Goal: Communication & Community: Share content

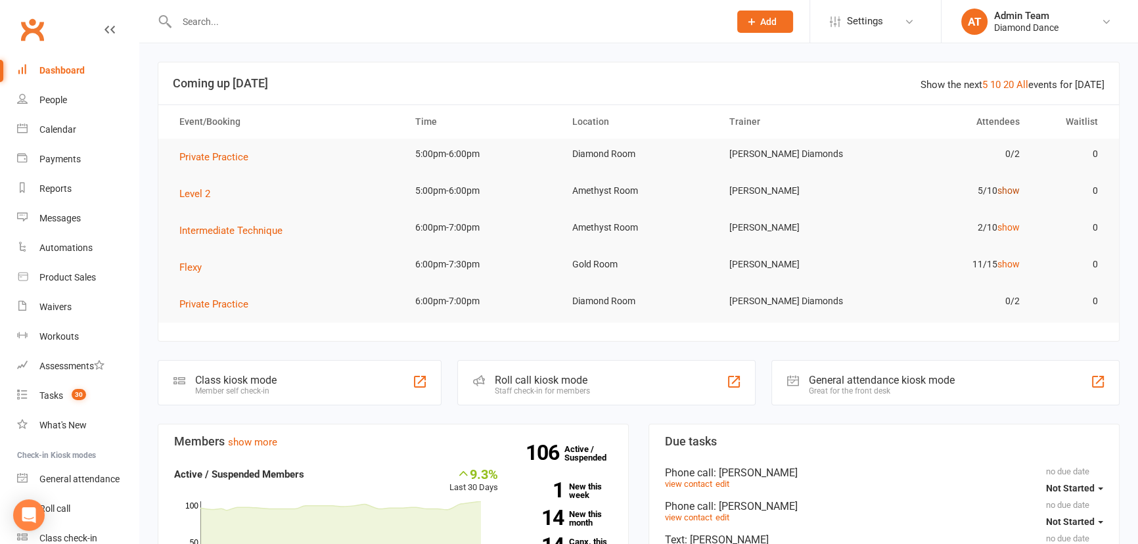
click at [1012, 190] on link "show" at bounding box center [1009, 190] width 22 height 11
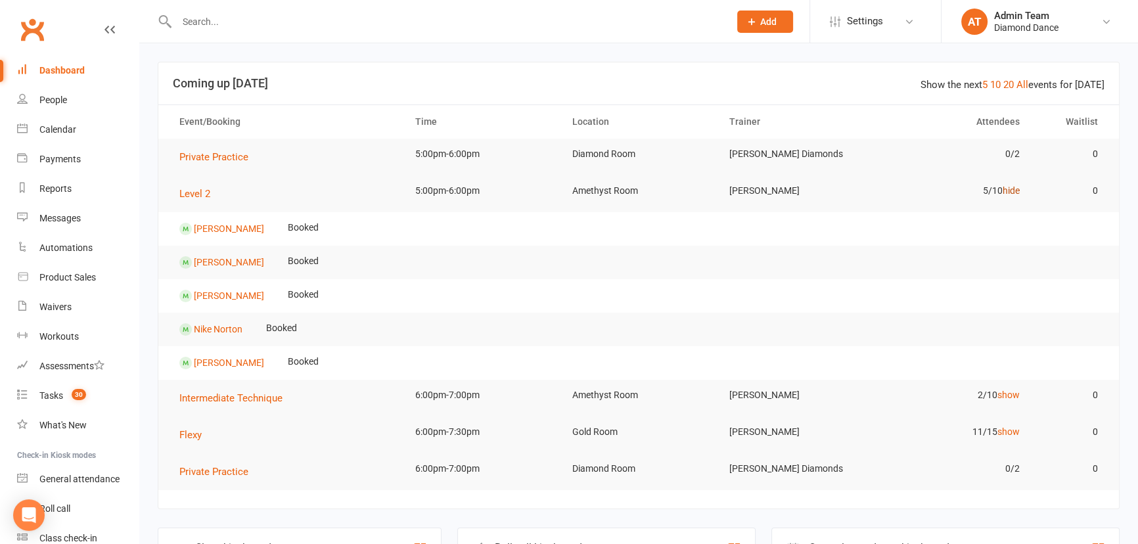
click at [1013, 192] on link "hide" at bounding box center [1011, 190] width 17 height 11
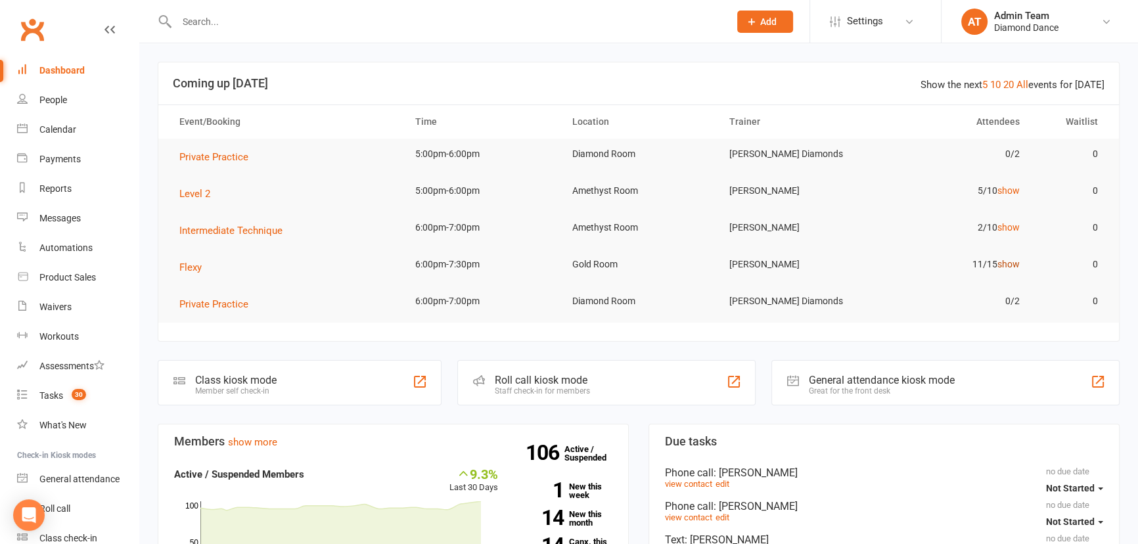
click at [1009, 263] on link "show" at bounding box center [1009, 264] width 22 height 11
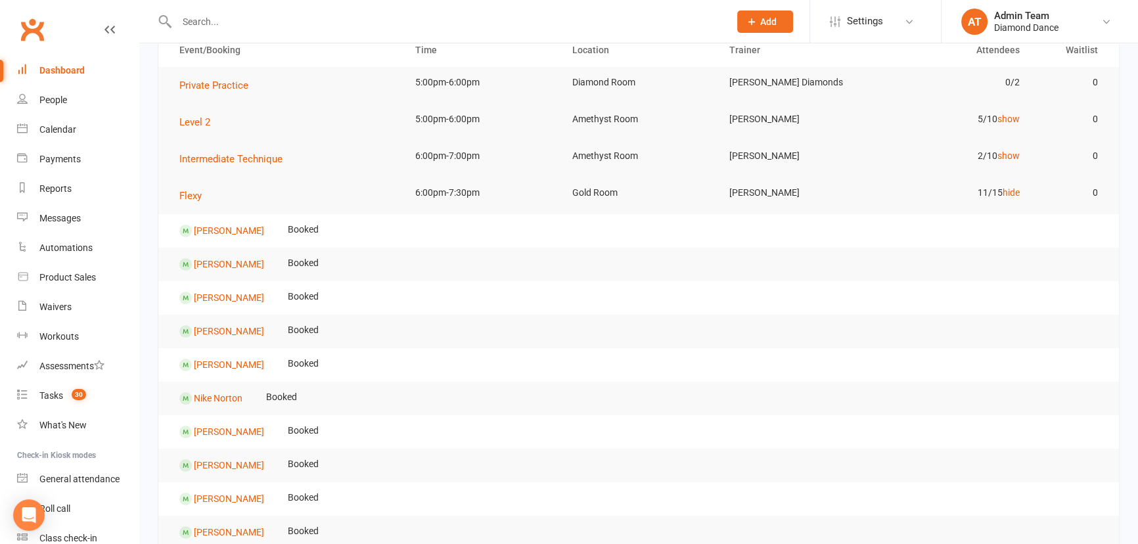
scroll to position [179, 0]
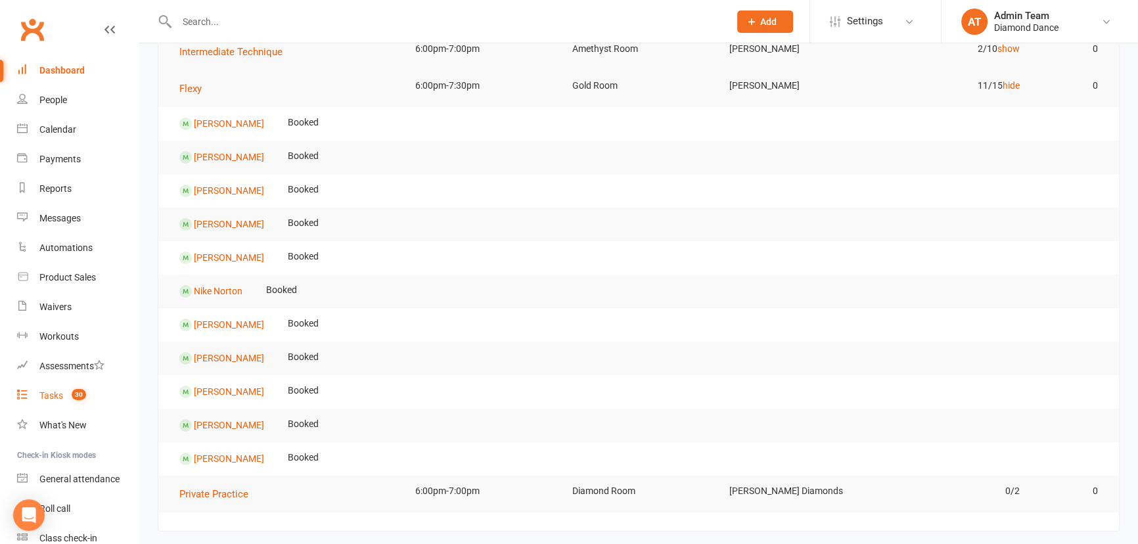
click at [54, 402] on link "Tasks 30" at bounding box center [78, 396] width 122 height 30
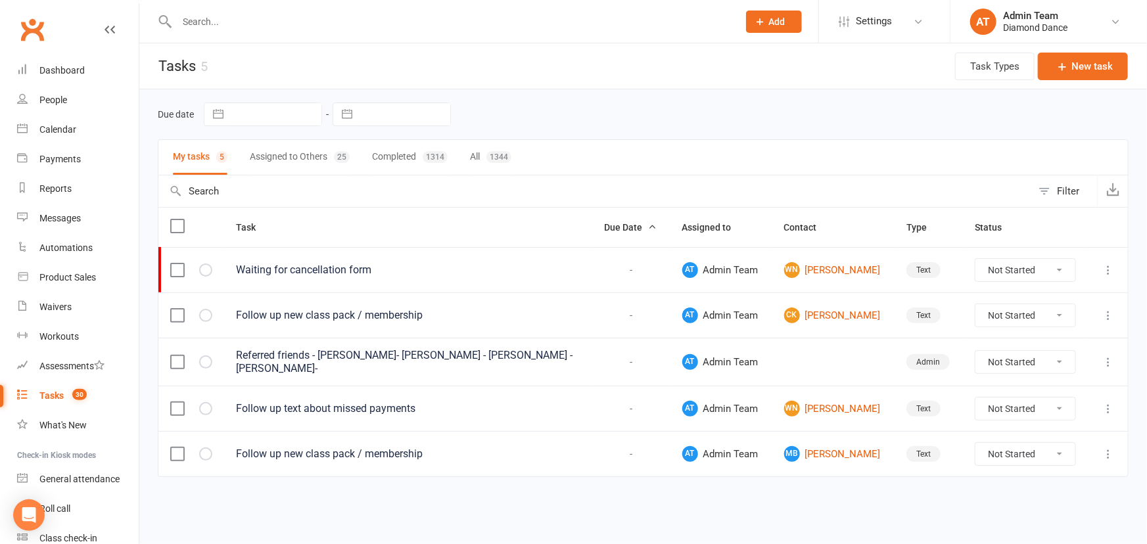
click at [279, 165] on button "Assigned to Others 25" at bounding box center [300, 157] width 100 height 35
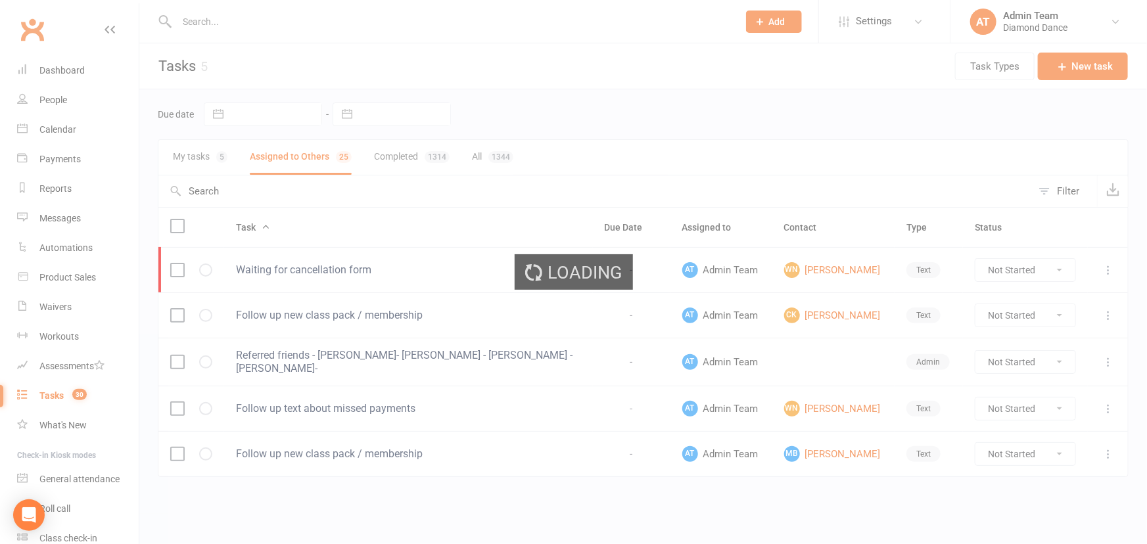
select select "started"
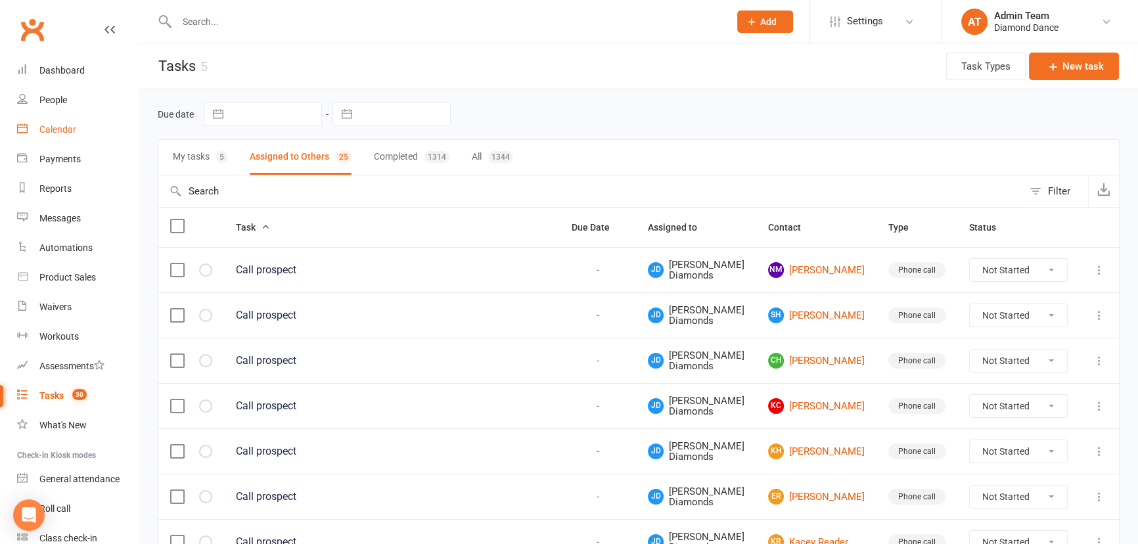
click at [52, 133] on div "Calendar" at bounding box center [57, 129] width 37 height 11
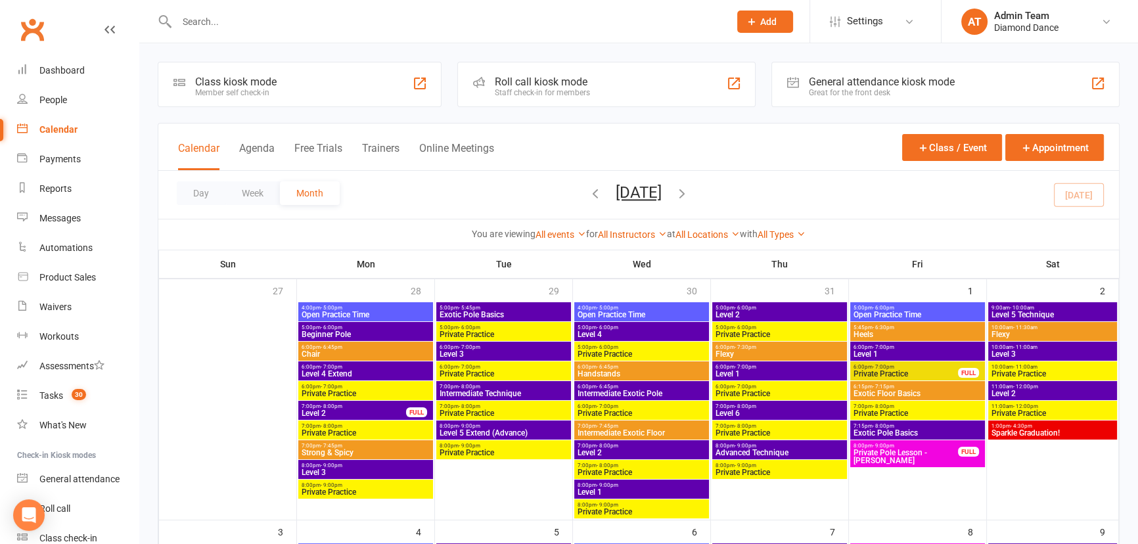
click at [556, 86] on div "Roll call kiosk mode" at bounding box center [542, 82] width 95 height 12
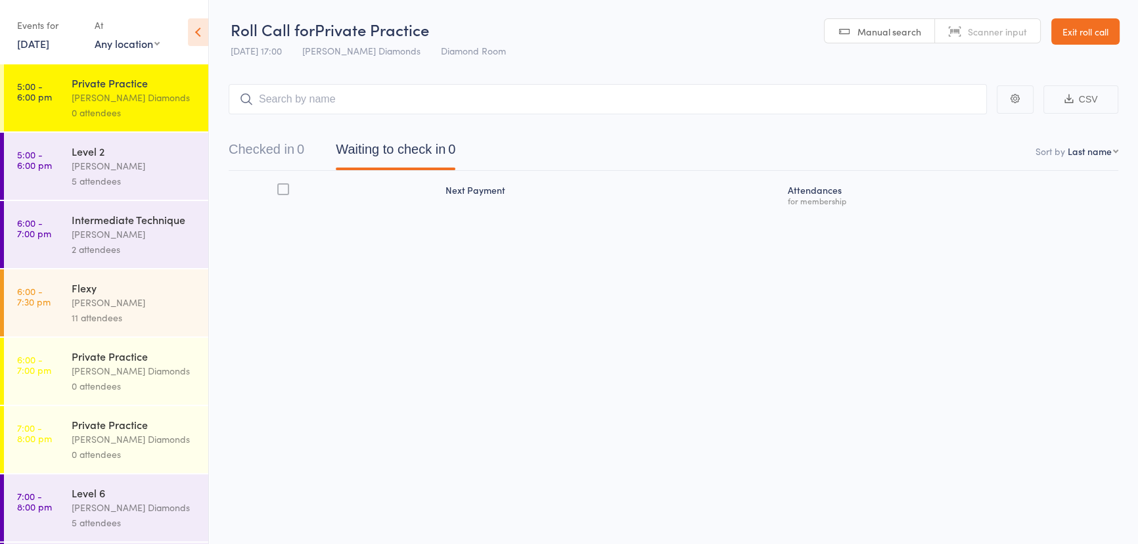
click at [102, 179] on div "5 attendees" at bounding box center [135, 181] width 126 height 15
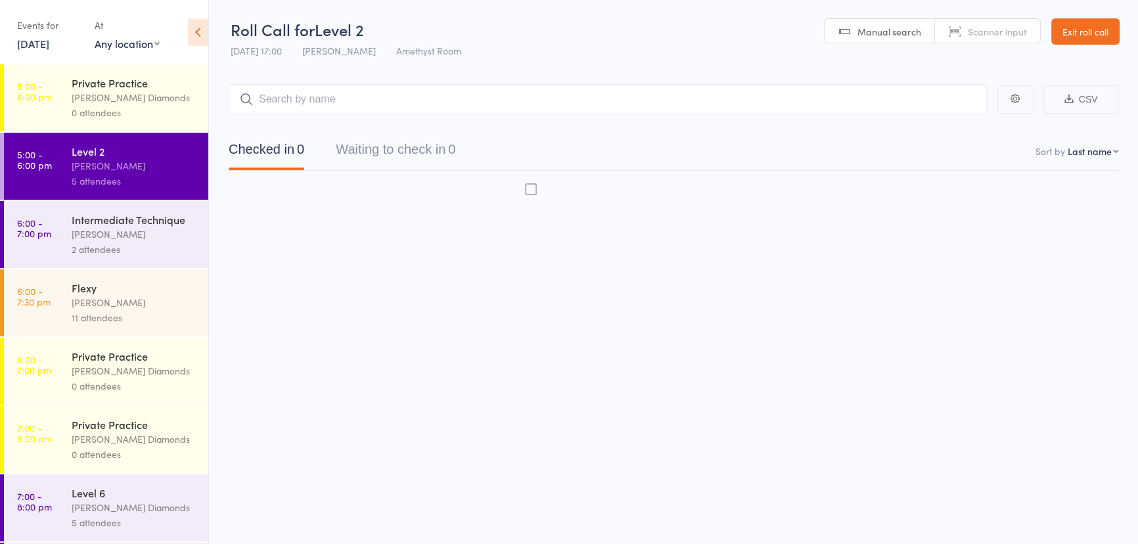
click at [165, 162] on div "[PERSON_NAME]" at bounding box center [135, 165] width 126 height 15
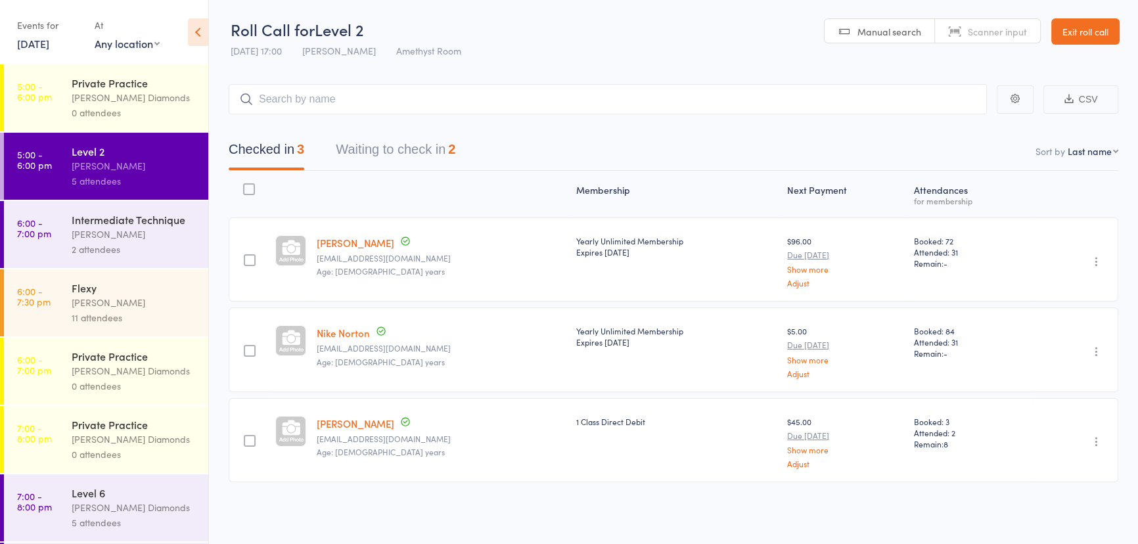
click at [369, 149] on button "Waiting to check in 2" at bounding box center [396, 152] width 120 height 35
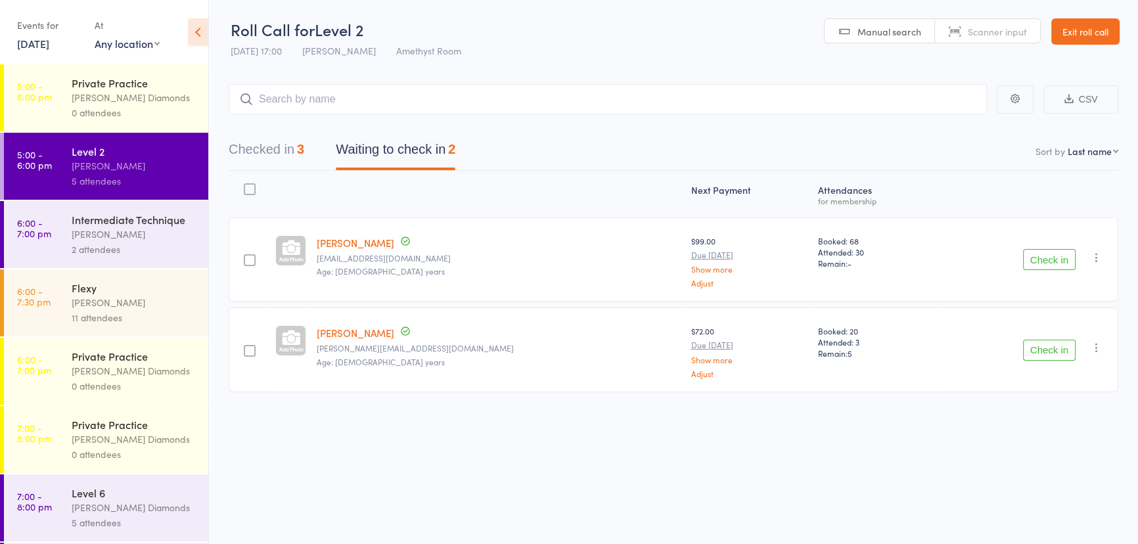
click at [388, 146] on button "Waiting to check in 2" at bounding box center [396, 152] width 120 height 35
click at [1032, 348] on button "Check in" at bounding box center [1049, 350] width 53 height 21
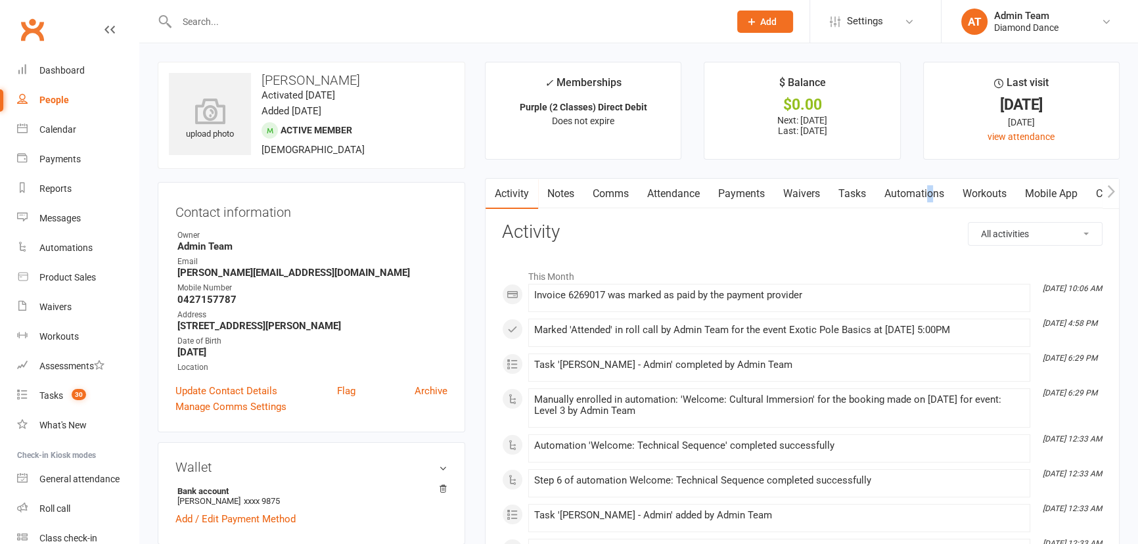
click at [933, 190] on link "Automations" at bounding box center [915, 194] width 78 height 30
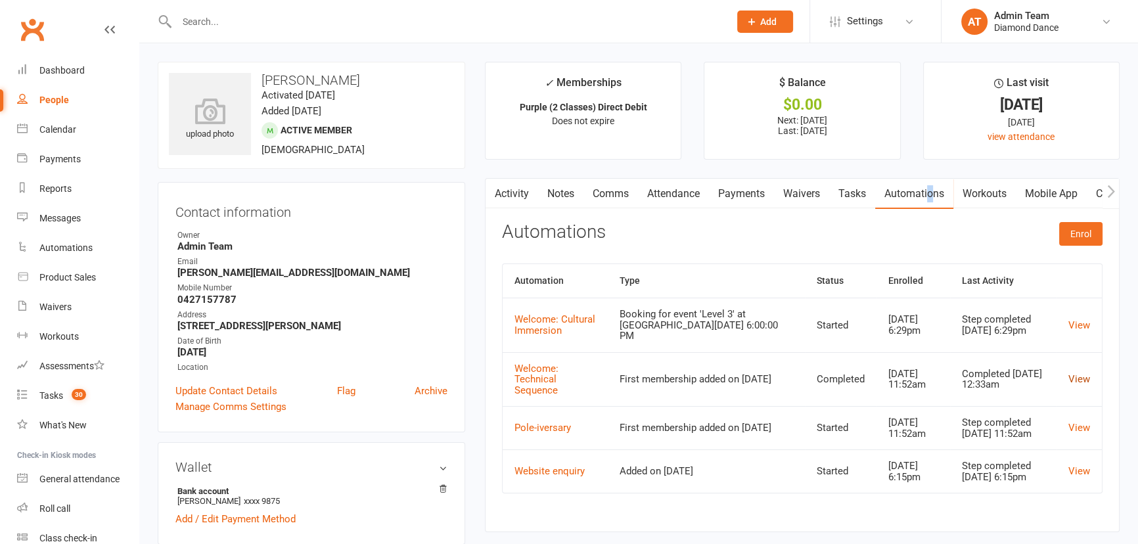
click at [1078, 373] on link "View" at bounding box center [1080, 379] width 22 height 12
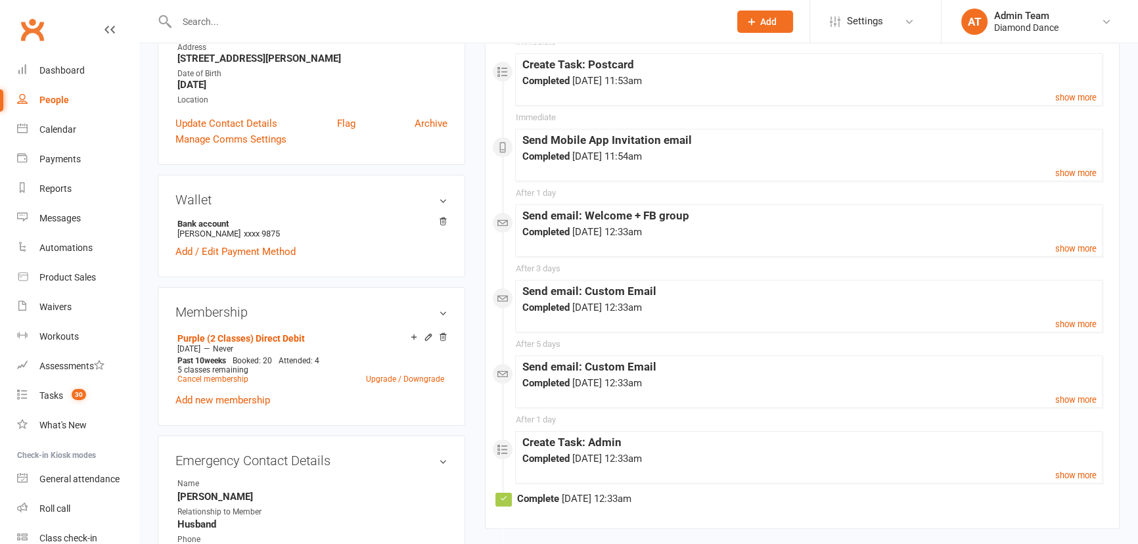
scroll to position [119, 0]
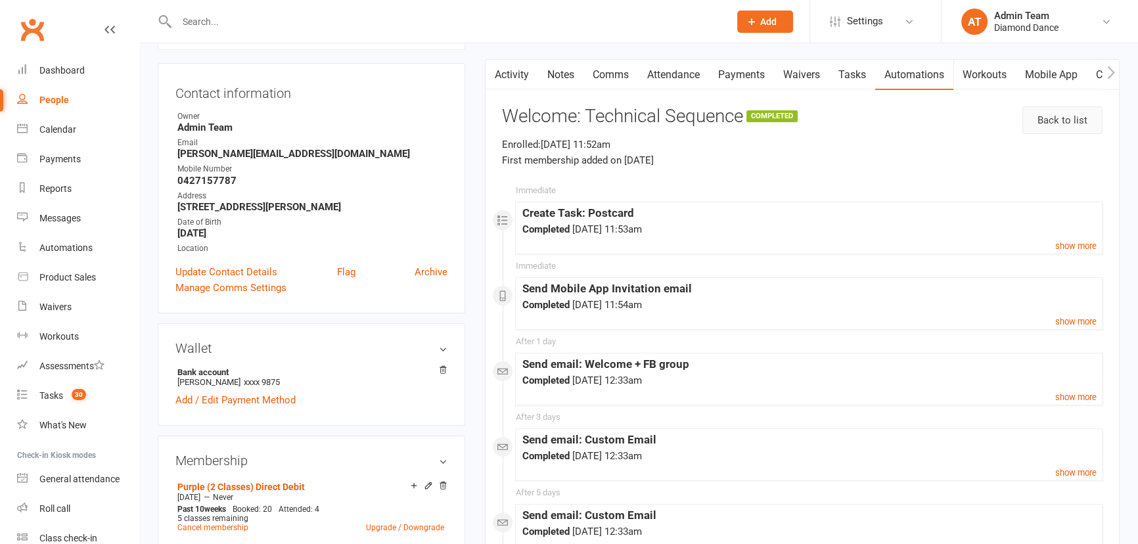
click at [1038, 118] on link "Back to list" at bounding box center [1063, 120] width 80 height 28
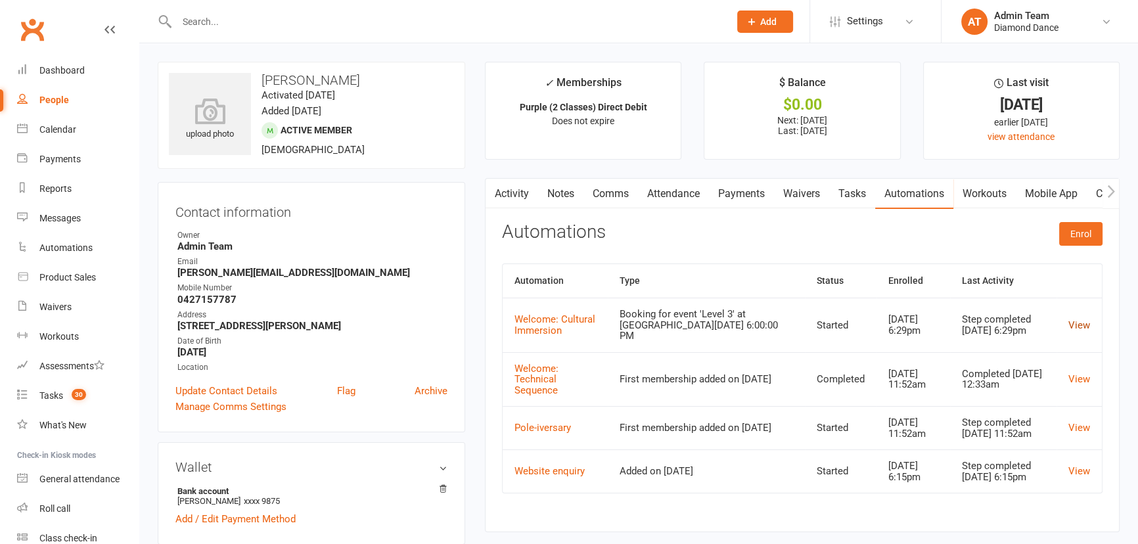
click at [1084, 319] on link "View" at bounding box center [1080, 325] width 22 height 12
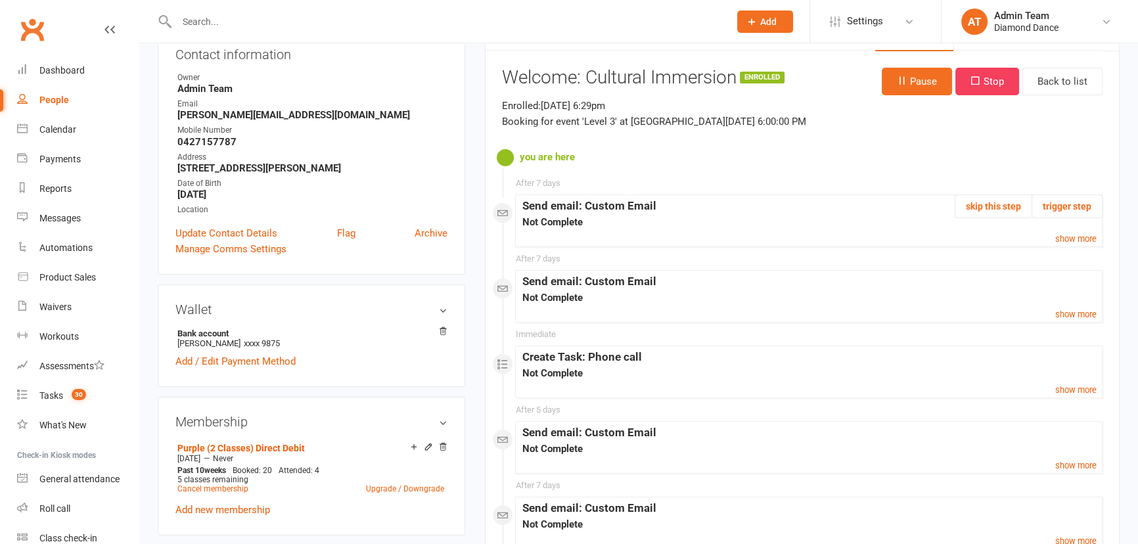
scroll to position [179, 0]
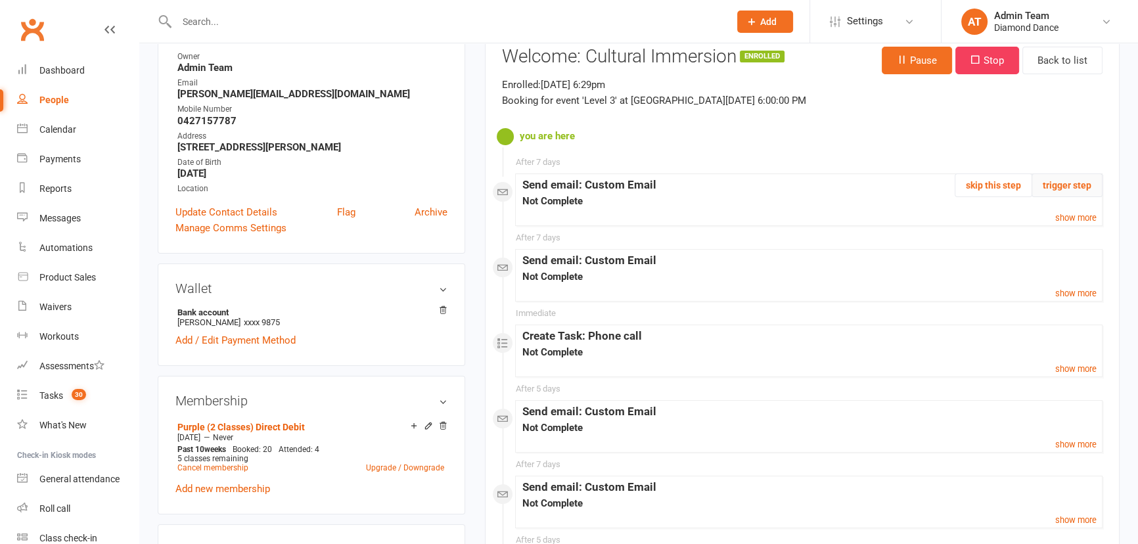
click at [1054, 188] on button "trigger step" at bounding box center [1067, 186] width 71 height 24
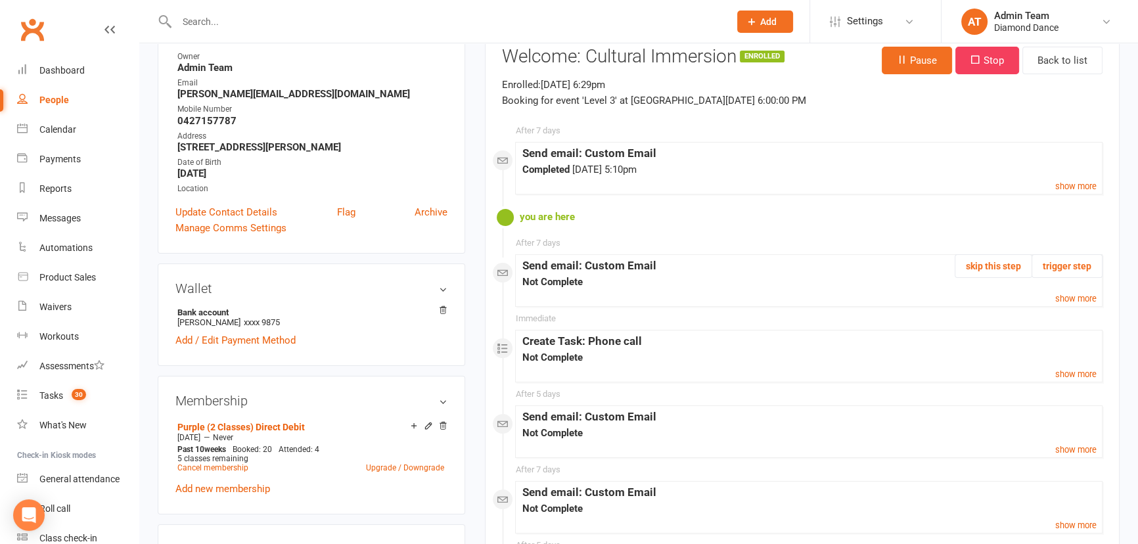
scroll to position [0, 0]
click at [1075, 301] on small "show more" at bounding box center [1076, 299] width 41 height 10
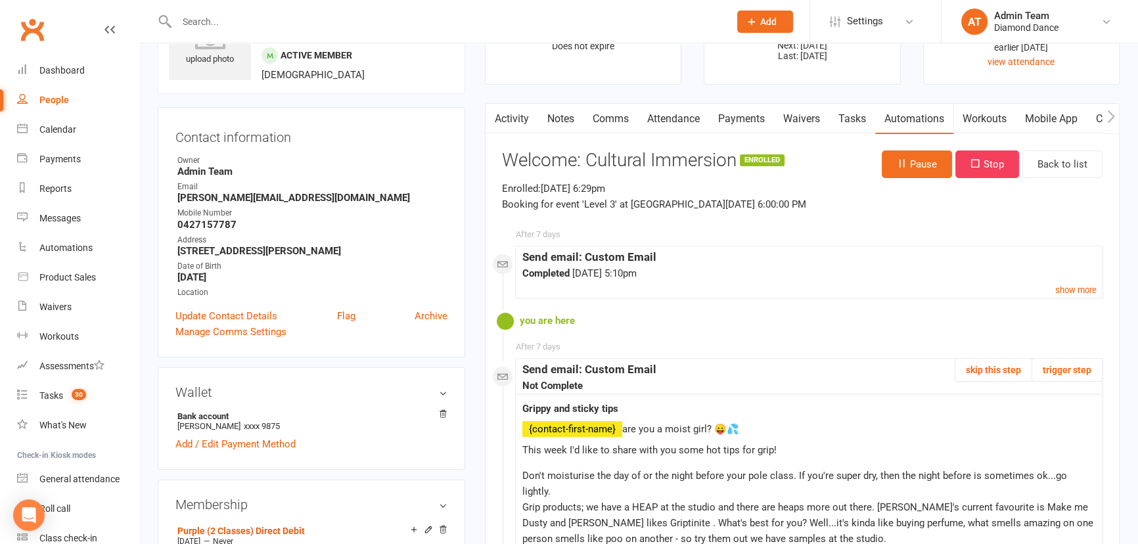
scroll to position [59, 0]
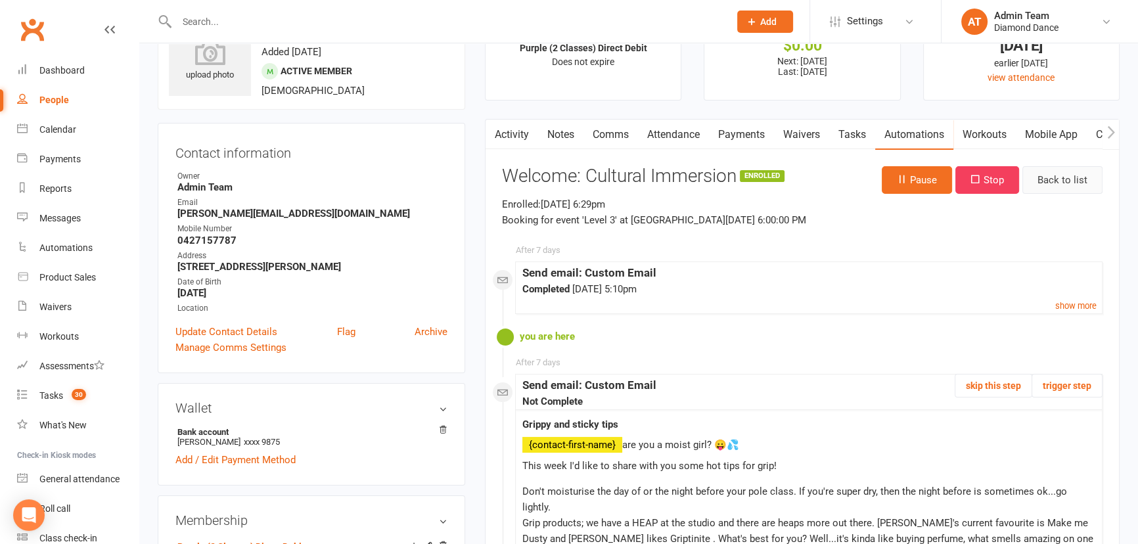
click at [1055, 176] on link "Back to list" at bounding box center [1063, 180] width 80 height 28
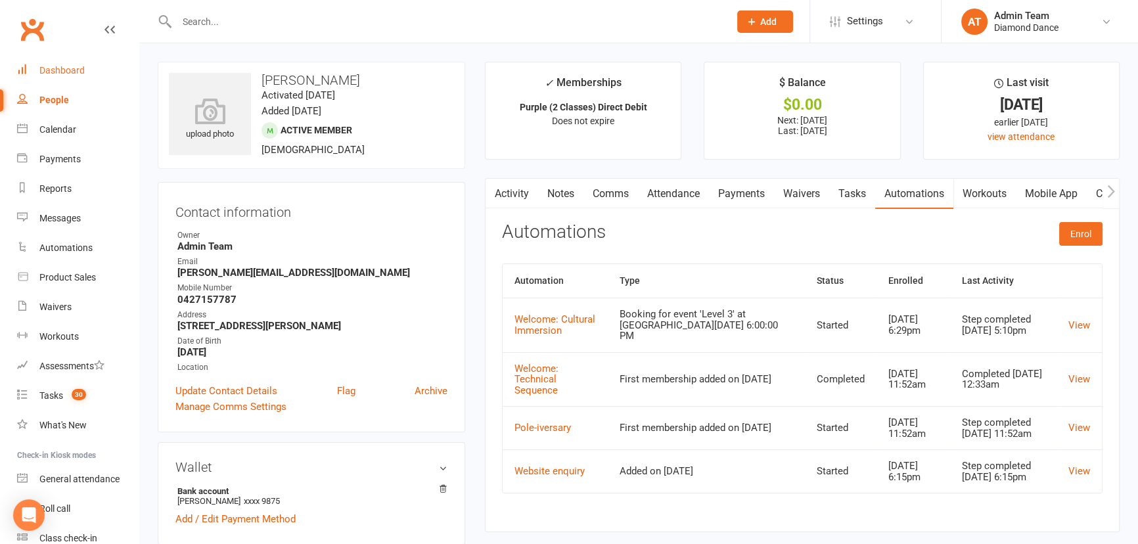
click at [56, 70] on div "Dashboard" at bounding box center [61, 70] width 45 height 11
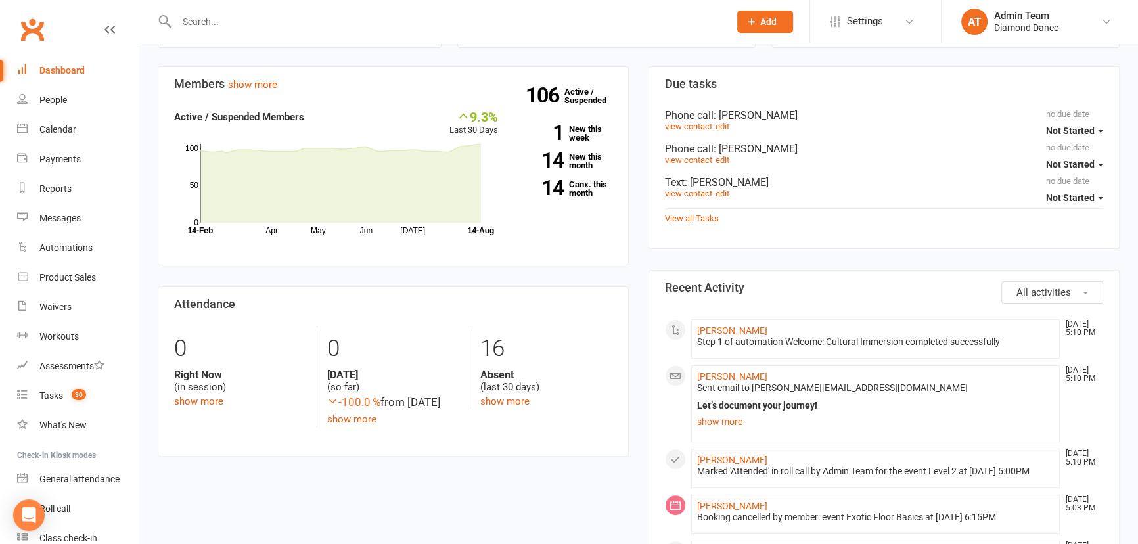
scroll to position [358, 0]
click at [51, 305] on div "Waivers" at bounding box center [55, 307] width 32 height 11
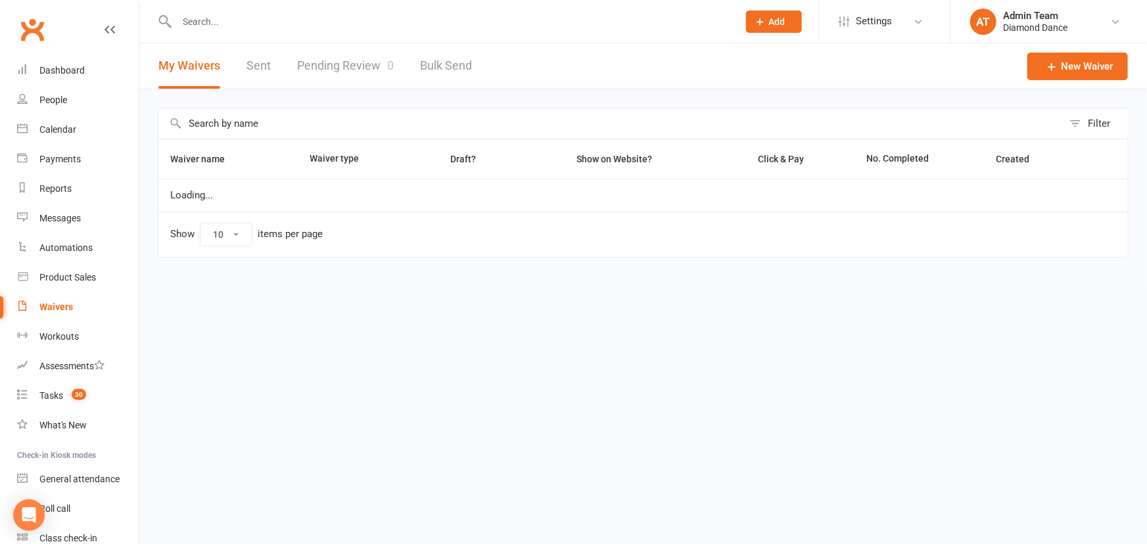
select select "100"
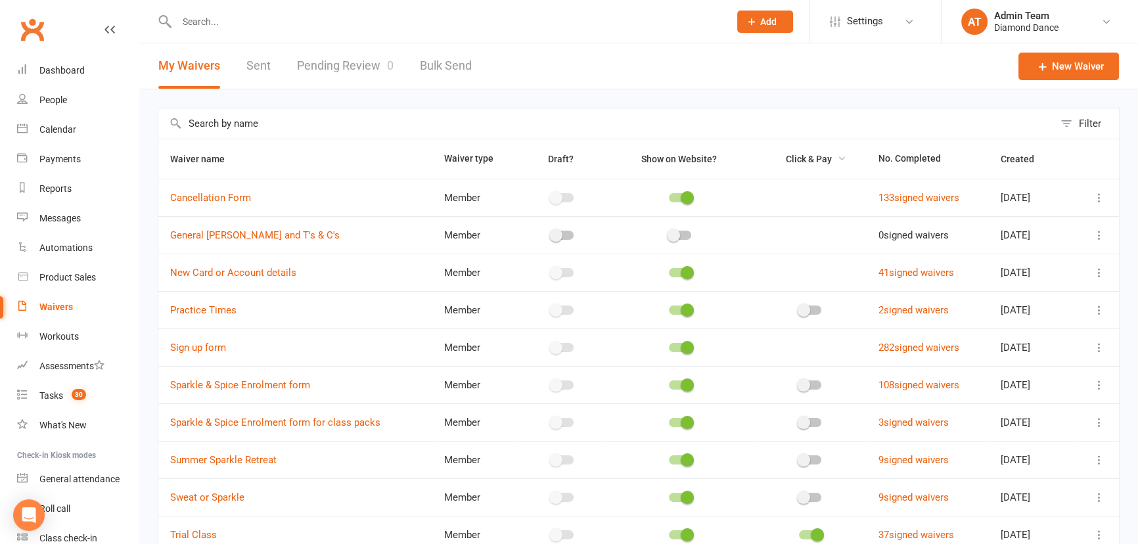
click at [837, 159] on icon "button" at bounding box center [841, 158] width 9 height 9
click at [837, 161] on icon "button" at bounding box center [841, 158] width 9 height 9
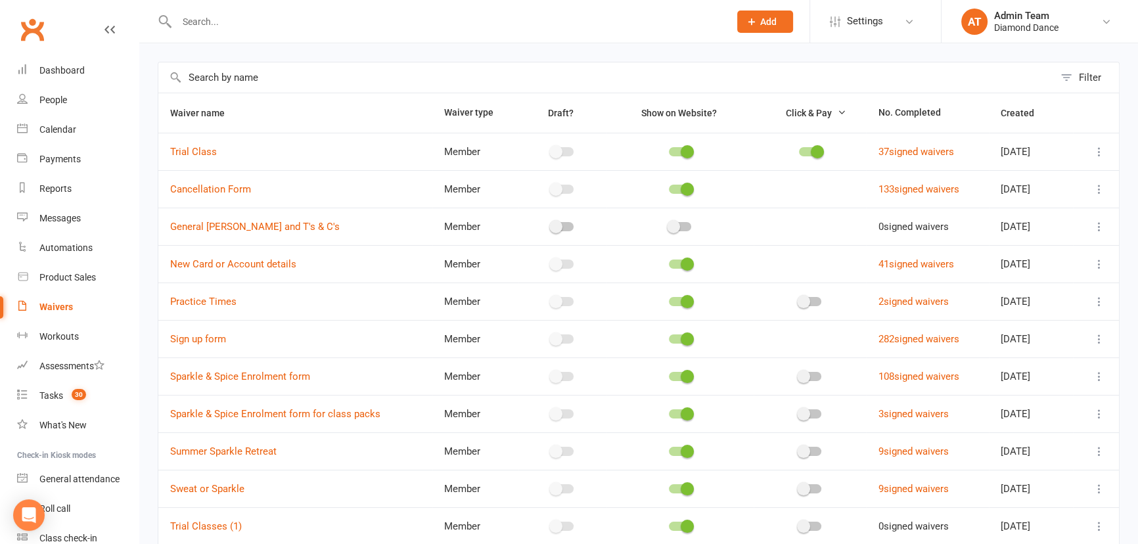
scroll to position [179, 0]
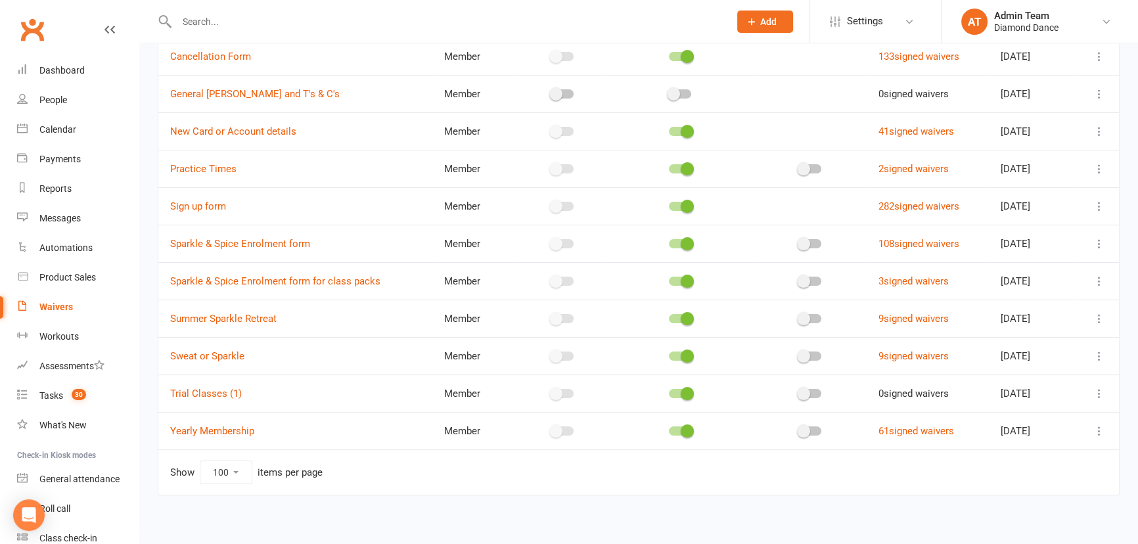
click at [1096, 356] on icon at bounding box center [1099, 356] width 13 height 13
click at [995, 381] on link "Edit waiver" at bounding box center [1021, 381] width 154 height 26
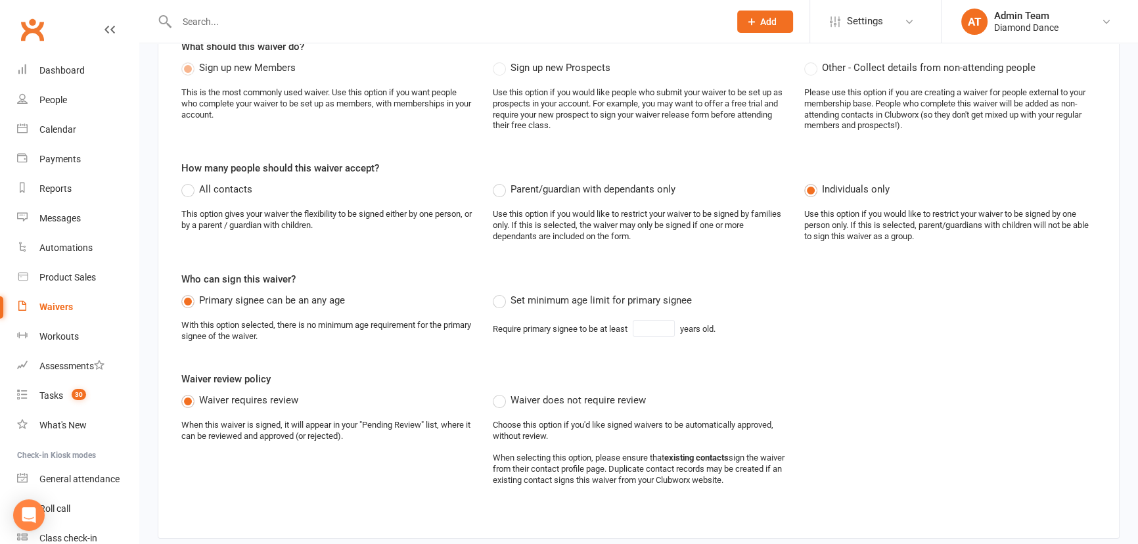
select select "select"
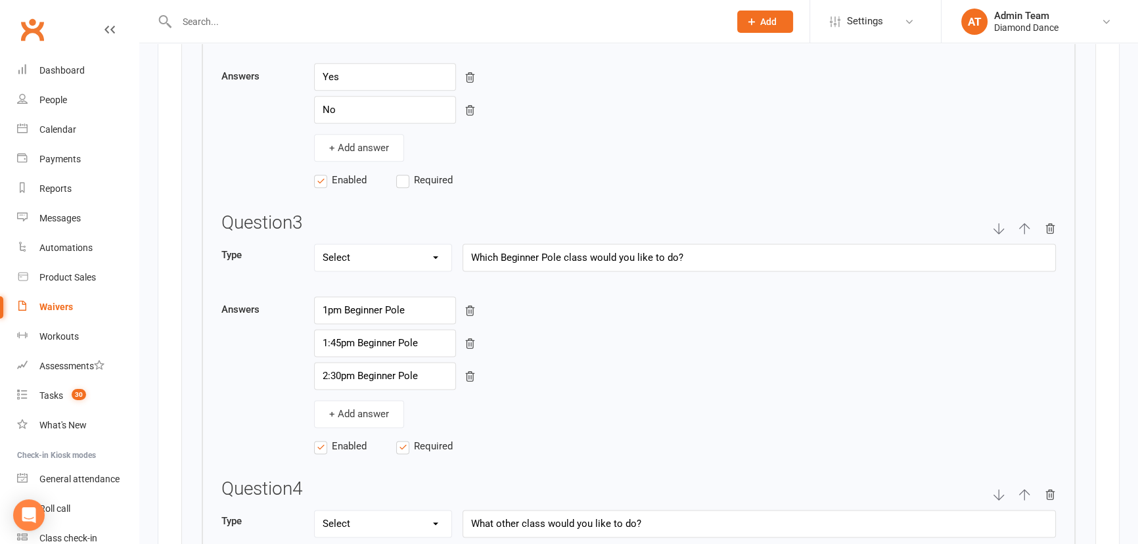
scroll to position [2091, 0]
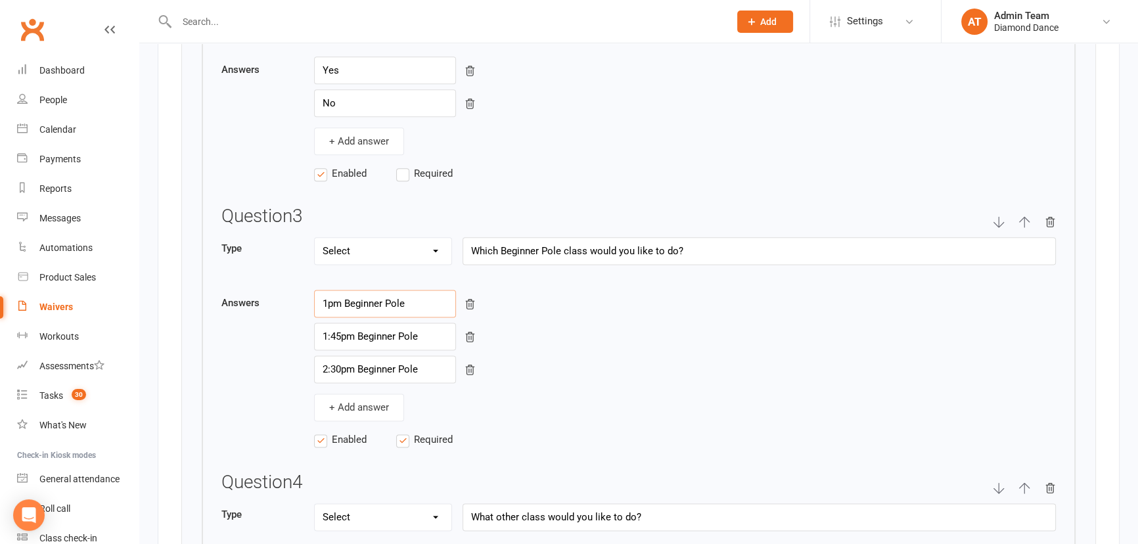
click at [416, 295] on input "1pm Beginner Pole" at bounding box center [385, 304] width 142 height 28
click at [425, 327] on input "1:45pm Beginner Pole" at bounding box center [385, 337] width 142 height 28
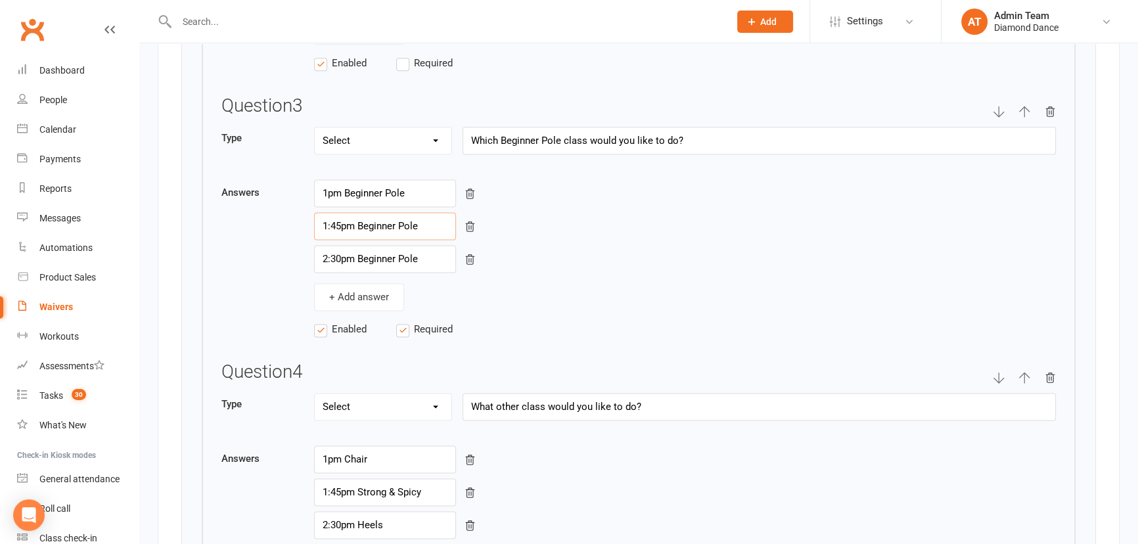
scroll to position [2211, 0]
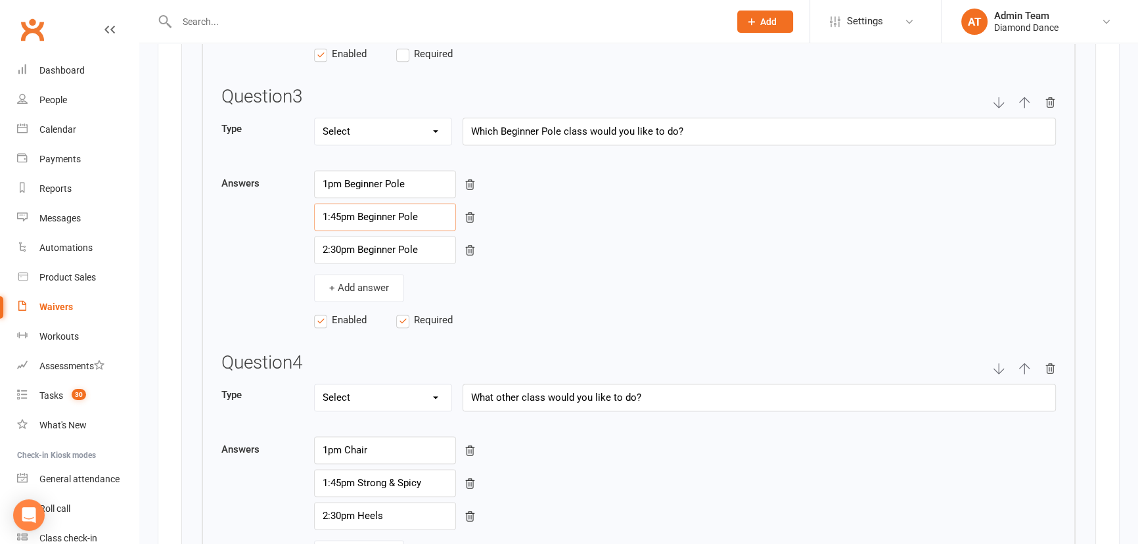
click at [413, 213] on input "1:45pm Beginner Pole" at bounding box center [385, 217] width 142 height 28
click at [411, 179] on input "1pm Beginner Pole" at bounding box center [385, 184] width 142 height 28
click at [328, 177] on input "1pm Beginner Pole and Strong & Spicy" at bounding box center [385, 184] width 142 height 28
click at [345, 178] on input "1pm Beginner Pole and Strong & Spicy" at bounding box center [385, 184] width 142 height 28
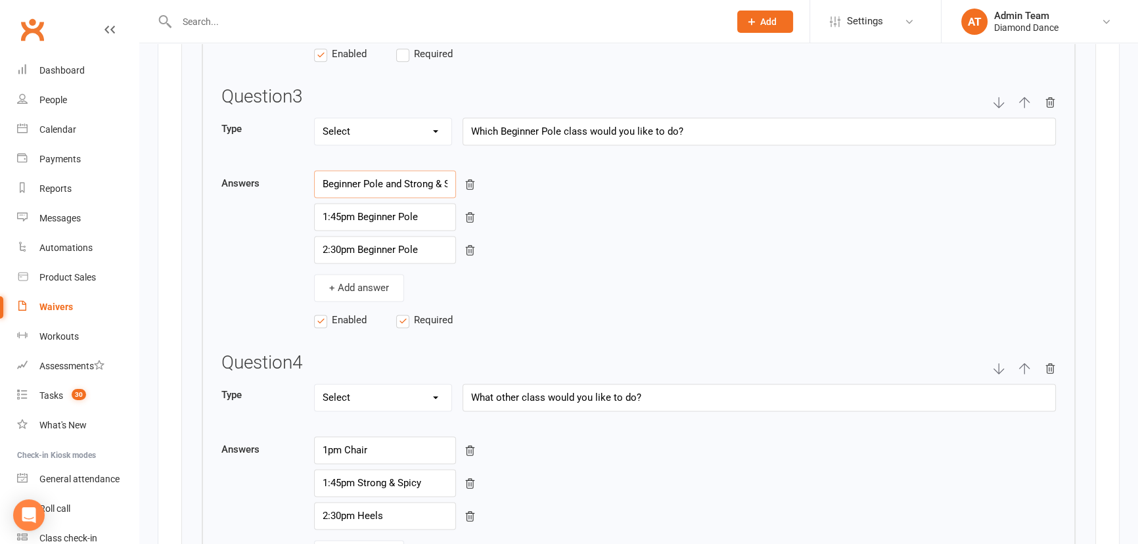
type input "Beginner Pole and Strong & Spicy"
click at [355, 212] on input "1:45pm Beginner Pole" at bounding box center [385, 217] width 142 height 28
click at [388, 212] on input "Beginner Pole" at bounding box center [385, 217] width 142 height 28
type input "Beginner Pole and Chair"
click at [360, 241] on input "2:30pm Beginner Pole" at bounding box center [385, 250] width 142 height 28
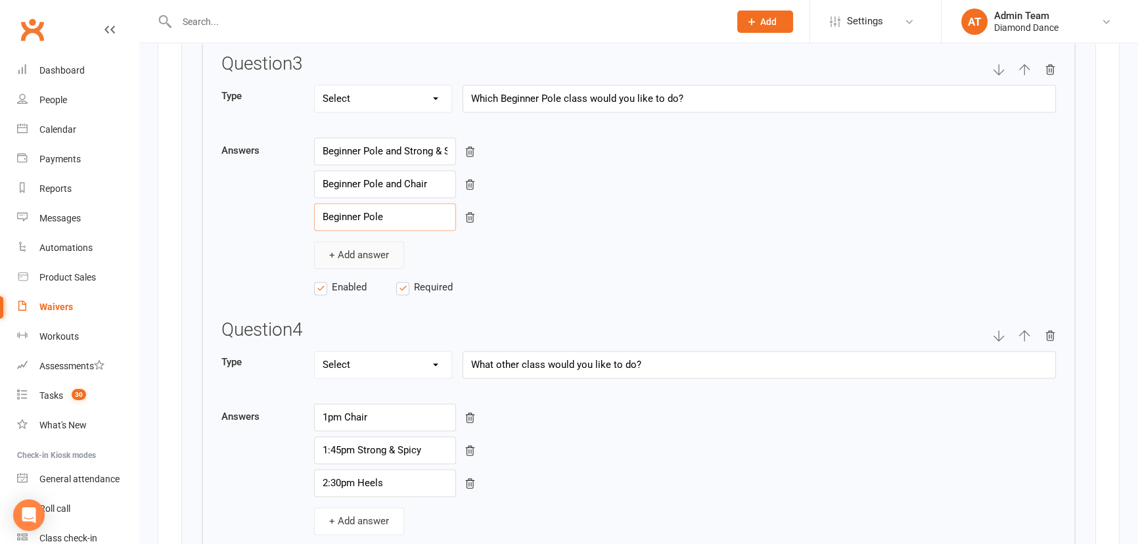
scroll to position [2270, 0]
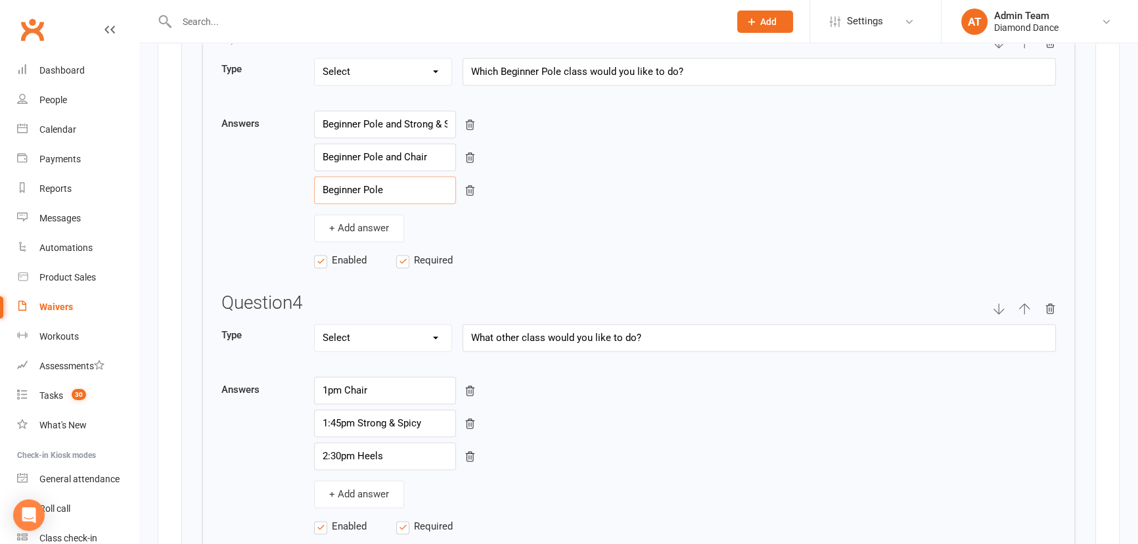
click at [403, 176] on input "Beginner Pole" at bounding box center [385, 190] width 142 height 28
type input "Beginner Pole and Heels"
click at [1048, 303] on icon "button" at bounding box center [1050, 309] width 12 height 12
select select "string"
type input "What is your Instagram handle?"
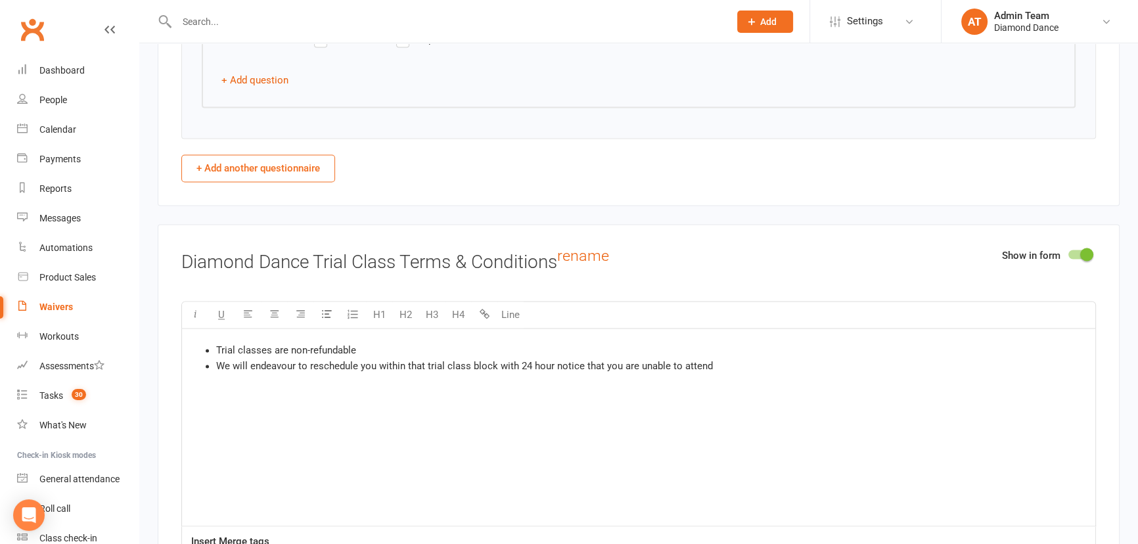
scroll to position [2629, 0]
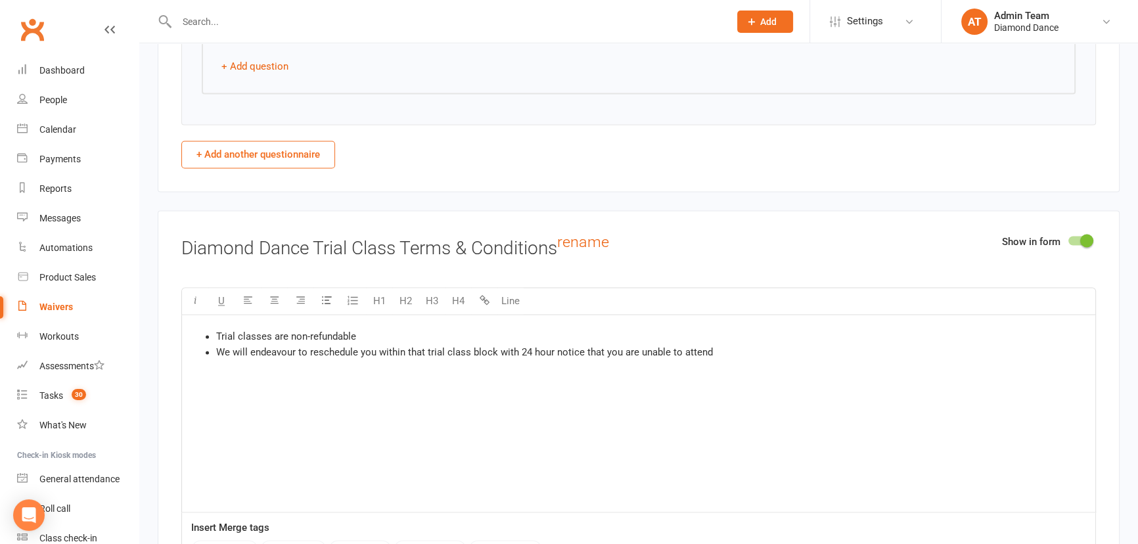
click at [733, 350] on li "We will endeavour to reschedule you within that trial class block with 24 hour …" at bounding box center [652, 352] width 872 height 16
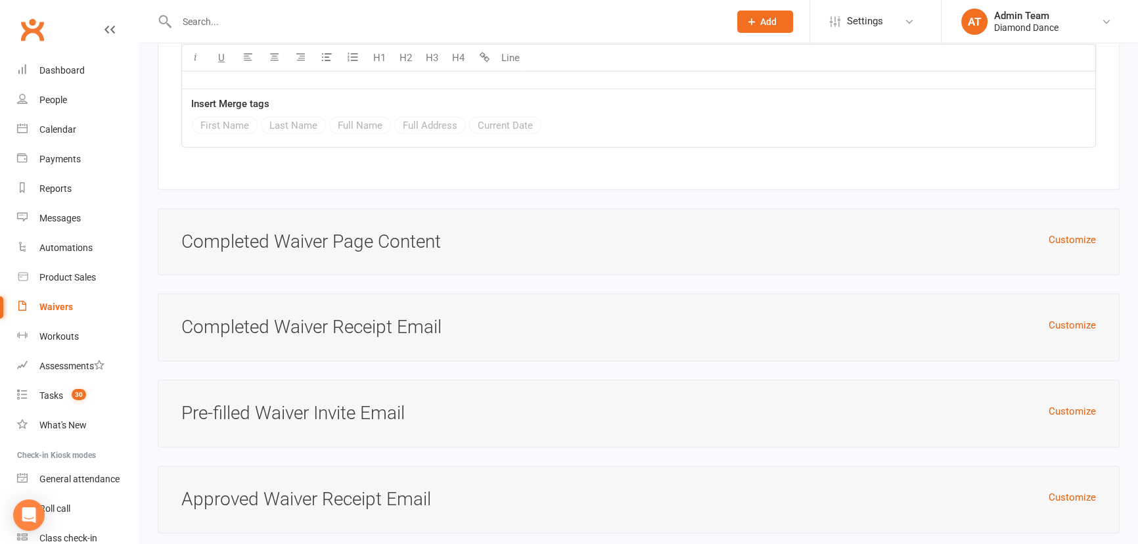
scroll to position [5192, 0]
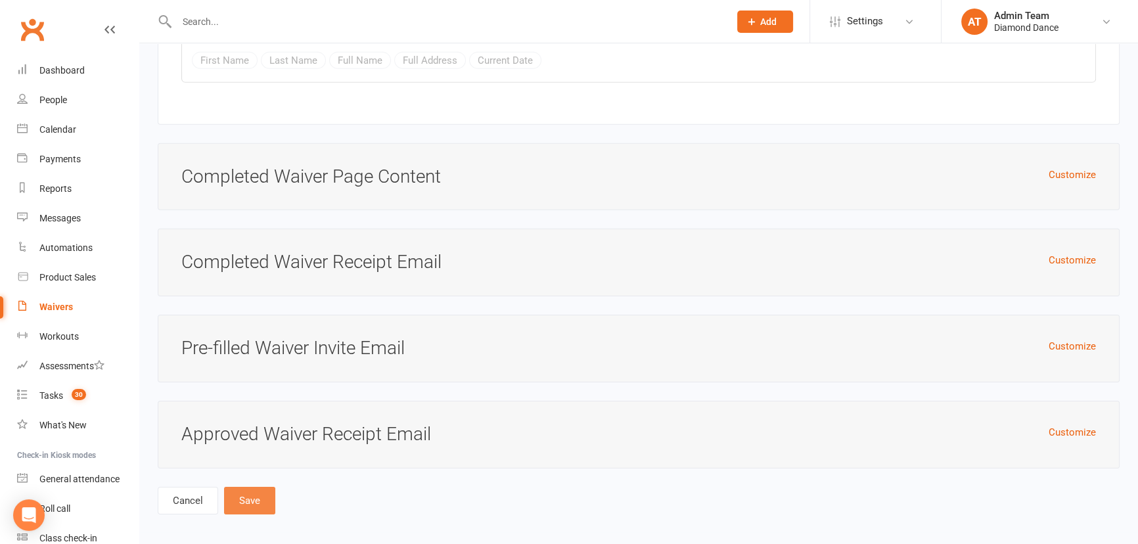
click at [229, 487] on button "Save" at bounding box center [249, 501] width 51 height 28
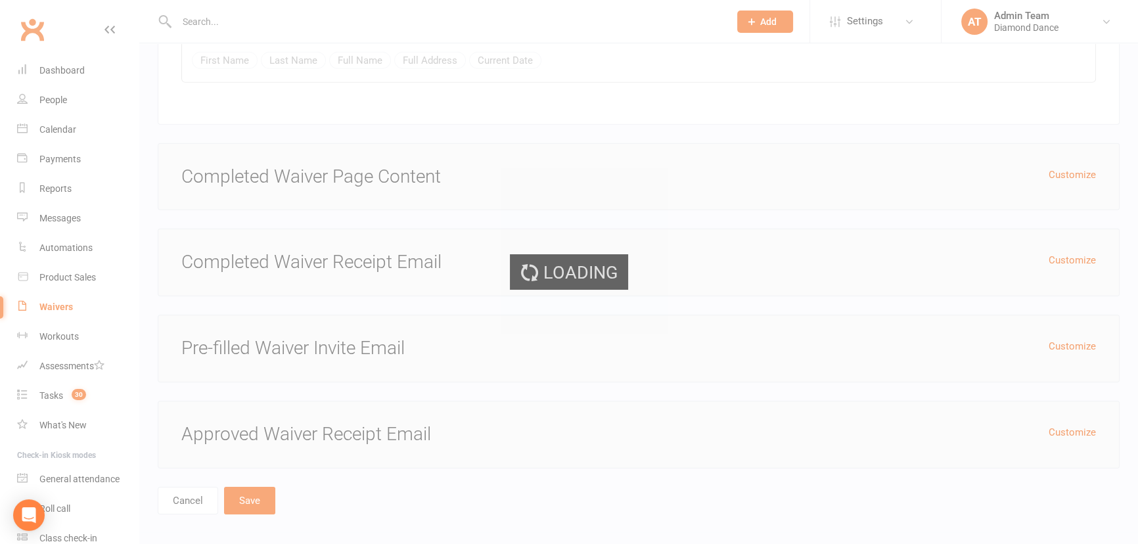
select select "100"
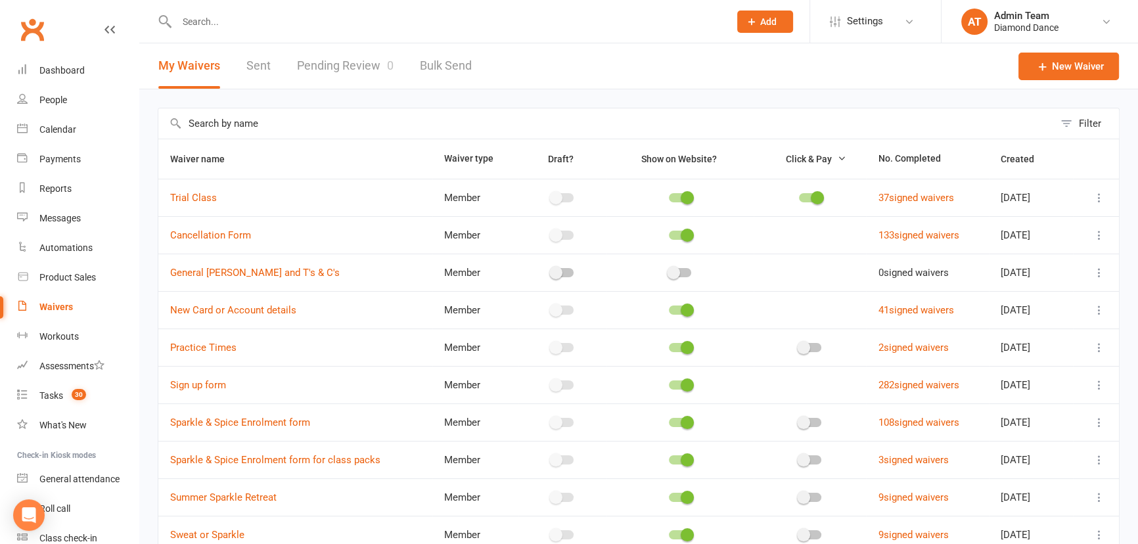
click at [924, 22] on li "Settings Membership Plans Event Templates Appointment Types Mobile App Website …" at bounding box center [875, 21] width 131 height 43
click at [868, 30] on span "Settings" at bounding box center [865, 22] width 36 height 30
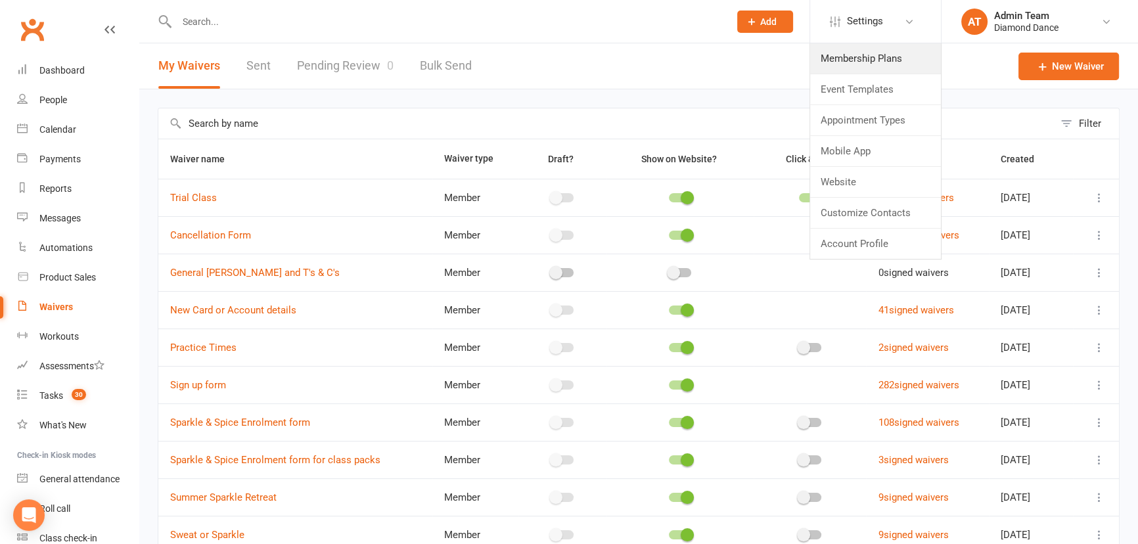
click at [837, 62] on link "Membership Plans" at bounding box center [875, 58] width 131 height 30
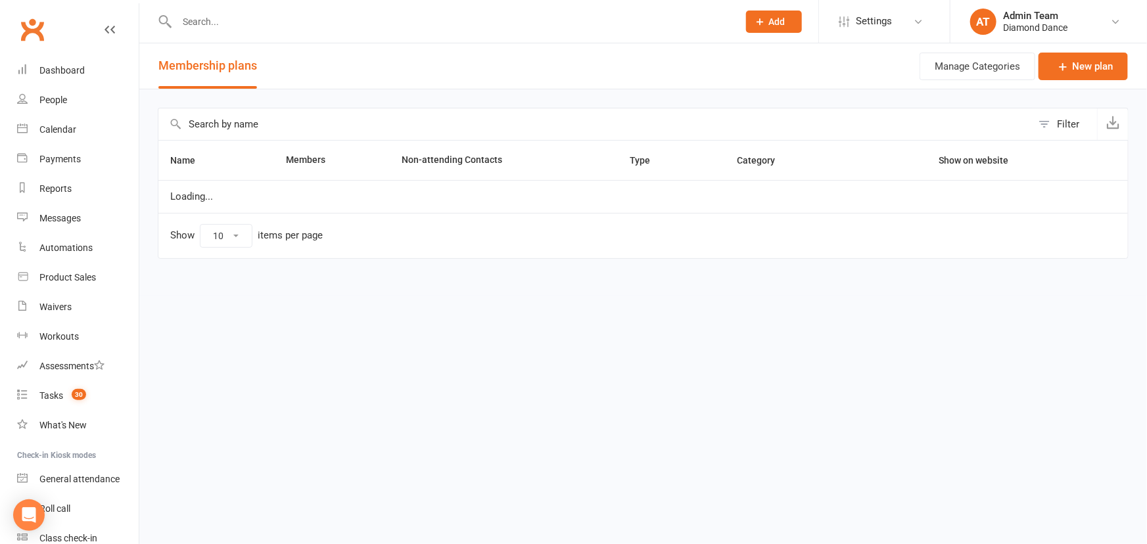
select select "50"
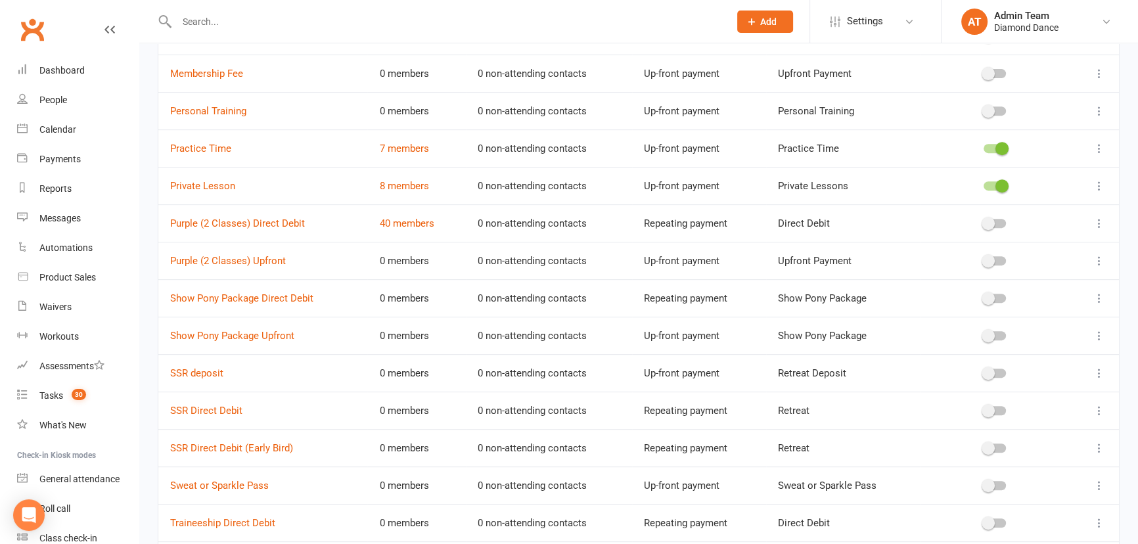
scroll to position [776, 0]
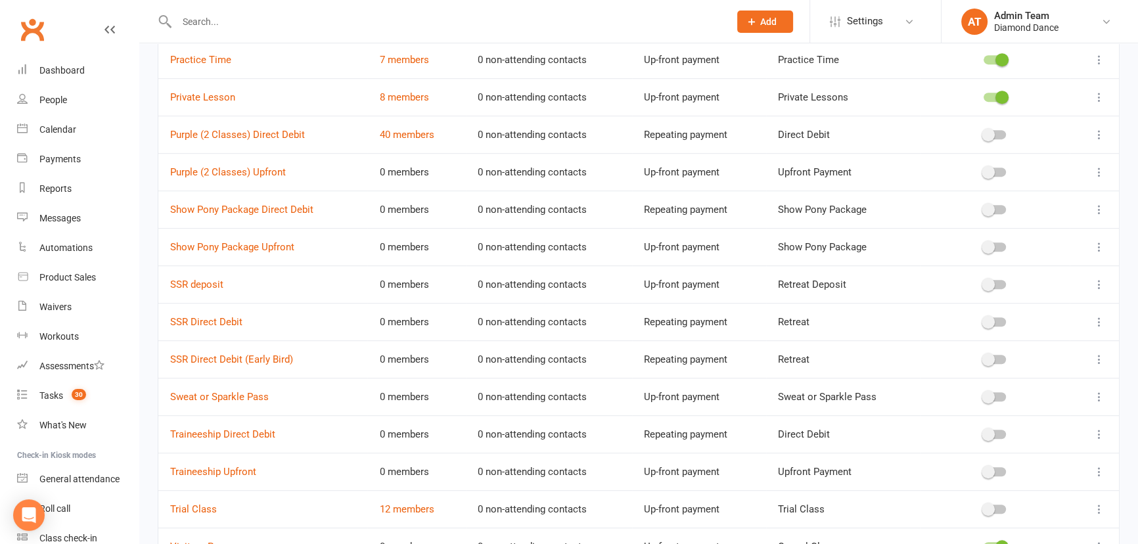
click at [998, 394] on div at bounding box center [995, 396] width 22 height 9
click at [984, 395] on input "checkbox" at bounding box center [984, 395] width 0 height 0
click at [1097, 394] on icon at bounding box center [1099, 396] width 13 height 13
click at [1039, 421] on link "Edit" at bounding box center [1033, 421] width 130 height 26
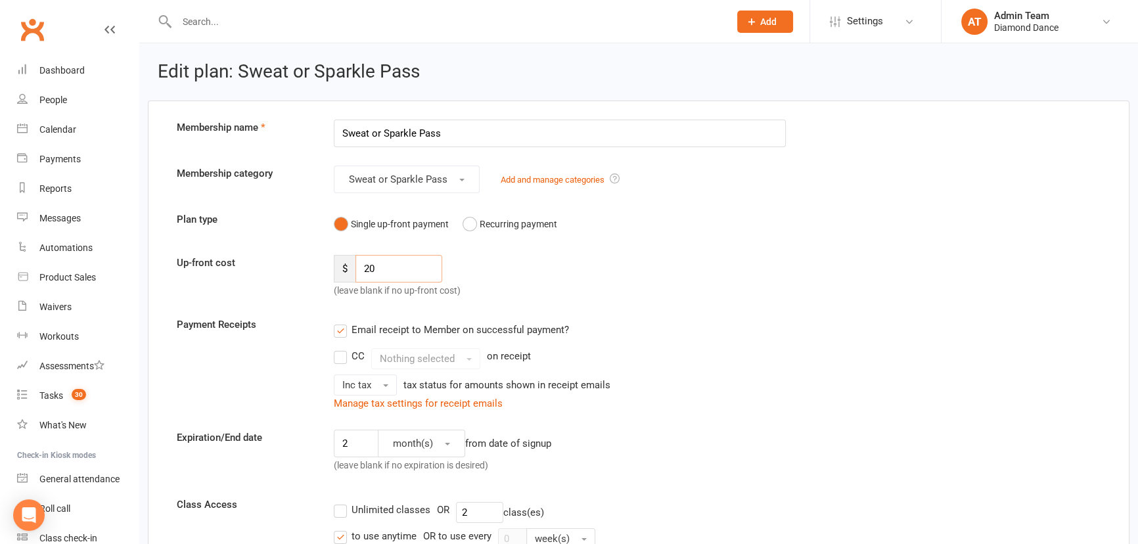
click at [384, 273] on input "20" at bounding box center [399, 269] width 87 height 28
type input "25"
click at [269, 348] on div "Payment Receipts Email receipt to Member on successful payment? CC Nothing sele…" at bounding box center [639, 364] width 944 height 95
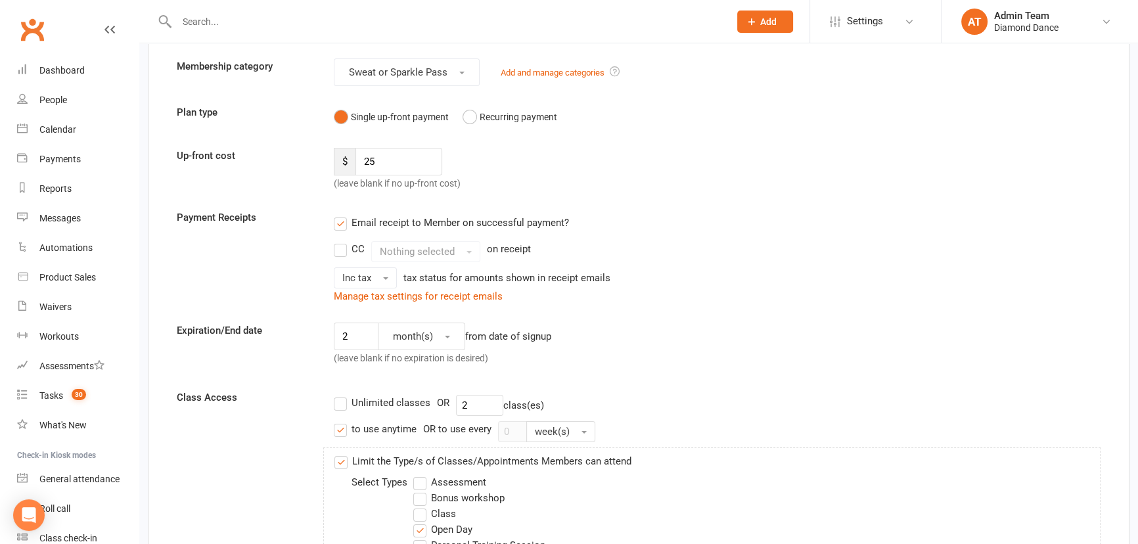
scroll to position [119, 0]
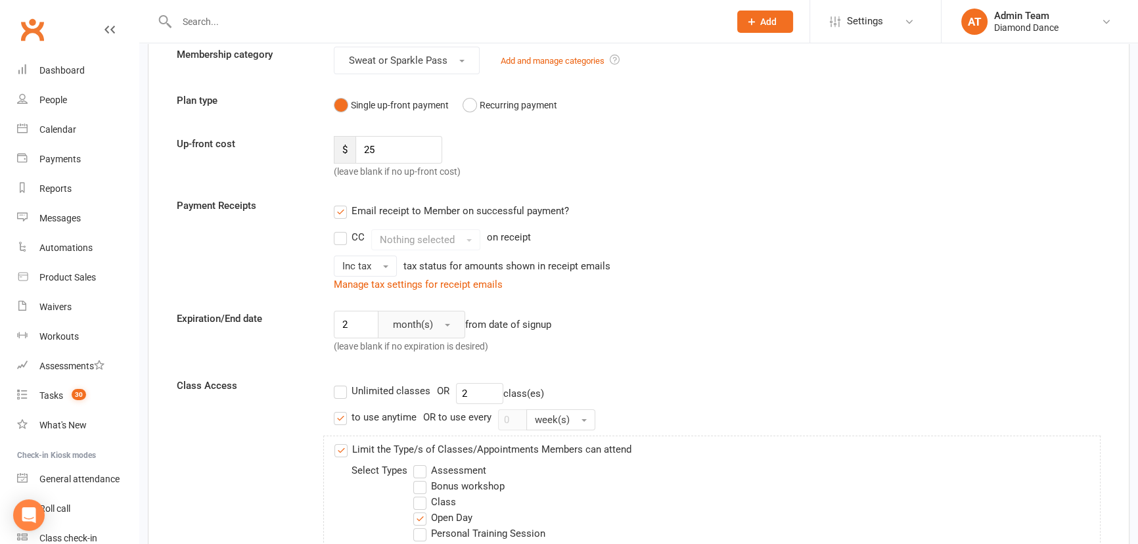
click at [403, 324] on span "month(s)" at bounding box center [413, 325] width 40 height 12
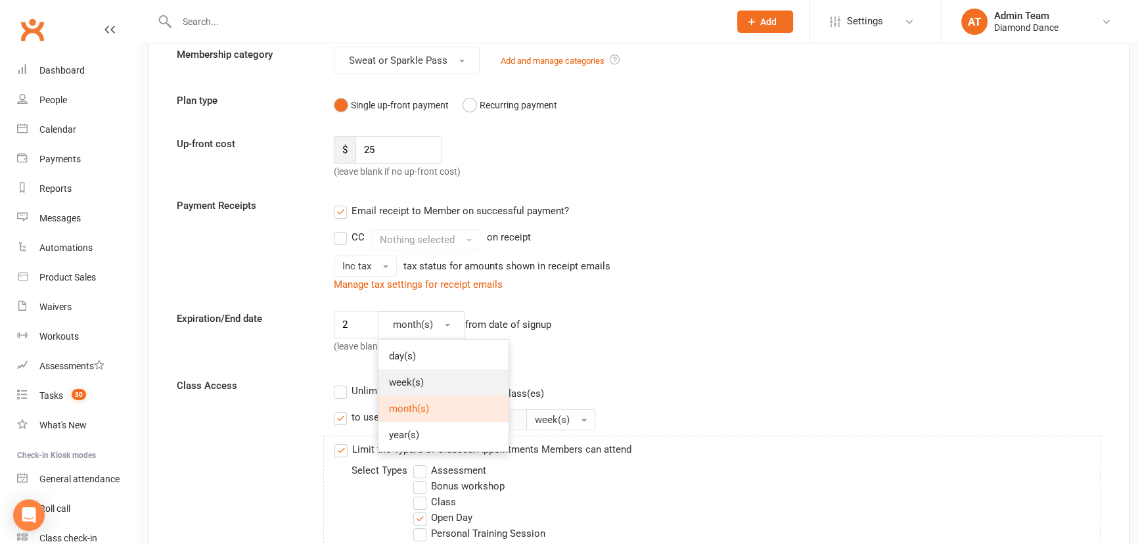
click at [415, 377] on span "week(s)" at bounding box center [406, 383] width 35 height 12
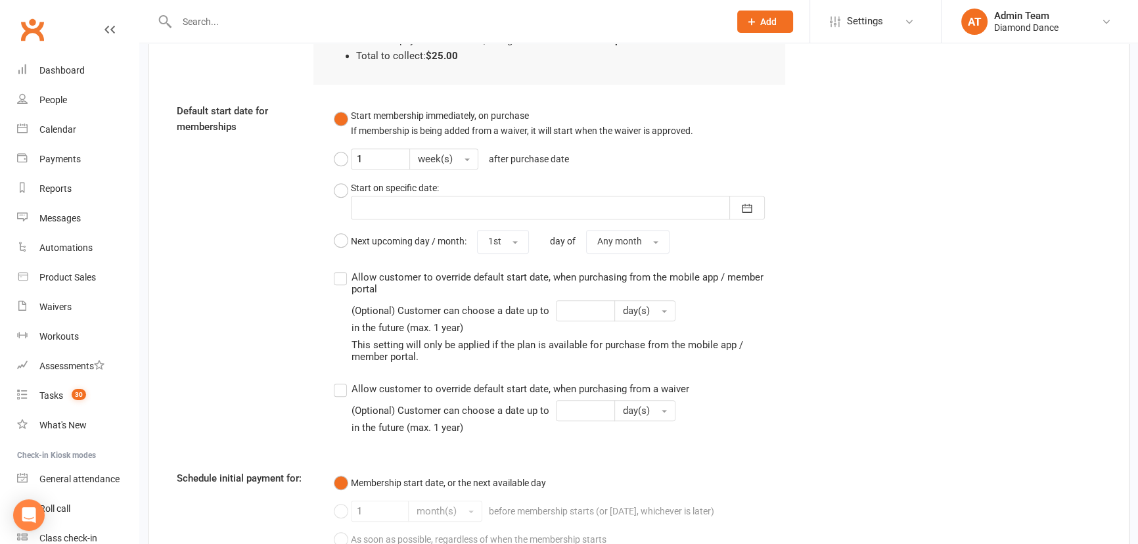
scroll to position [1195, 0]
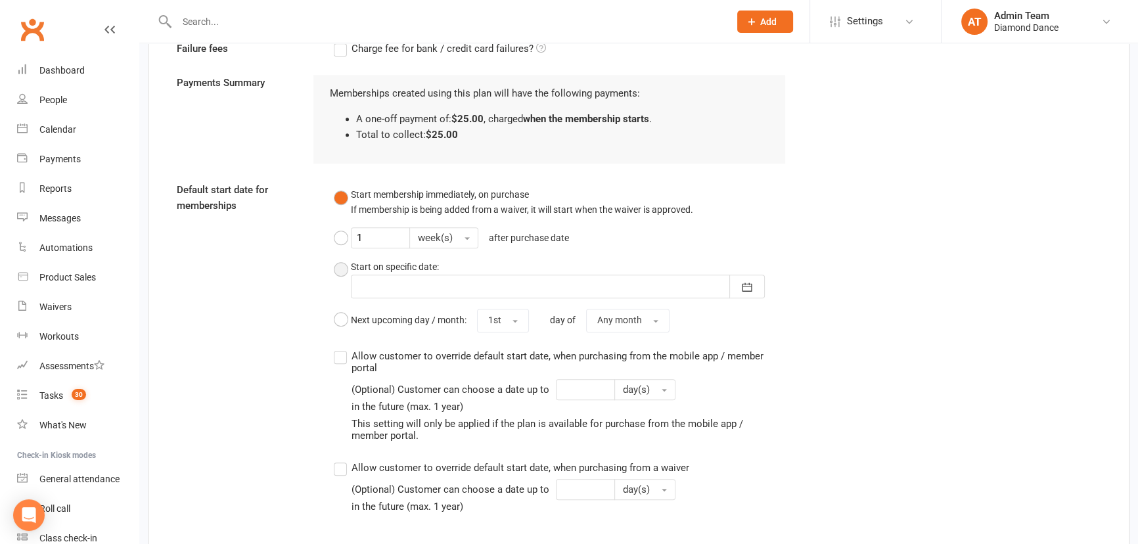
click at [335, 270] on button "Start on specific date: August 2025 Sun Mon Tue Wed Thu Fri Sat 31 27 28 29 30 …" at bounding box center [560, 278] width 452 height 49
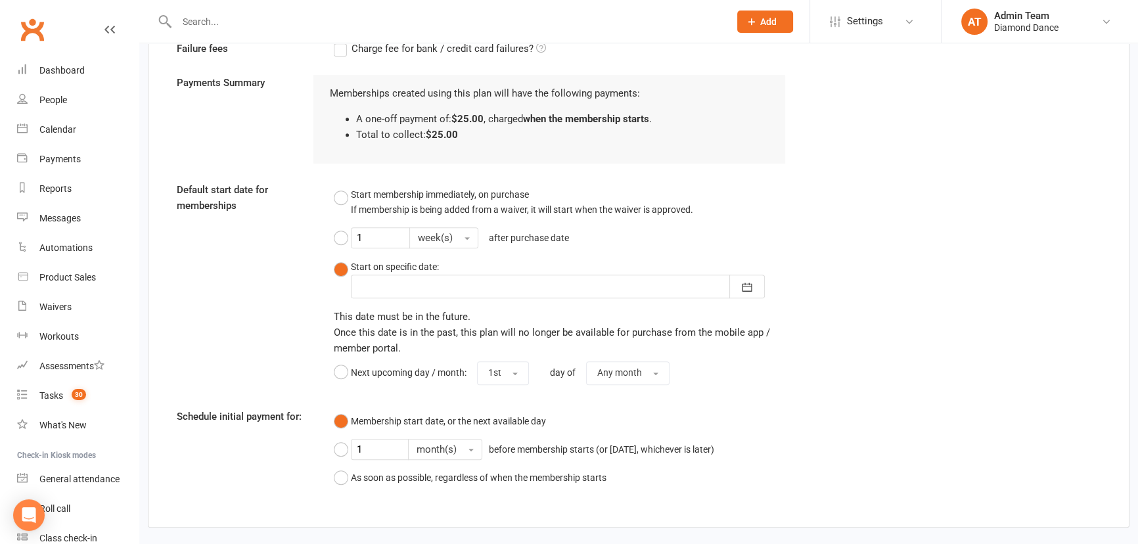
scroll to position [0, 0]
click at [373, 282] on div at bounding box center [558, 287] width 414 height 24
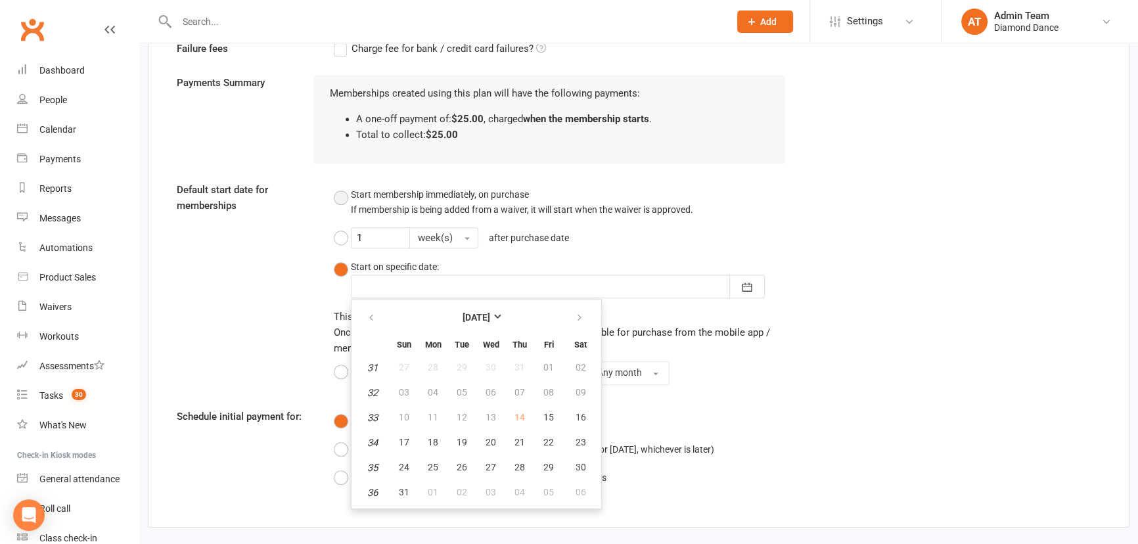
click at [345, 197] on button "Start membership immediately, on purchase If membership is being added from a w…" at bounding box center [514, 202] width 360 height 40
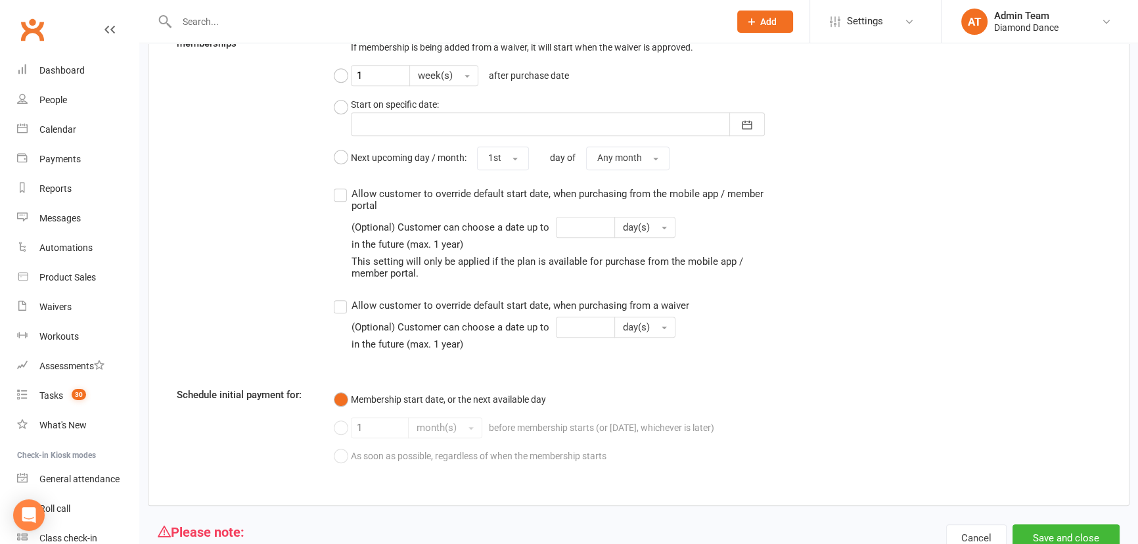
scroll to position [1374, 0]
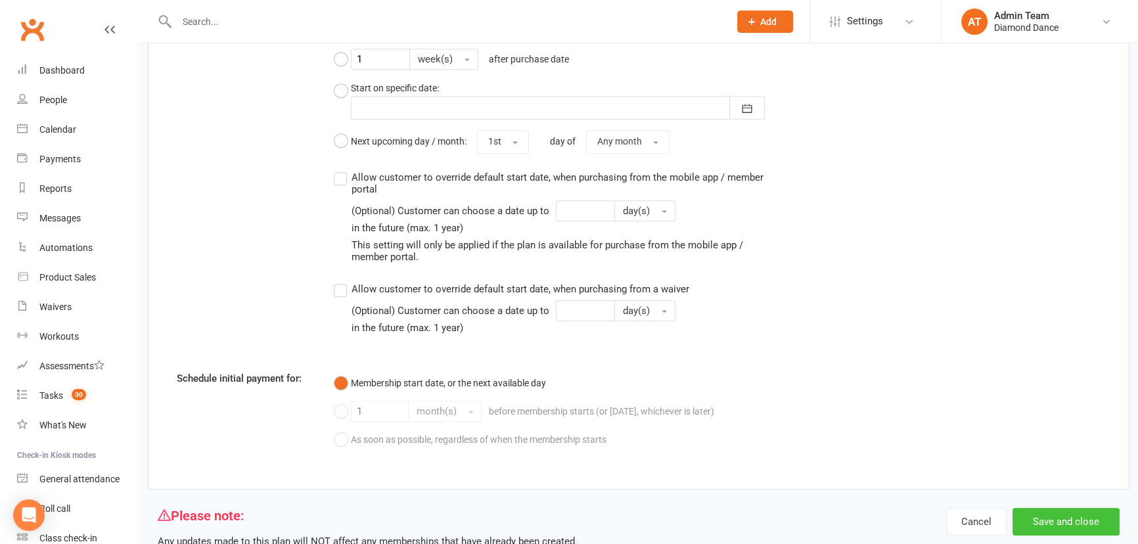
click at [1065, 523] on button "Save and close" at bounding box center [1066, 522] width 107 height 28
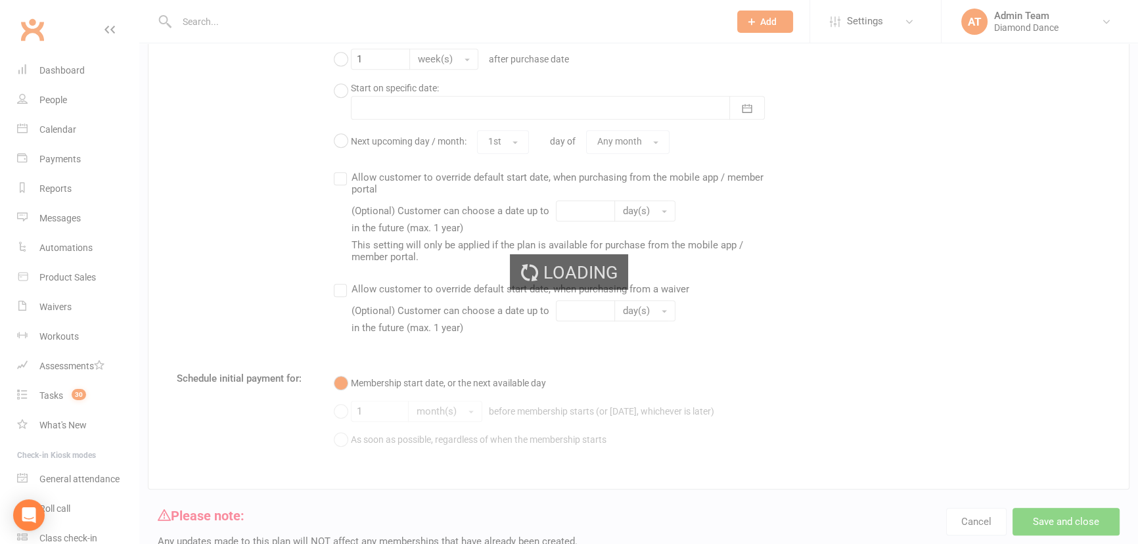
select select "50"
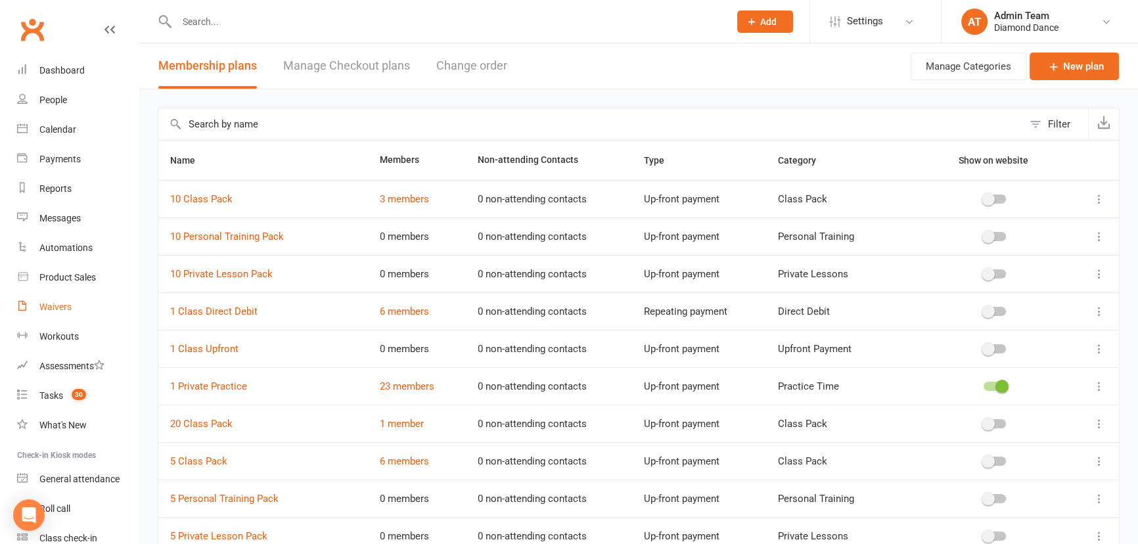
click at [68, 308] on div "Waivers" at bounding box center [55, 307] width 32 height 11
select select "100"
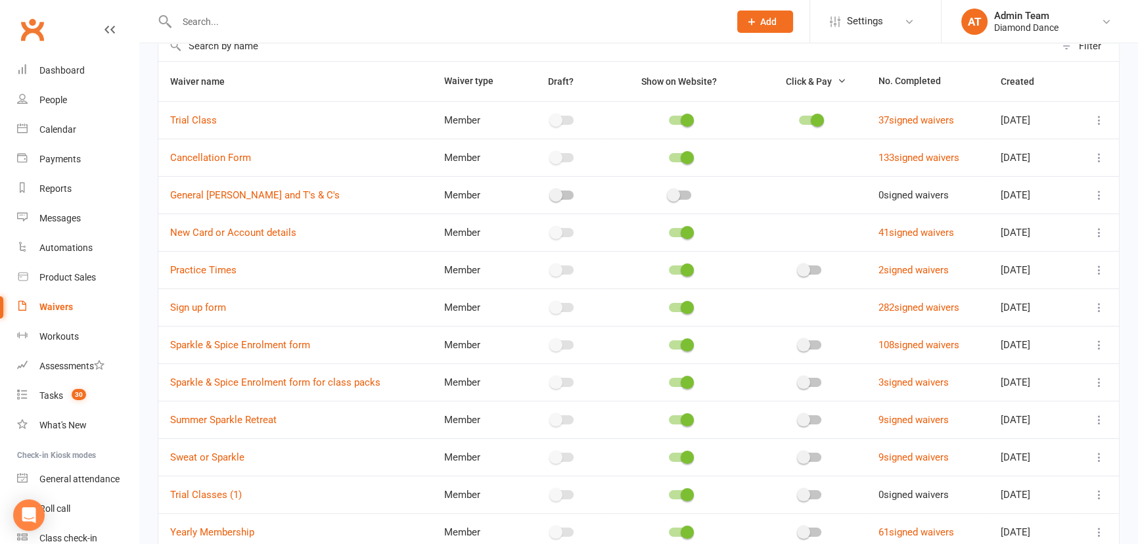
scroll to position [179, 0]
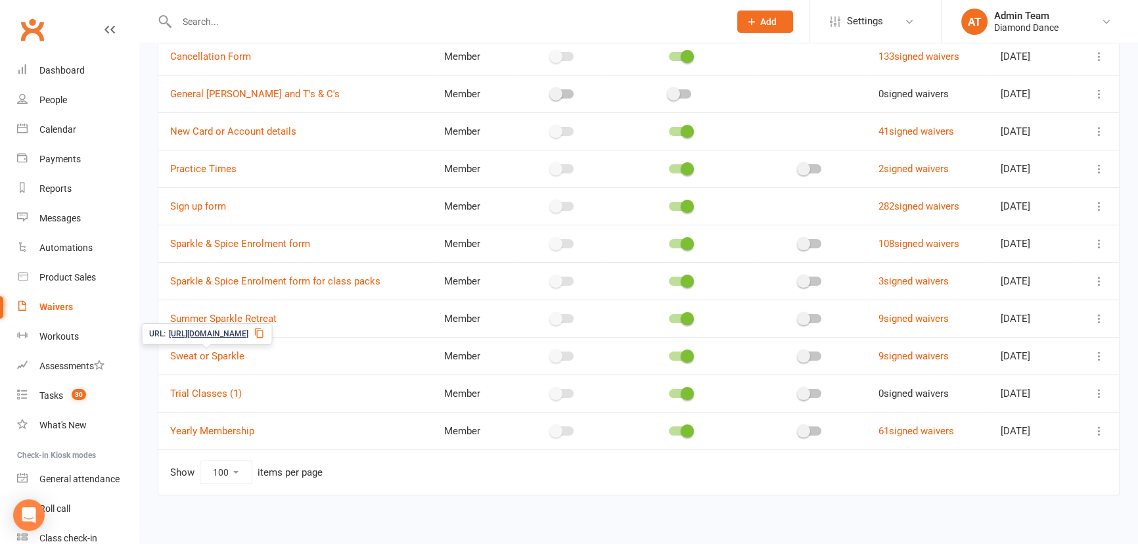
click at [264, 333] on icon at bounding box center [259, 333] width 9 height 10
click at [204, 18] on input "text" at bounding box center [447, 21] width 548 height 18
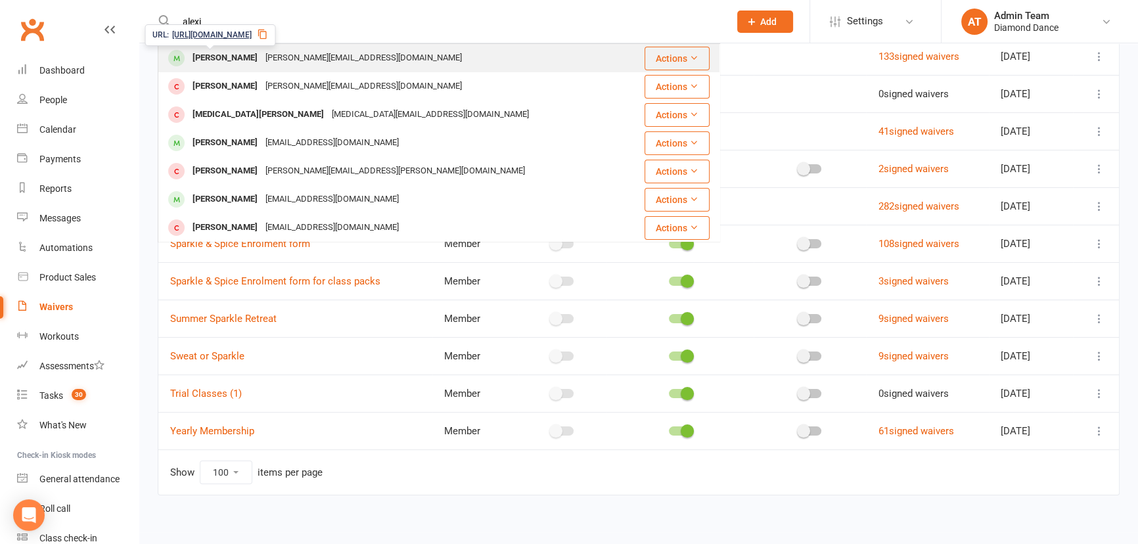
type input "alexi"
click at [223, 55] on div "alexis pipit" at bounding box center [225, 58] width 73 height 19
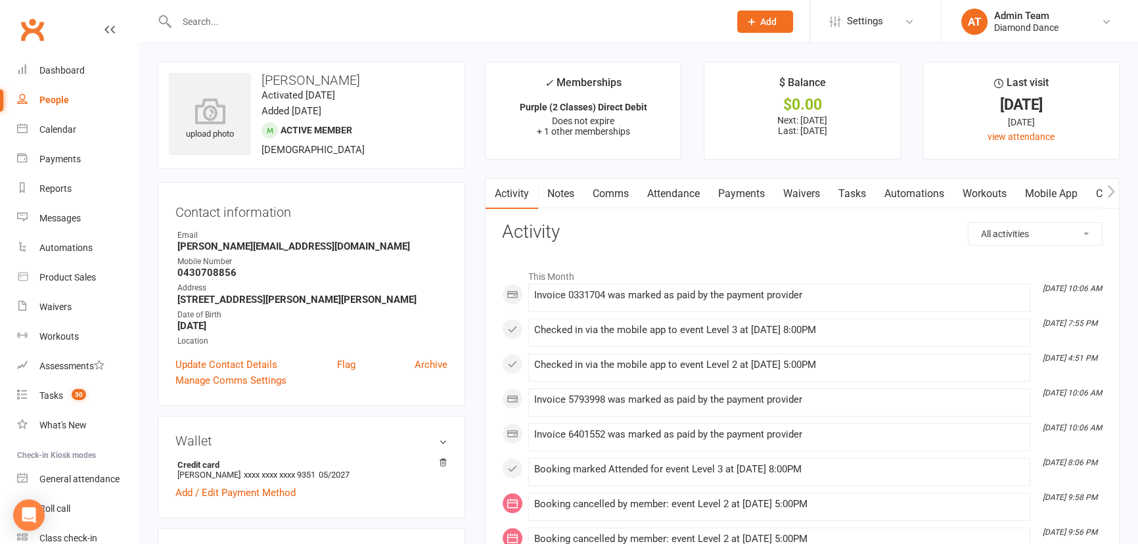
click at [684, 195] on link "Attendance" at bounding box center [673, 194] width 71 height 30
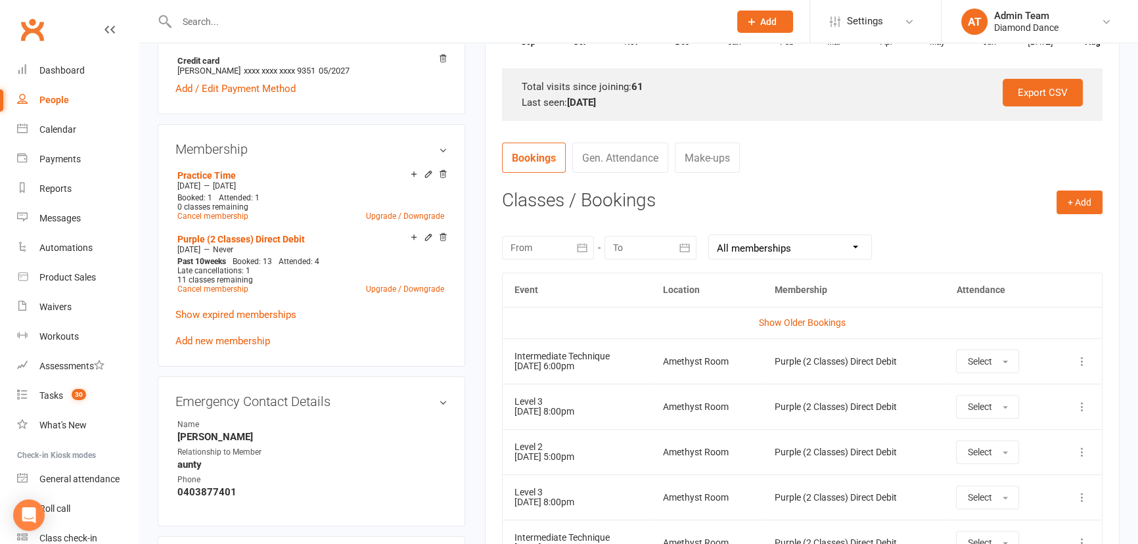
scroll to position [418, 0]
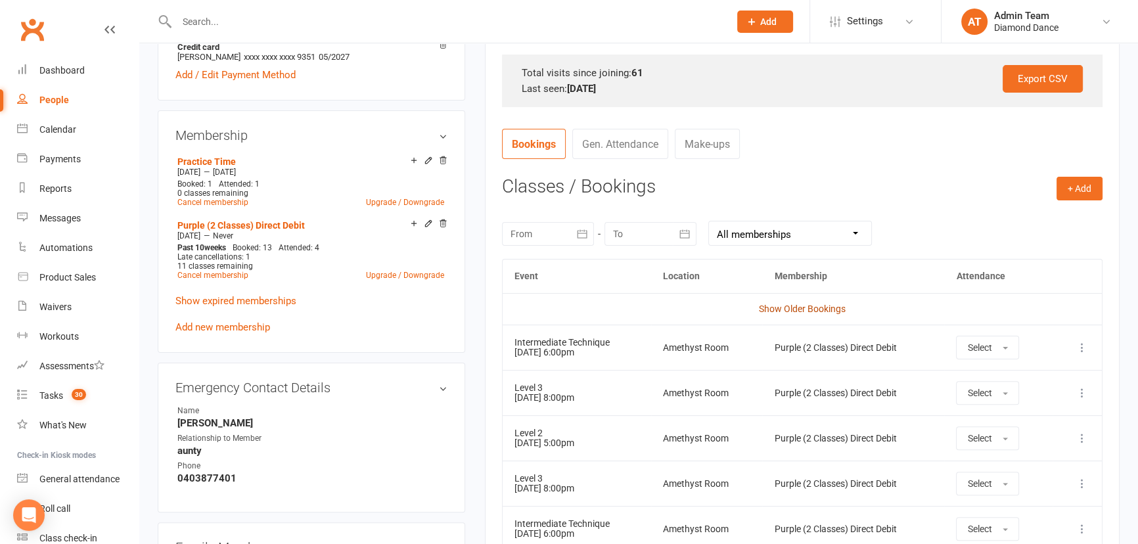
click at [778, 304] on link "Show Older Bookings" at bounding box center [802, 309] width 87 height 11
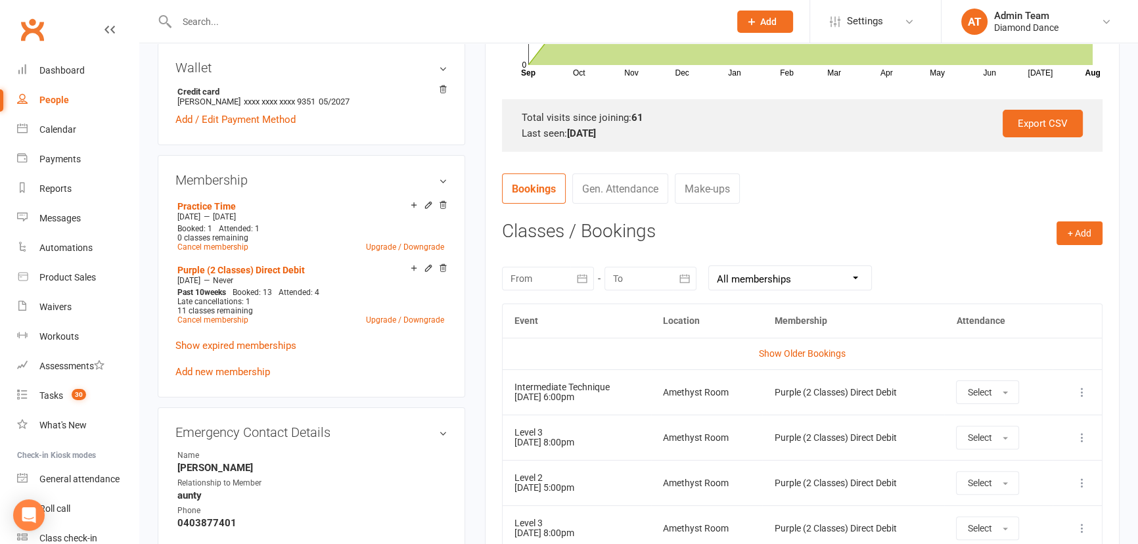
scroll to position [372, 0]
click at [774, 350] on link "Show Older Bookings" at bounding box center [802, 355] width 87 height 11
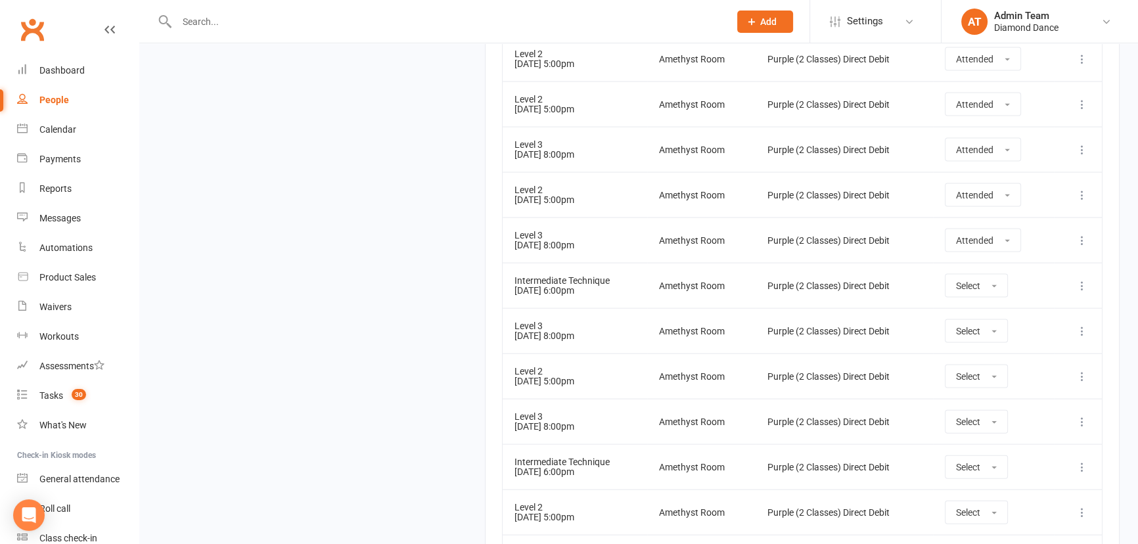
scroll to position [3539, 0]
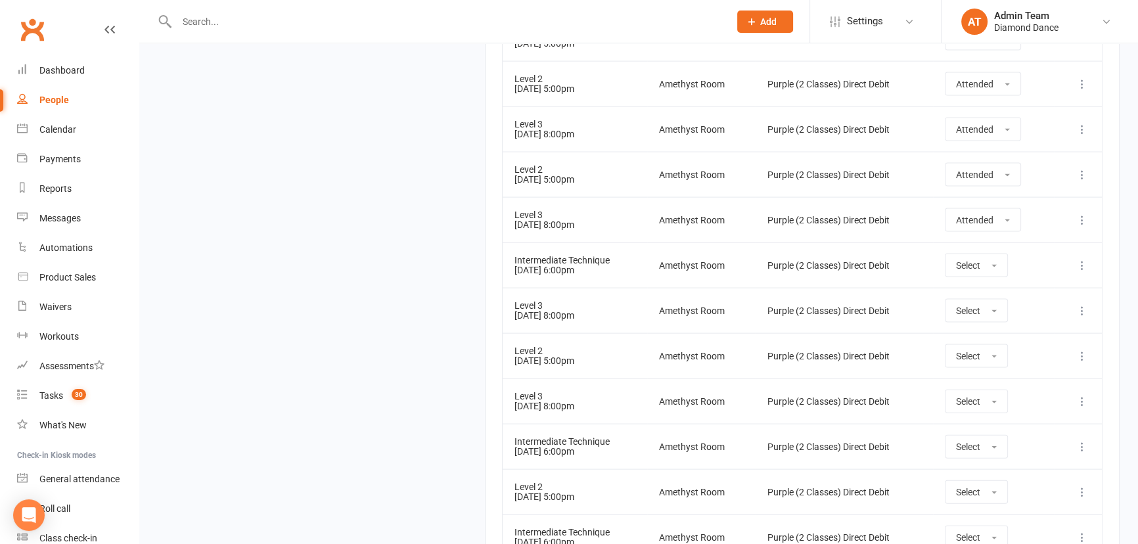
click at [1080, 440] on icon at bounding box center [1082, 446] width 13 height 13
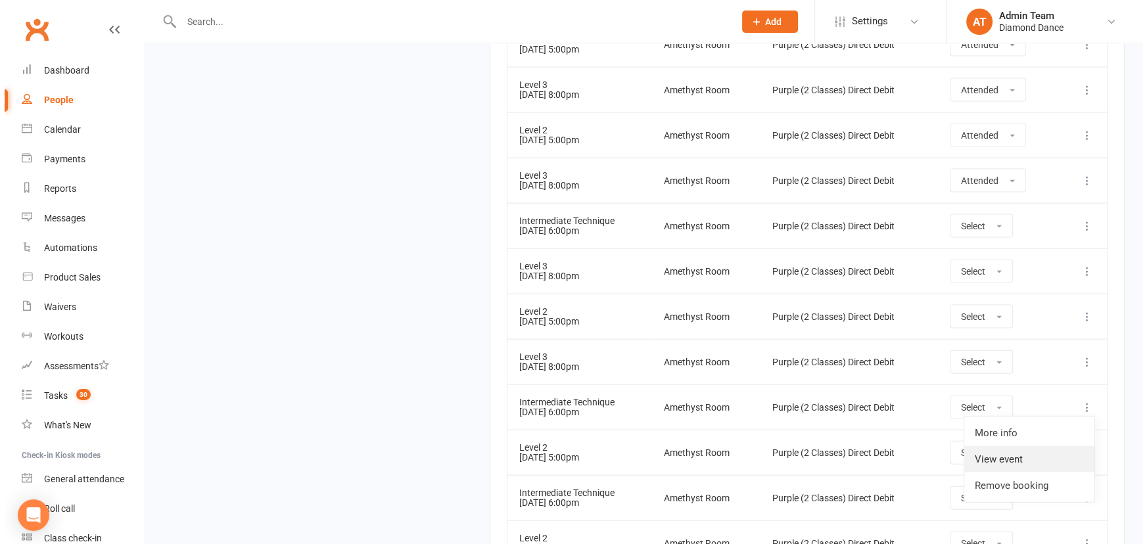
scroll to position [3599, 0]
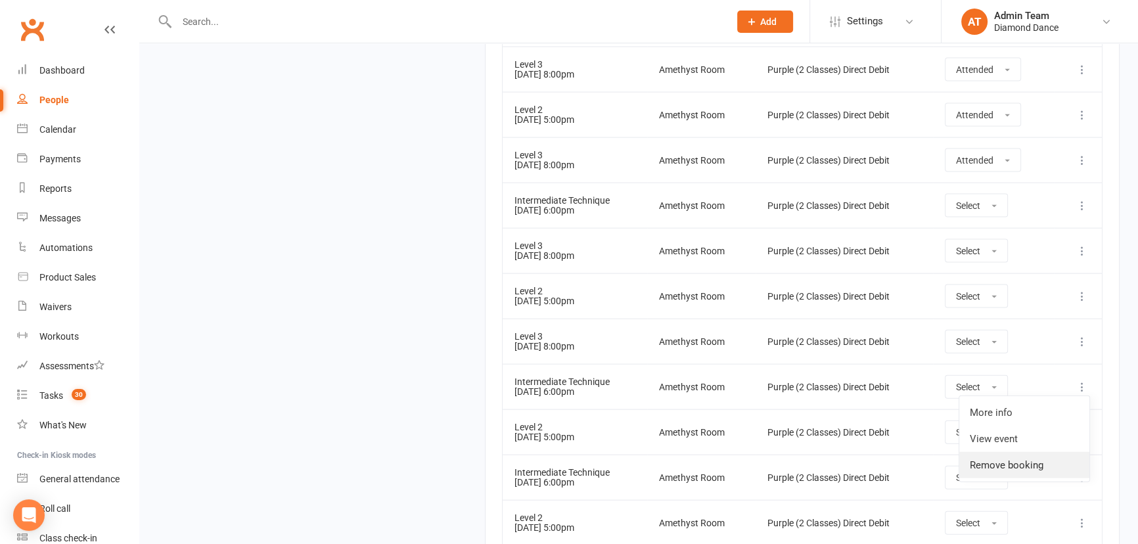
click at [1025, 457] on link "Remove booking" at bounding box center [1025, 465] width 130 height 26
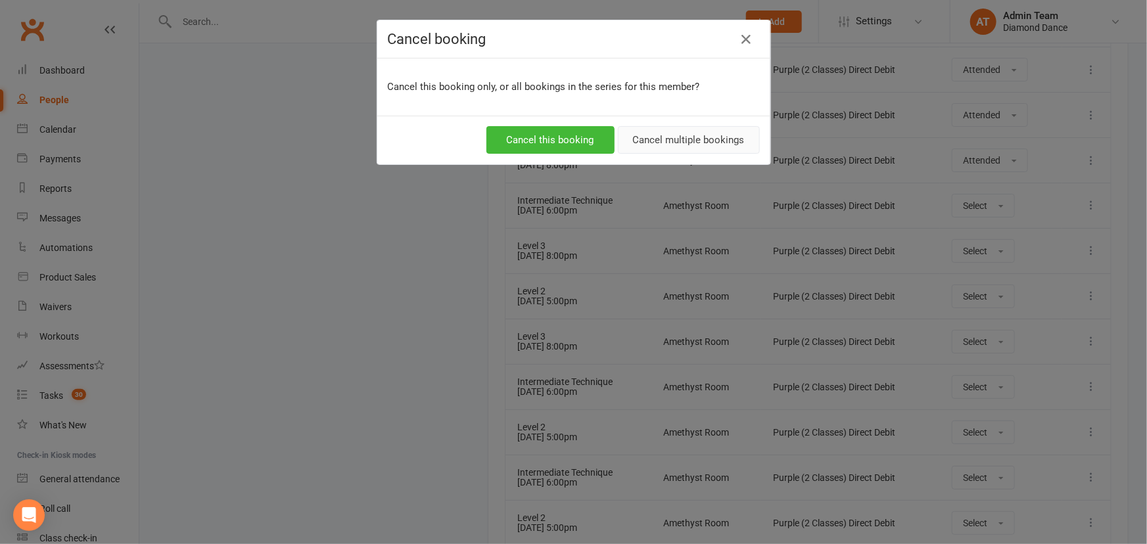
click at [645, 142] on button "Cancel multiple bookings" at bounding box center [689, 140] width 142 height 28
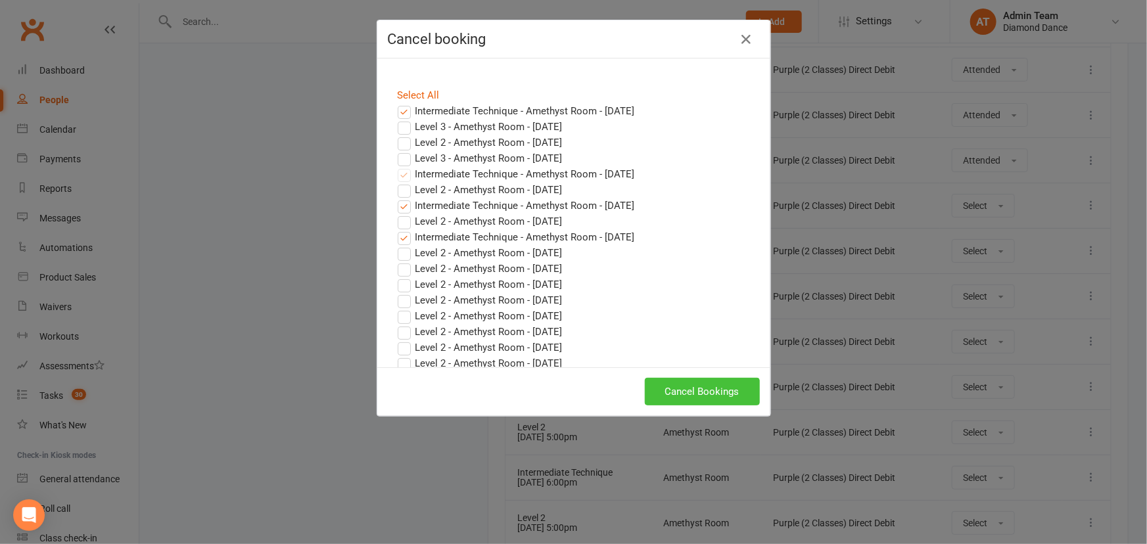
click at [684, 390] on button "Cancel Bookings" at bounding box center [702, 392] width 115 height 28
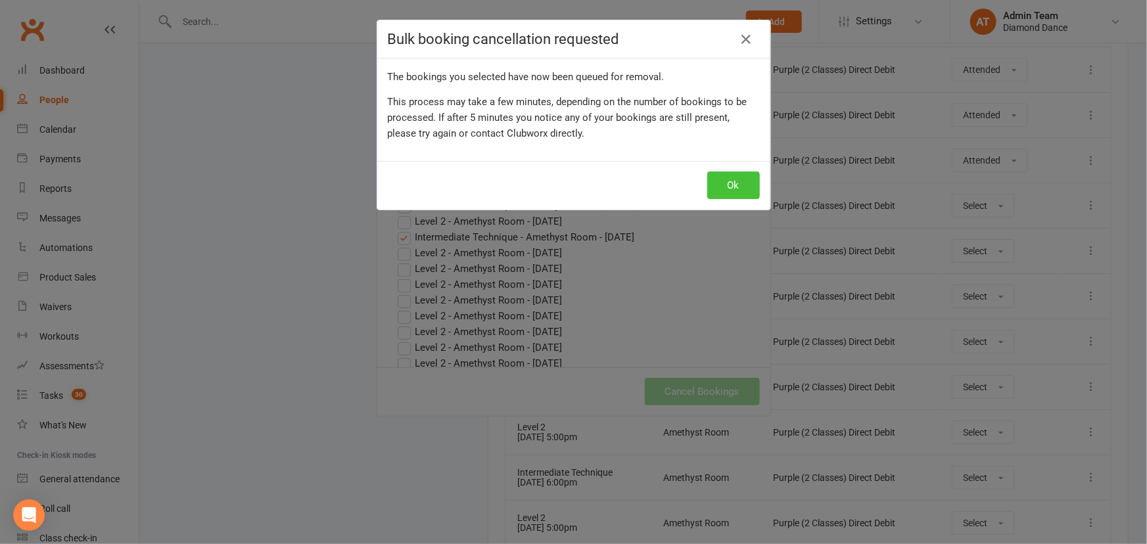
click at [734, 179] on button "Ok" at bounding box center [733, 186] width 53 height 28
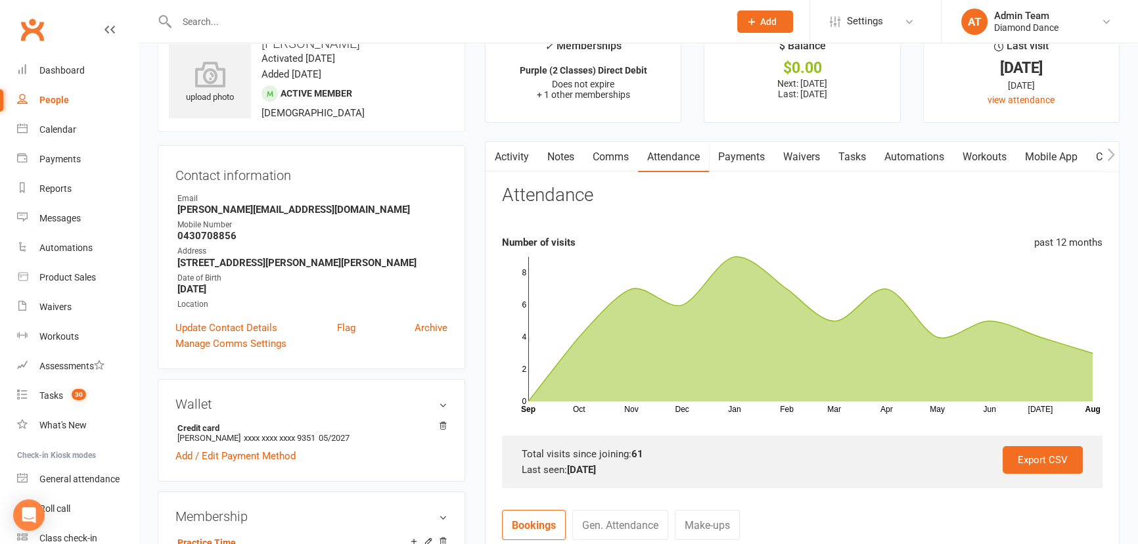
scroll to position [0, 0]
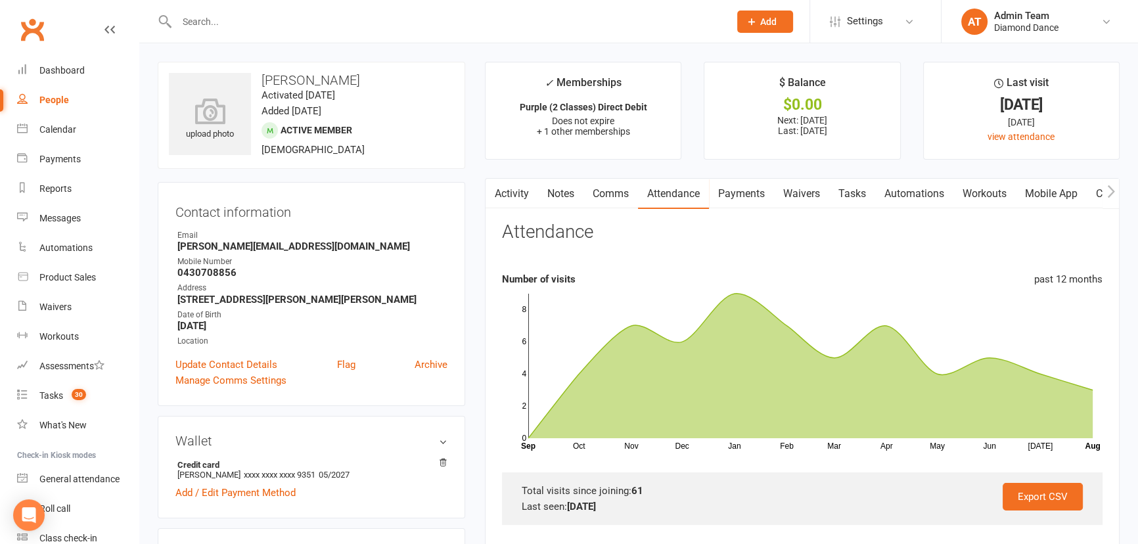
click at [264, 24] on input "text" at bounding box center [447, 21] width 548 height 18
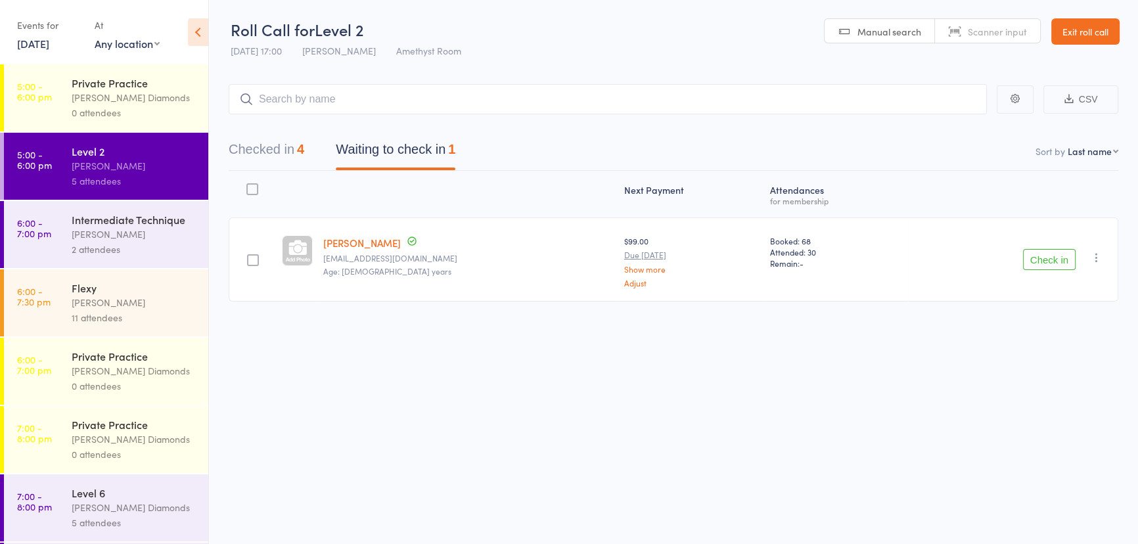
click at [105, 223] on div "Intermediate Technique" at bounding box center [135, 219] width 126 height 14
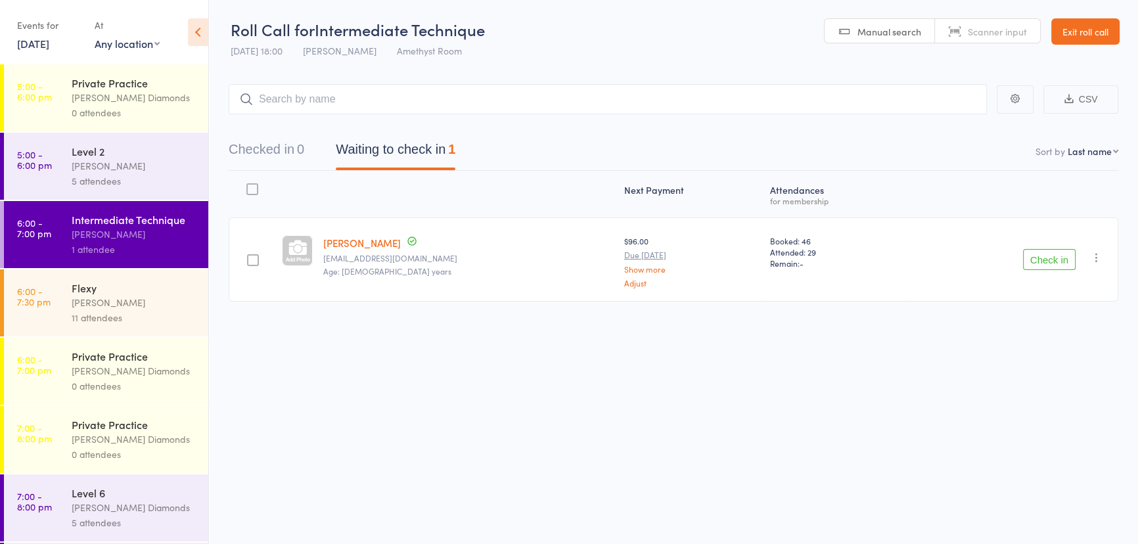
click at [101, 302] on div "[PERSON_NAME]" at bounding box center [135, 302] width 126 height 15
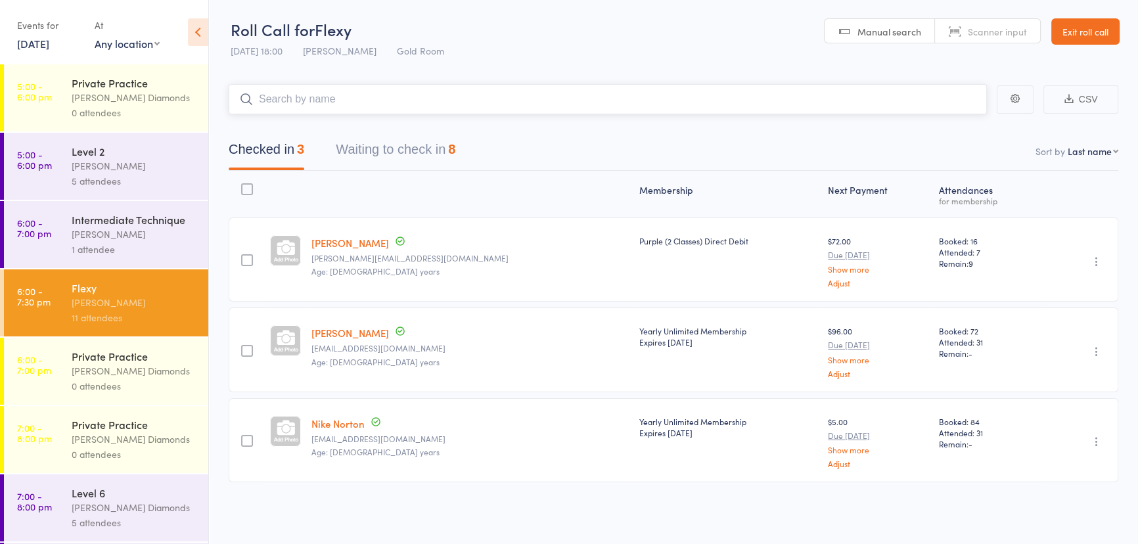
click at [388, 144] on button "Waiting to check in 8" at bounding box center [396, 152] width 120 height 35
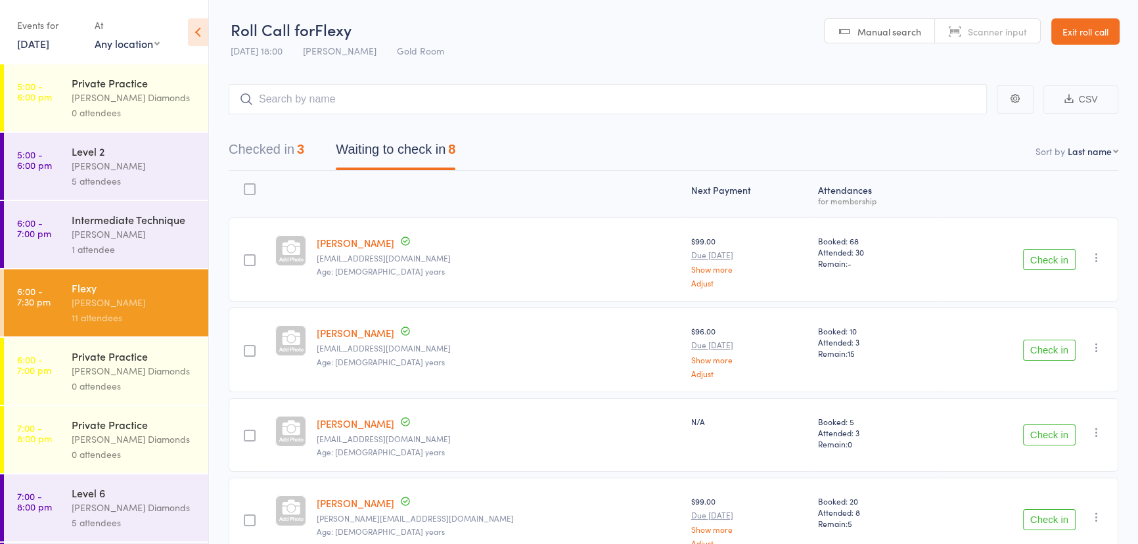
scroll to position [119, 0]
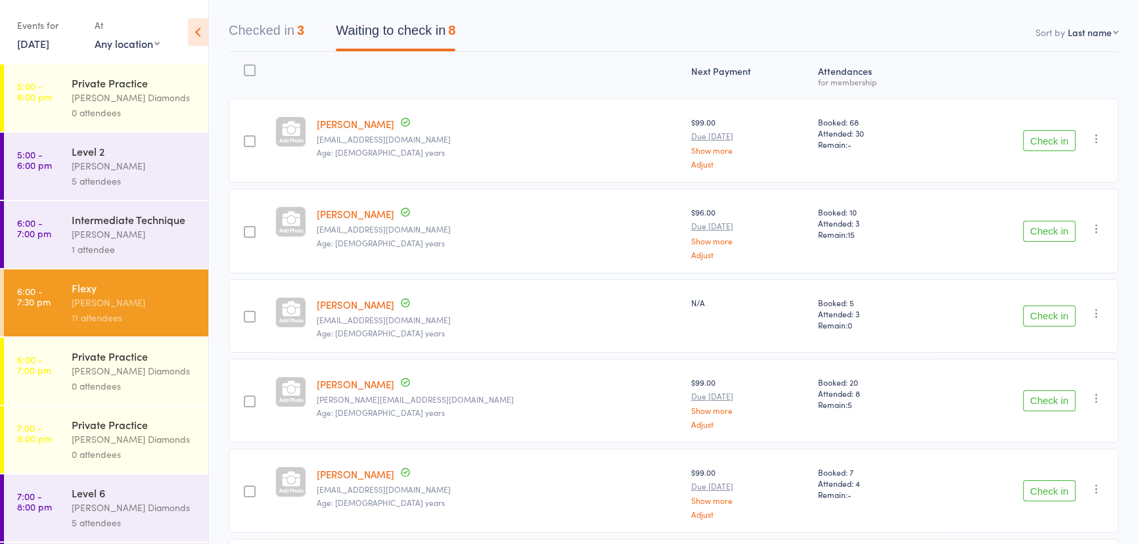
click at [1039, 225] on button "Check in" at bounding box center [1049, 231] width 53 height 21
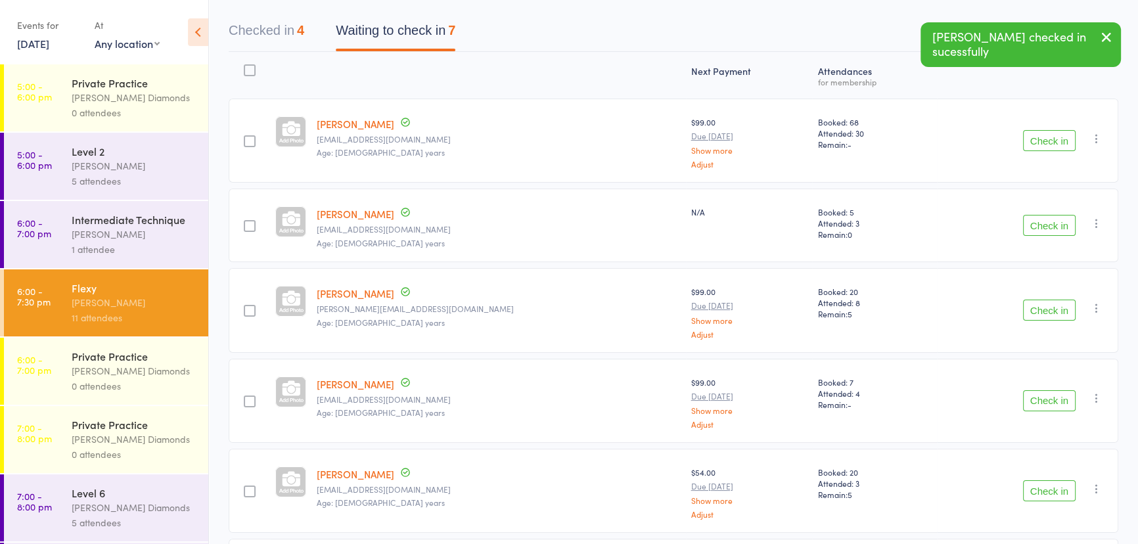
click at [1043, 225] on button "Check in" at bounding box center [1049, 225] width 53 height 21
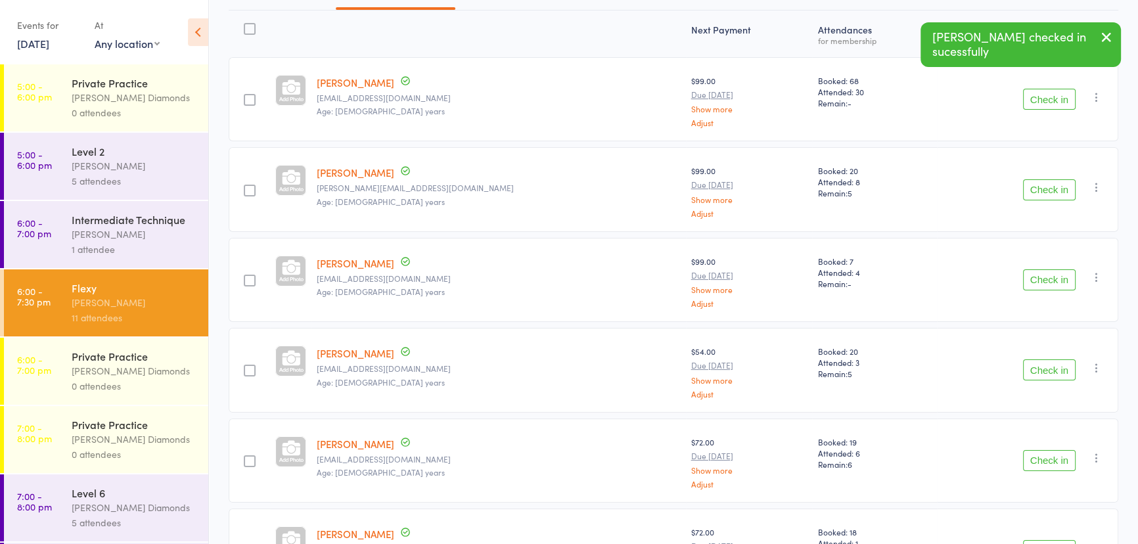
scroll to position [179, 0]
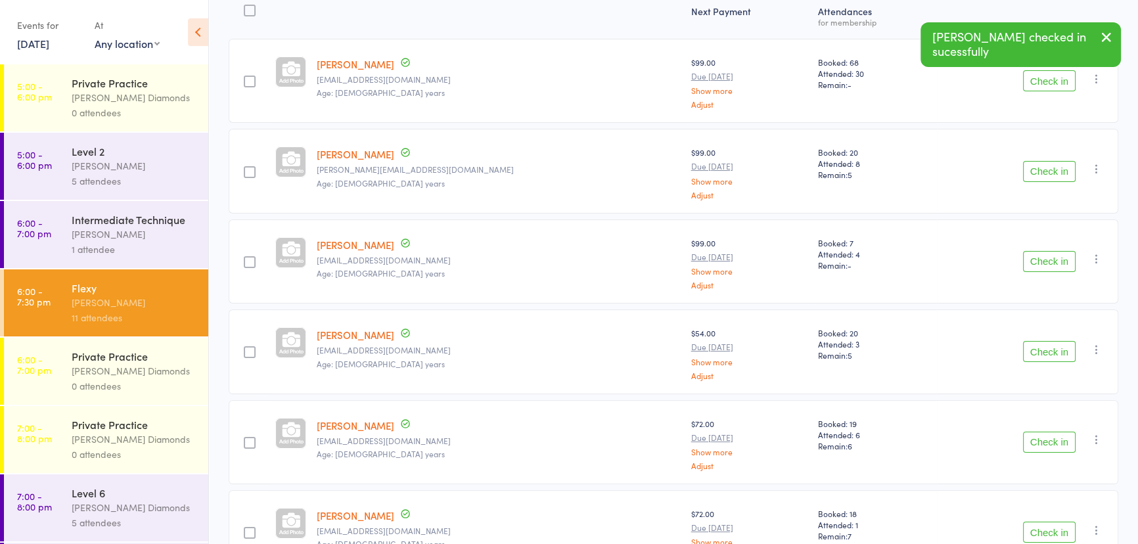
click at [1040, 350] on button "Check in" at bounding box center [1049, 351] width 53 height 21
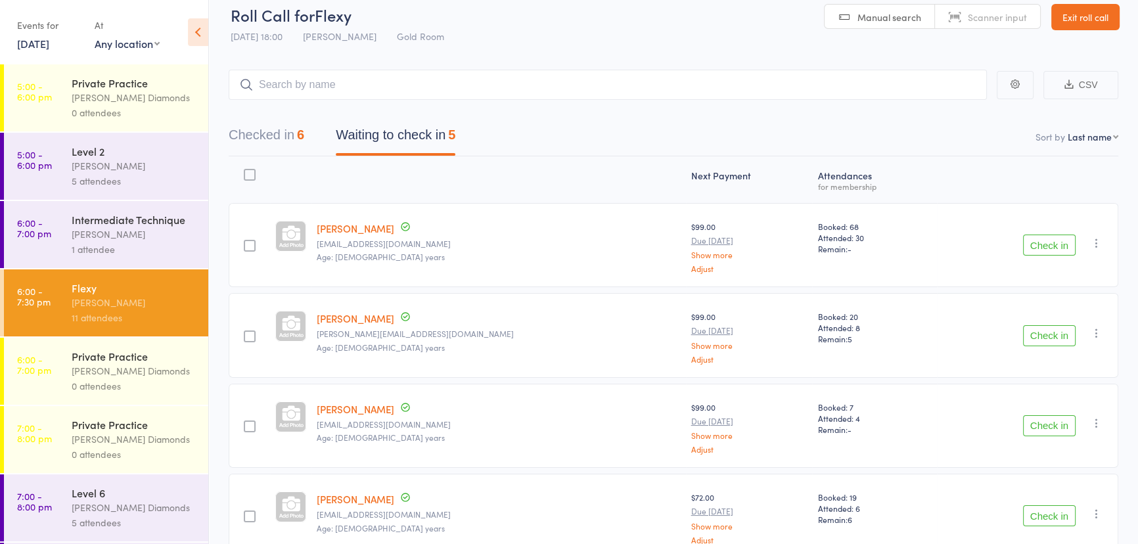
scroll to position [0, 0]
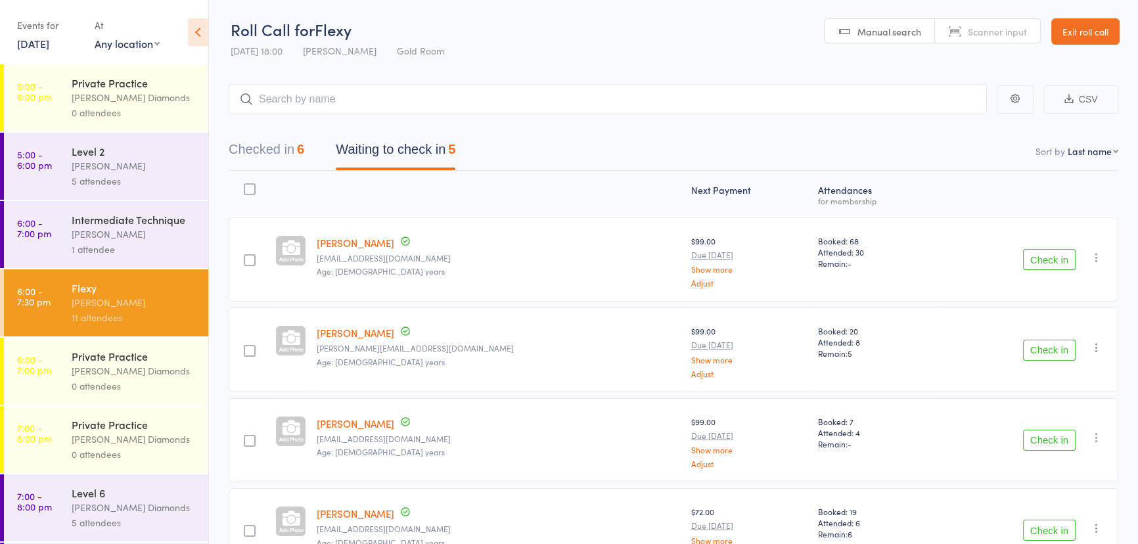
click at [273, 154] on button "Checked in 6" at bounding box center [267, 152] width 76 height 35
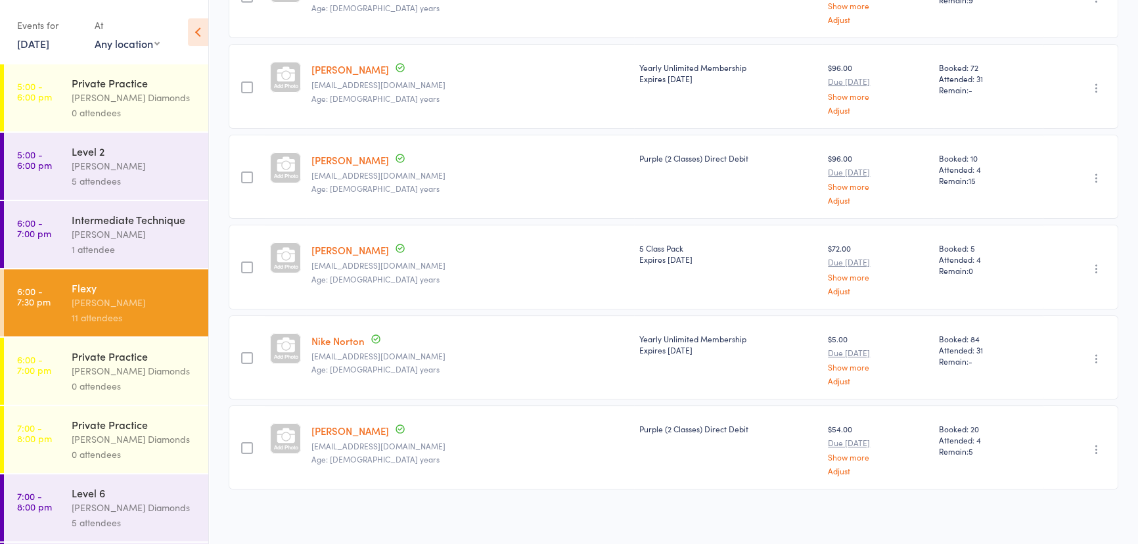
scroll to position [204, 0]
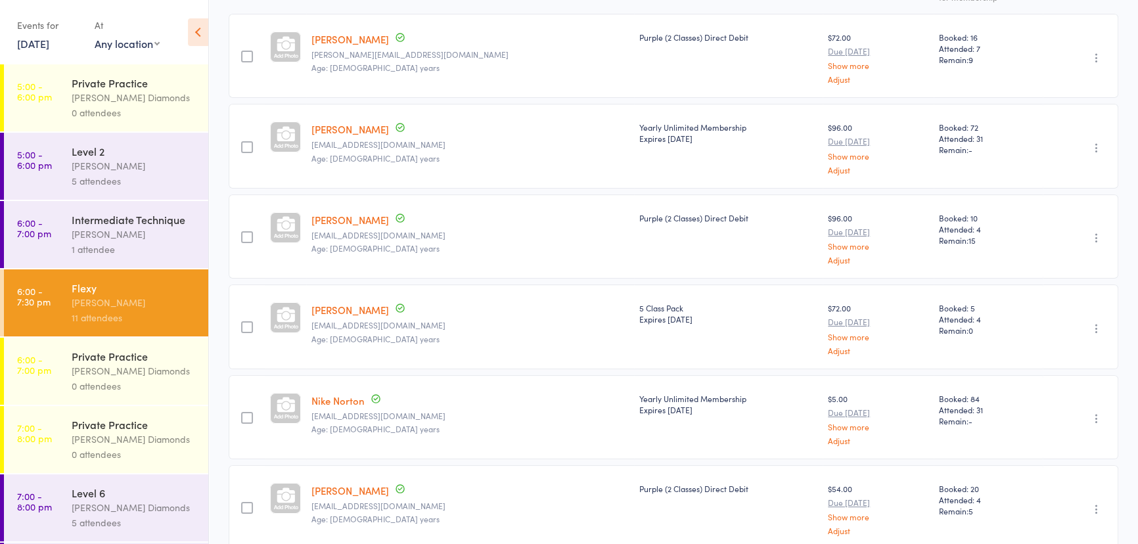
click at [95, 235] on div "Roisin Glasgow-Collins" at bounding box center [135, 234] width 126 height 15
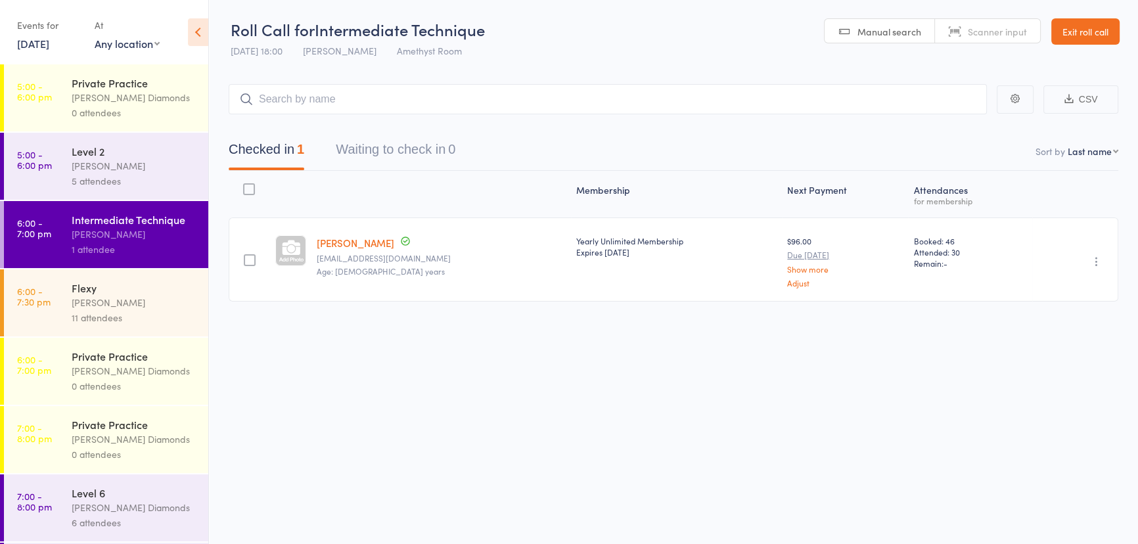
click at [293, 99] on input "search" at bounding box center [608, 99] width 759 height 30
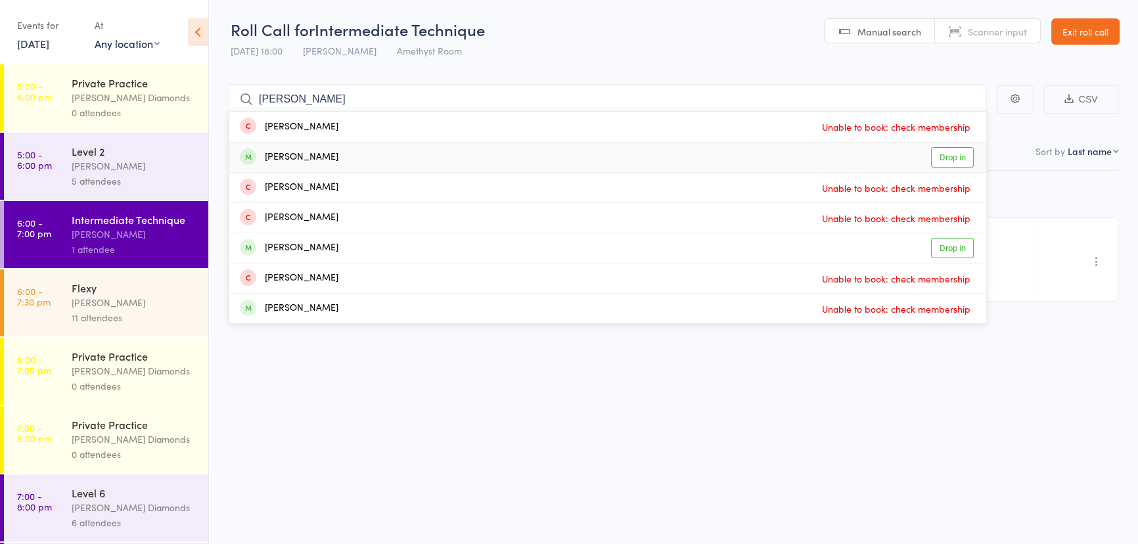
type input "alex"
click at [308, 157] on div "alexis pipit" at bounding box center [289, 157] width 99 height 15
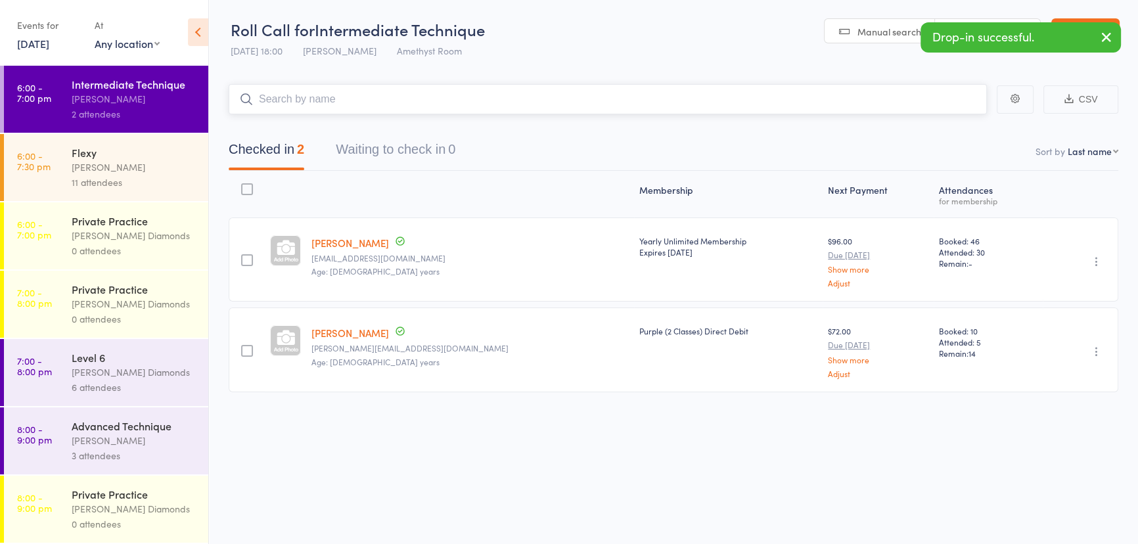
scroll to position [139, 0]
click at [164, 362] on div "Level 6" at bounding box center [135, 357] width 126 height 14
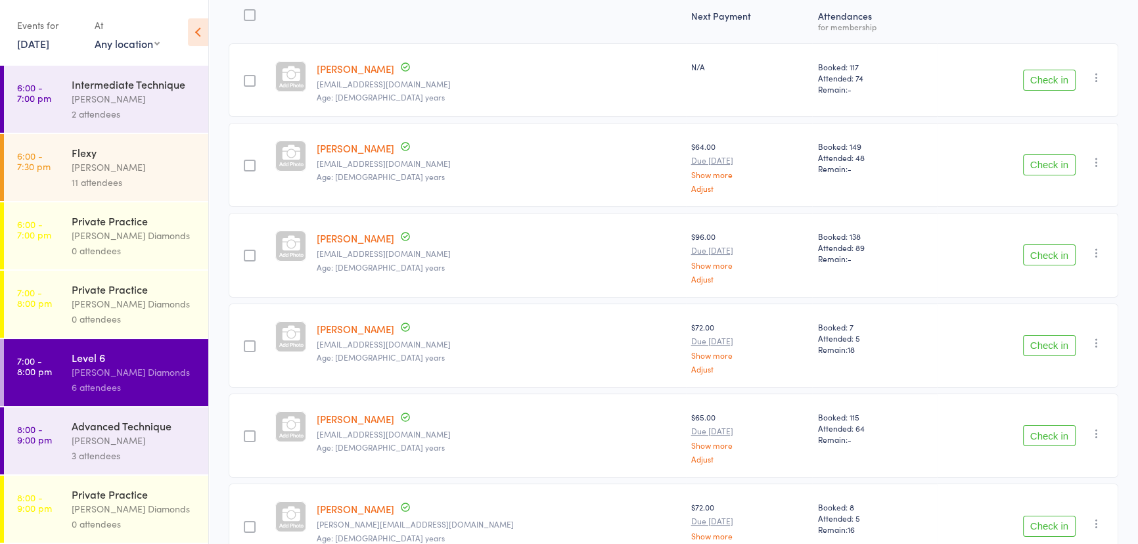
scroll to position [252, 0]
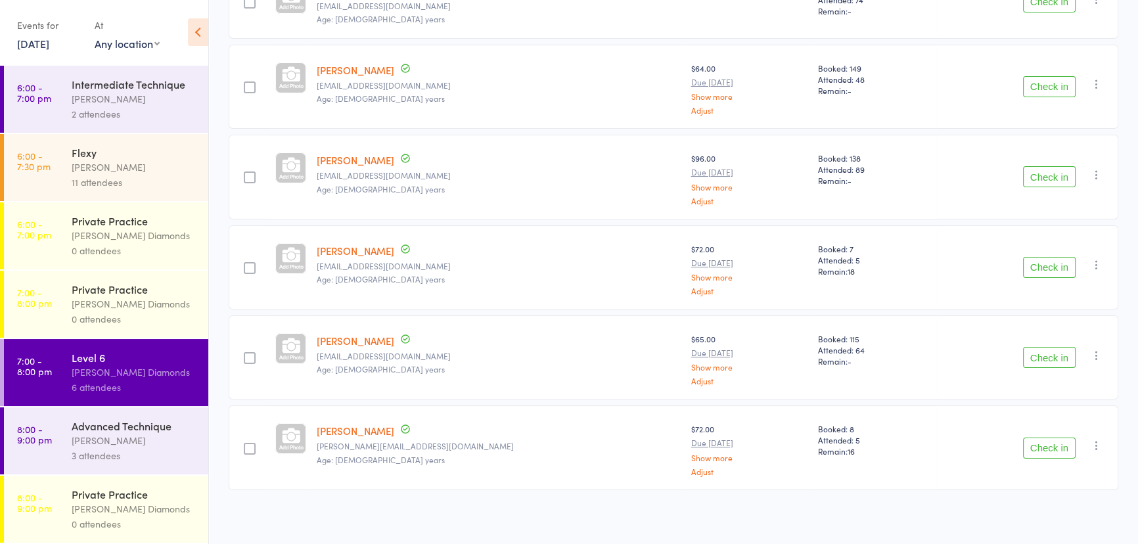
click at [154, 444] on div "[PERSON_NAME]" at bounding box center [135, 440] width 126 height 15
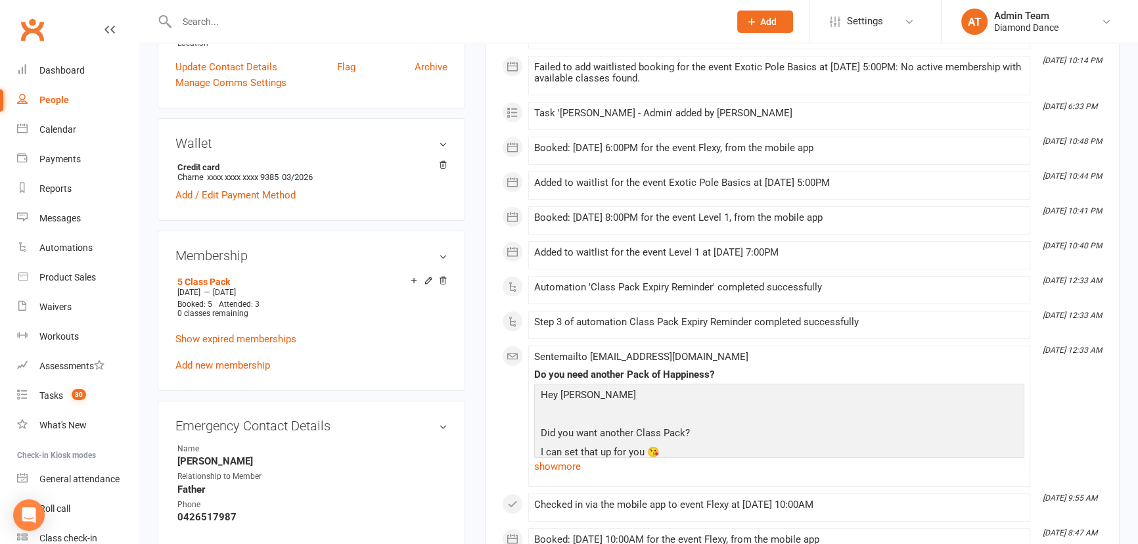
scroll to position [298, 0]
drag, startPoint x: 231, startPoint y: 339, endPoint x: 271, endPoint y: 358, distance: 44.7
click at [268, 358] on div "5 Class Pack [DATE] — [DATE] Booked: 5 Attended: 3 0 classes remaining Show exp…" at bounding box center [312, 322] width 272 height 101
click at [303, 357] on div "5 Class Pack [DATE] — [DATE] Booked: 5 Attended: 3 0 classes remaining Show exp…" at bounding box center [312, 322] width 272 height 101
click at [237, 365] on link "Add new membership" at bounding box center [223, 365] width 95 height 12
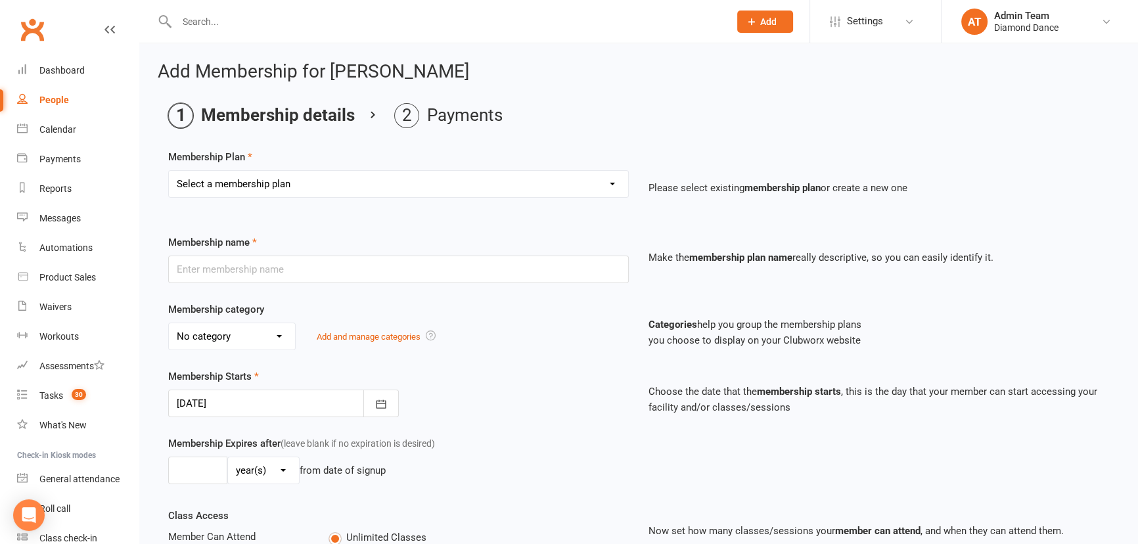
click at [312, 173] on select "Select a membership plan Create new Membership Plan Practice Time 1 Private Pra…" at bounding box center [398, 184] width 459 height 26
select select "9"
click at [169, 171] on select "Select a membership plan Create new Membership Plan Practice Time 1 Private Pra…" at bounding box center [398, 184] width 459 height 26
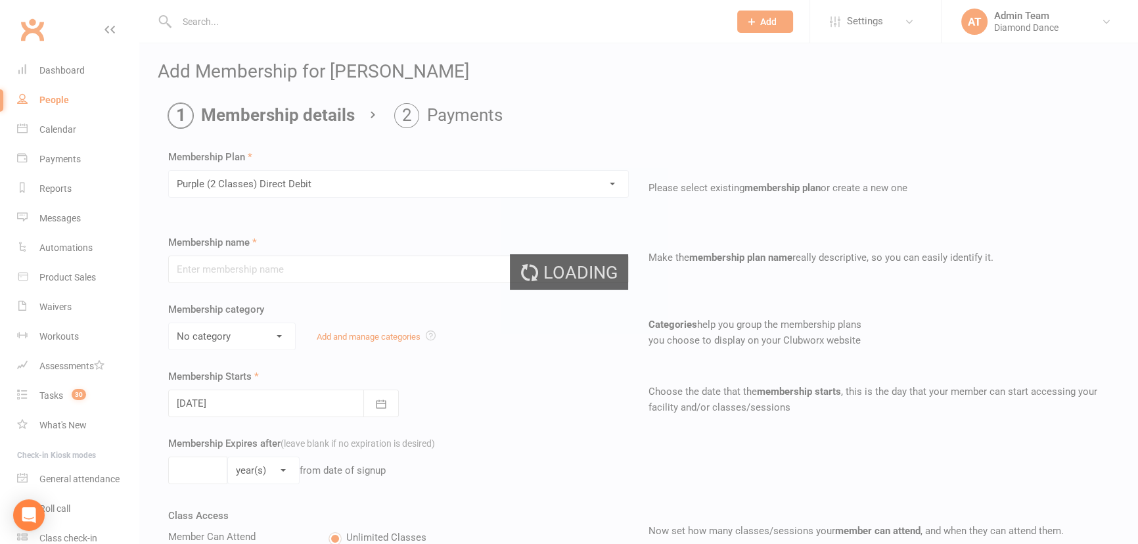
type input "Purple (2 Classes) Direct Debit"
select select "3"
select select "2"
type input "25"
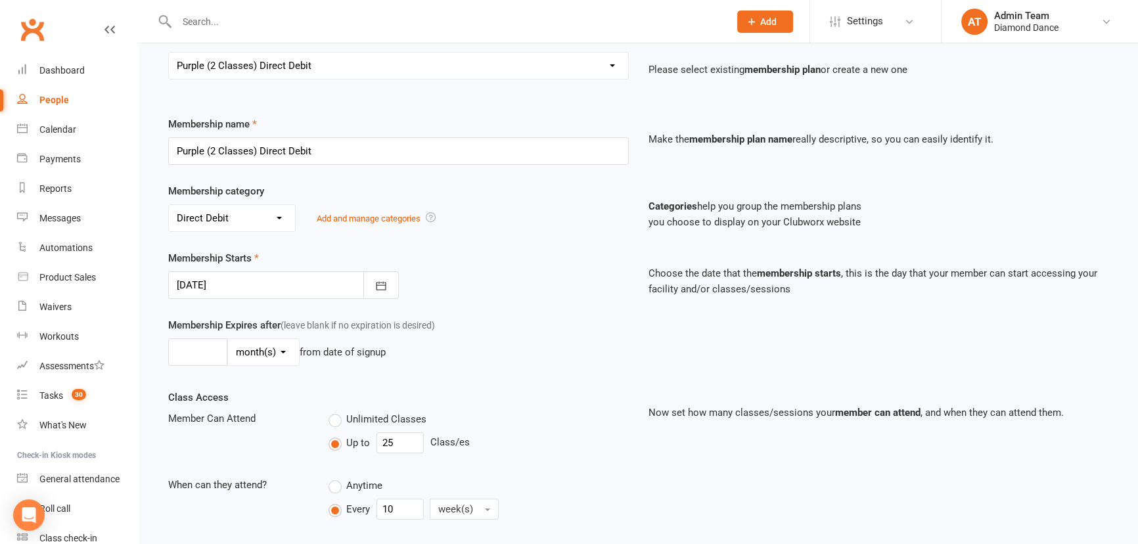
scroll to position [119, 0]
click at [377, 283] on icon "button" at bounding box center [381, 285] width 10 height 9
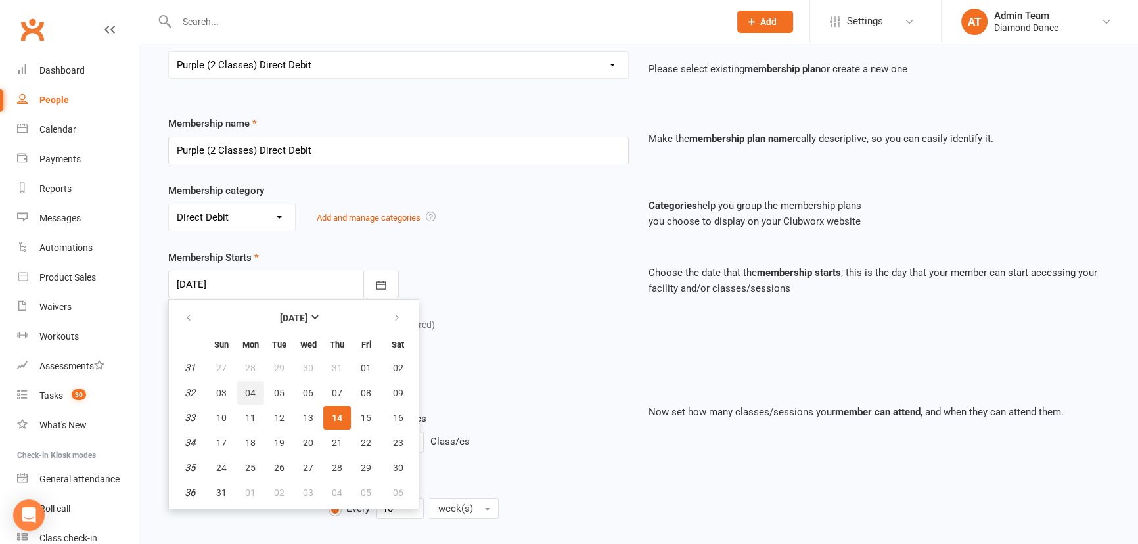
click at [251, 384] on button "04" at bounding box center [251, 393] width 28 height 24
type input "04 Aug 2025"
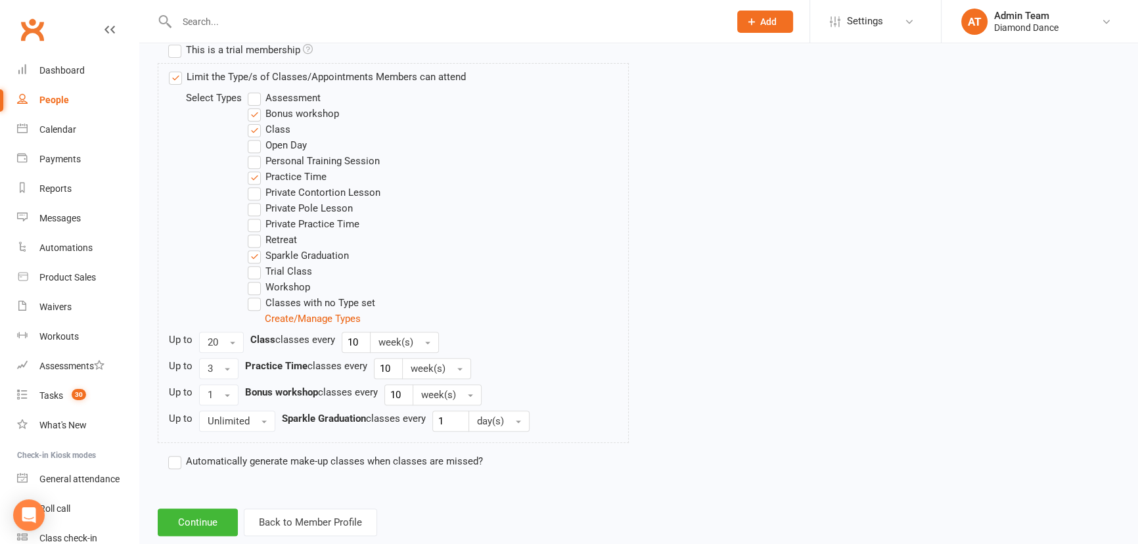
scroll to position [672, 0]
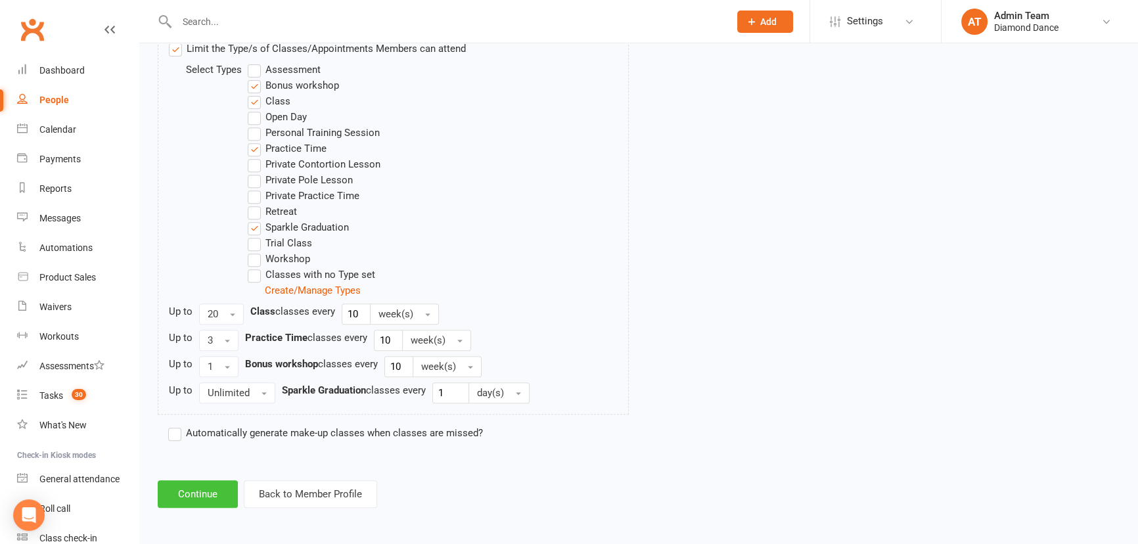
click at [216, 485] on button "Continue" at bounding box center [198, 495] width 80 height 28
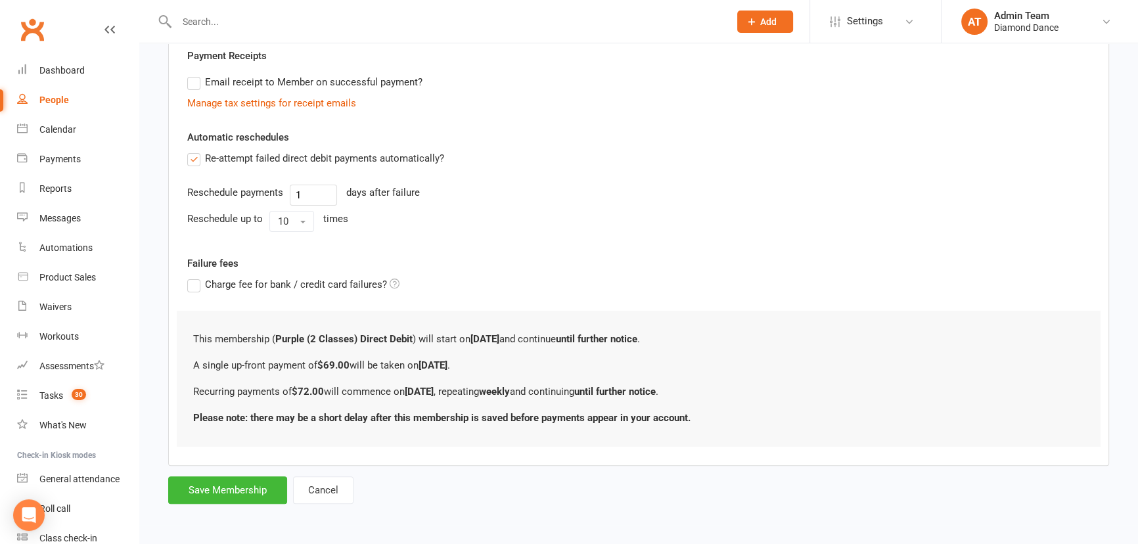
scroll to position [0, 0]
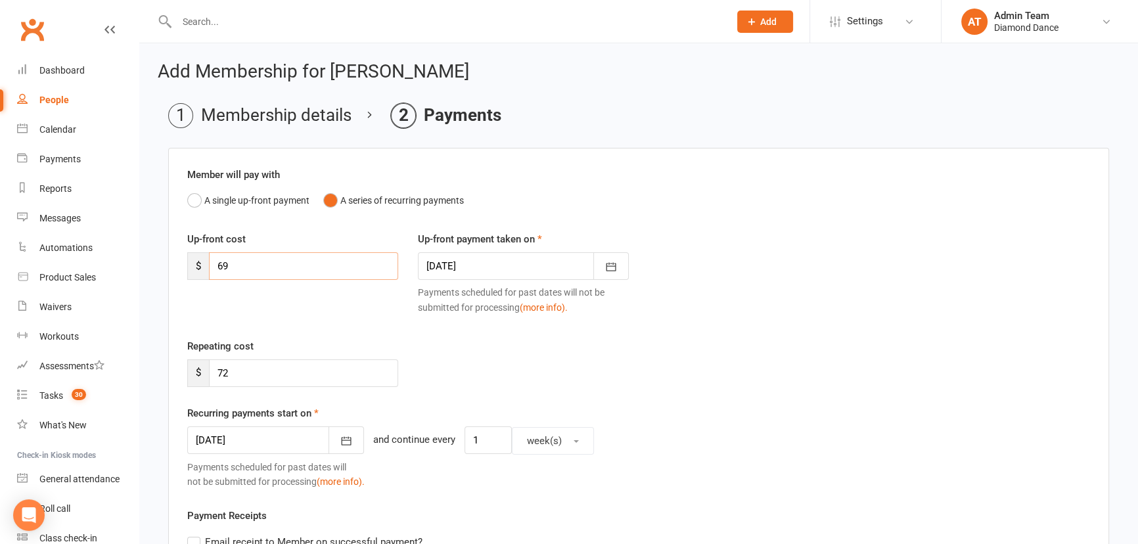
drag, startPoint x: 281, startPoint y: 268, endPoint x: 197, endPoint y: 268, distance: 84.8
click at [199, 269] on div "$ 69" at bounding box center [292, 266] width 211 height 28
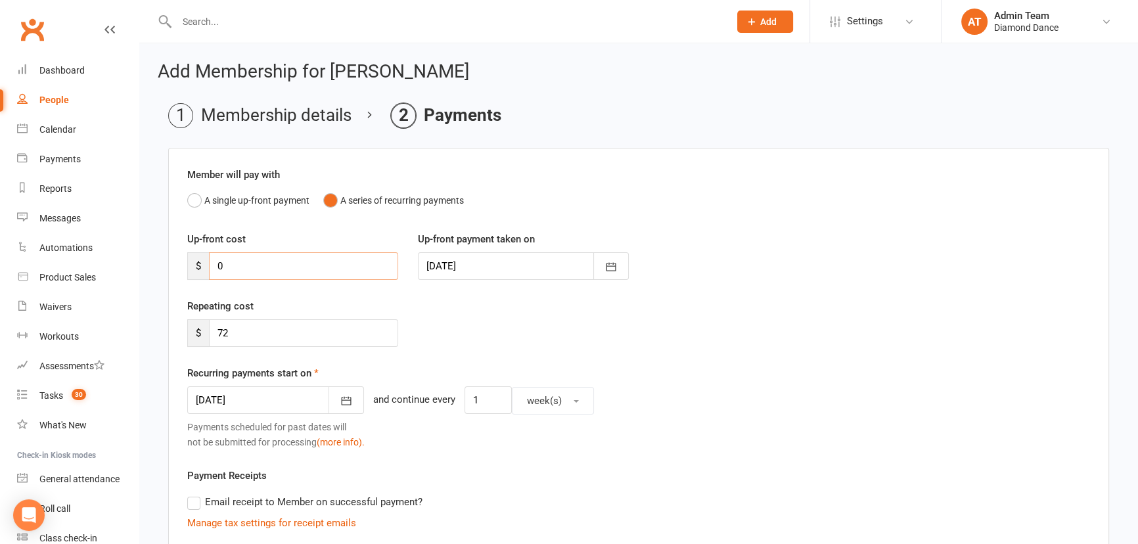
type input "0"
click at [252, 381] on div "Recurring payments start on 11 Aug 2025 August 2025 Sun Mon Tue Wed Thu Fri Sat…" at bounding box center [638, 407] width 903 height 84
drag, startPoint x: 323, startPoint y: 392, endPoint x: 330, endPoint y: 394, distance: 7.5
click at [330, 394] on button "button" at bounding box center [346, 401] width 35 height 28
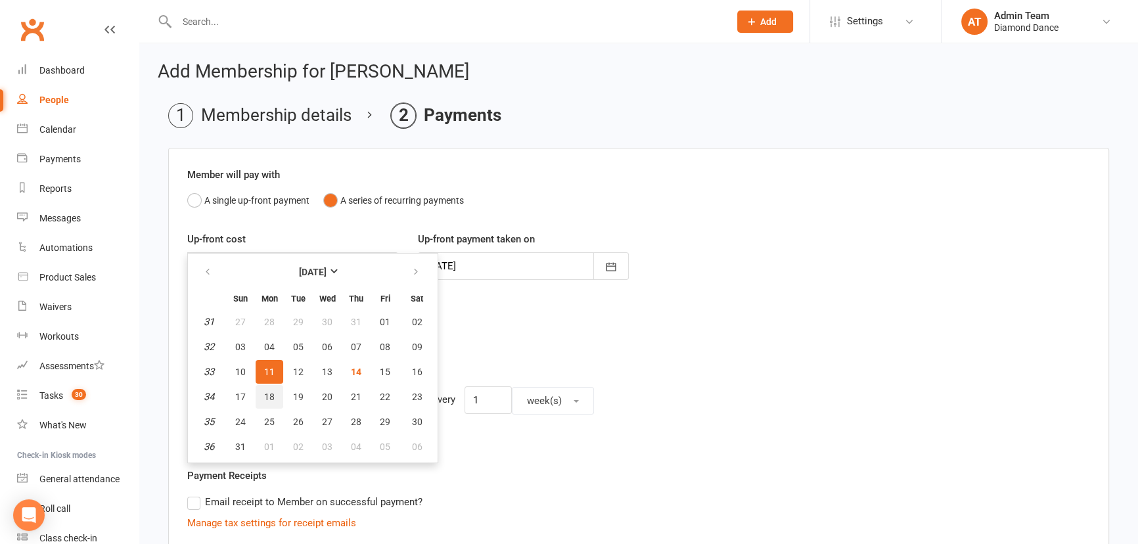
click at [260, 392] on button "18" at bounding box center [270, 397] width 28 height 24
type input "18 Aug 2025"
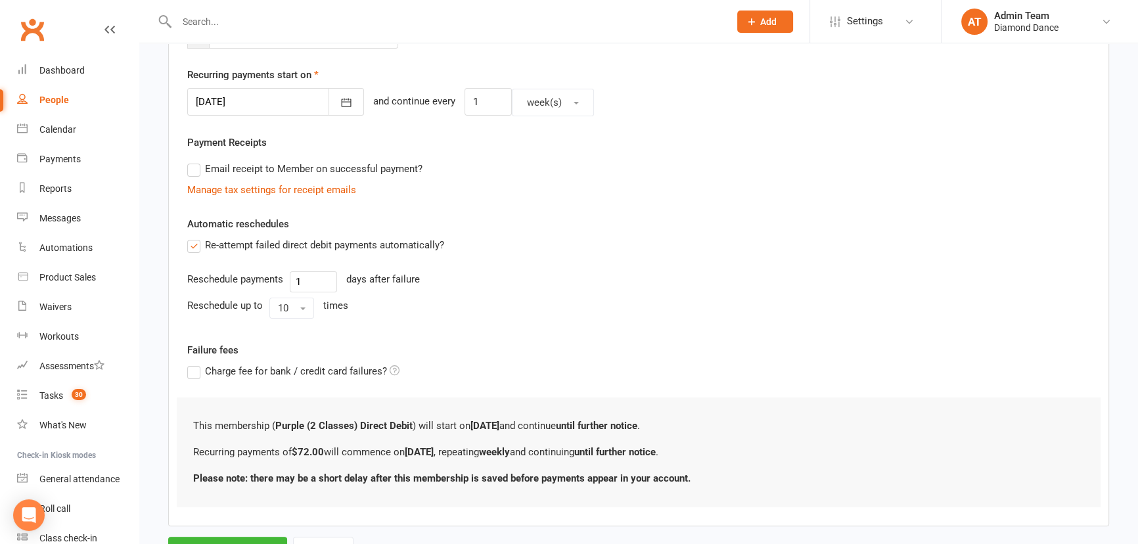
scroll to position [358, 0]
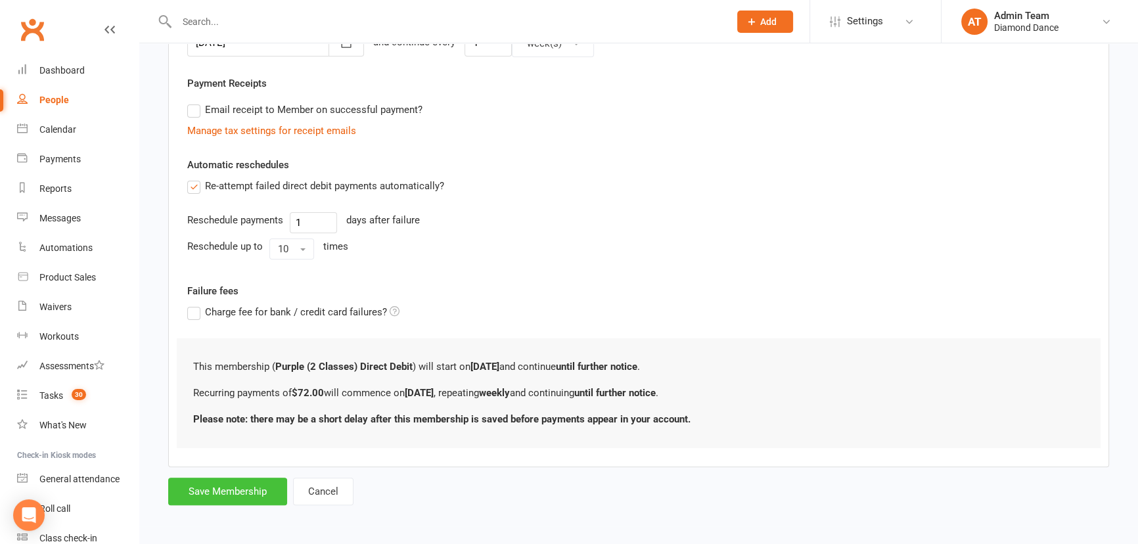
click at [226, 488] on button "Save Membership" at bounding box center [227, 492] width 119 height 28
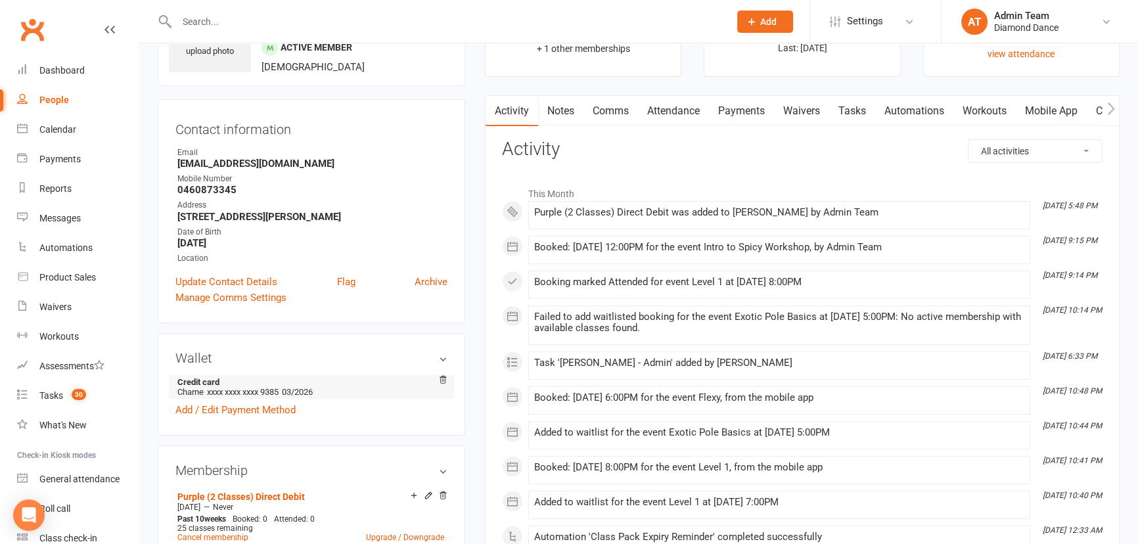
scroll to position [179, 0]
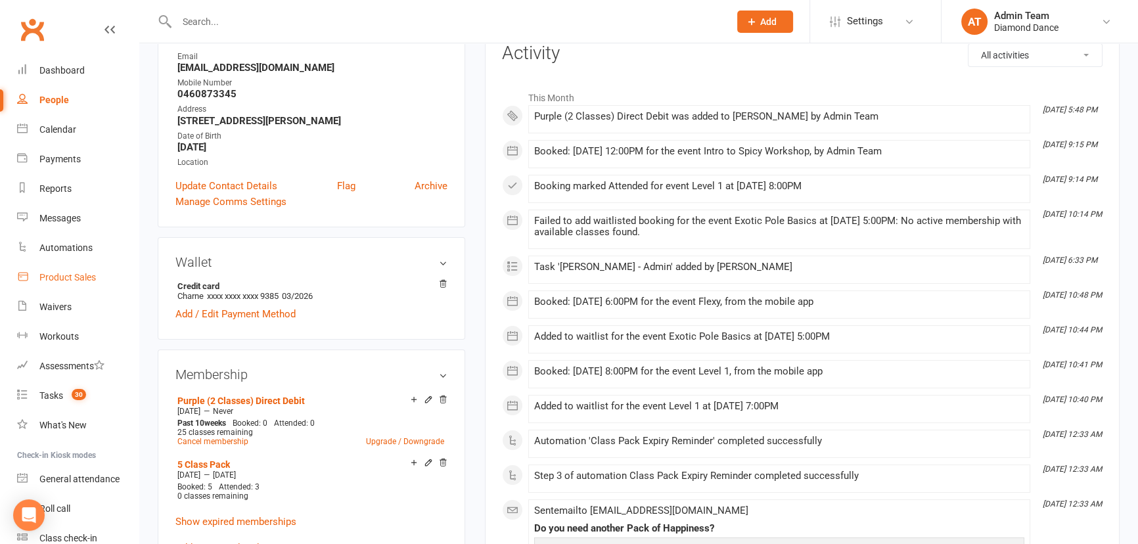
click at [55, 275] on div "Product Sales" at bounding box center [67, 277] width 57 height 11
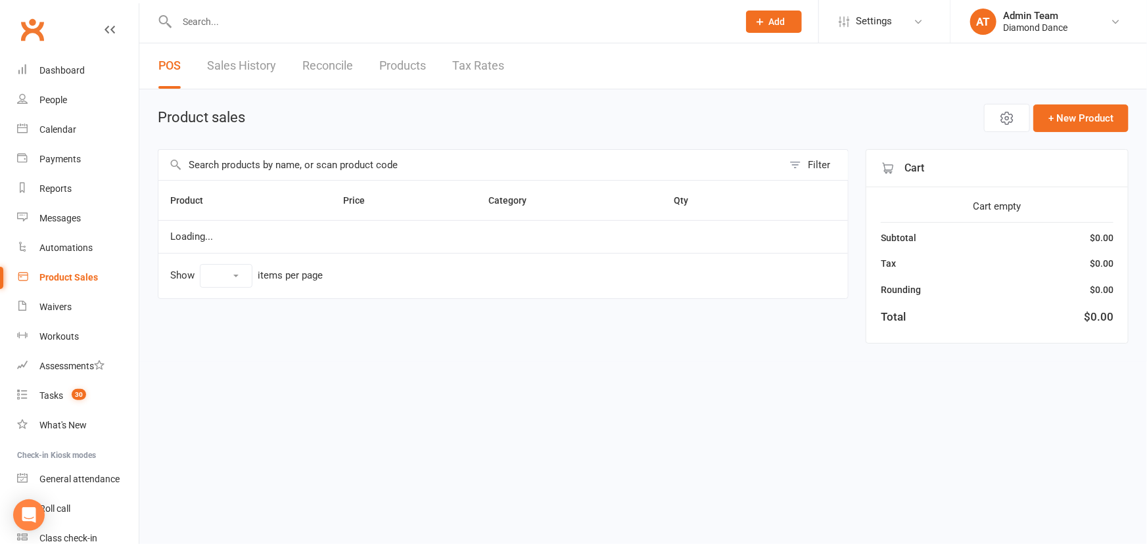
select select "100"
click at [244, 160] on input "text" at bounding box center [470, 165] width 624 height 30
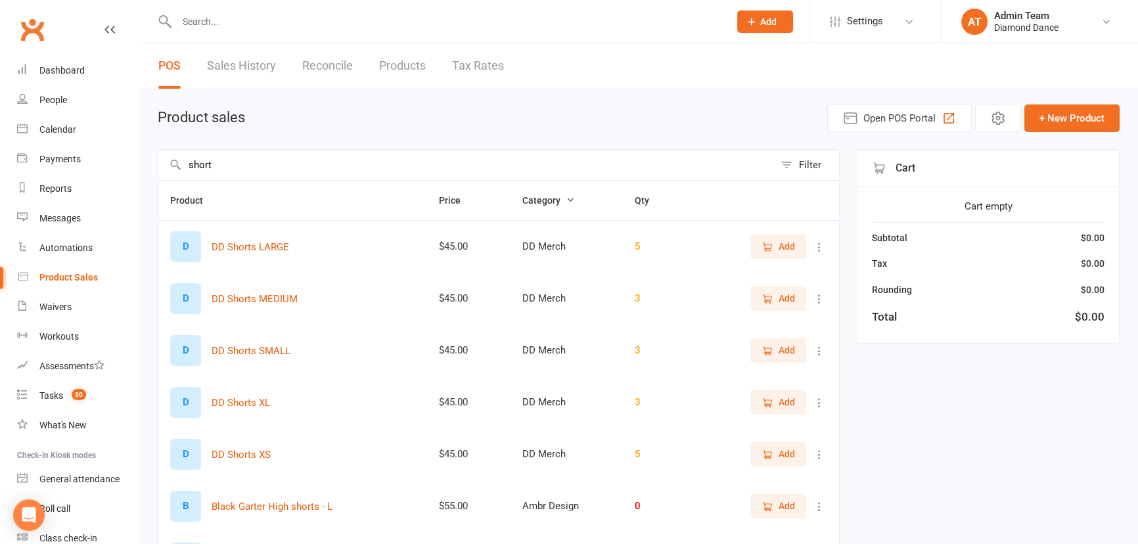
type input "short"
click at [769, 301] on icon "button" at bounding box center [768, 299] width 12 height 12
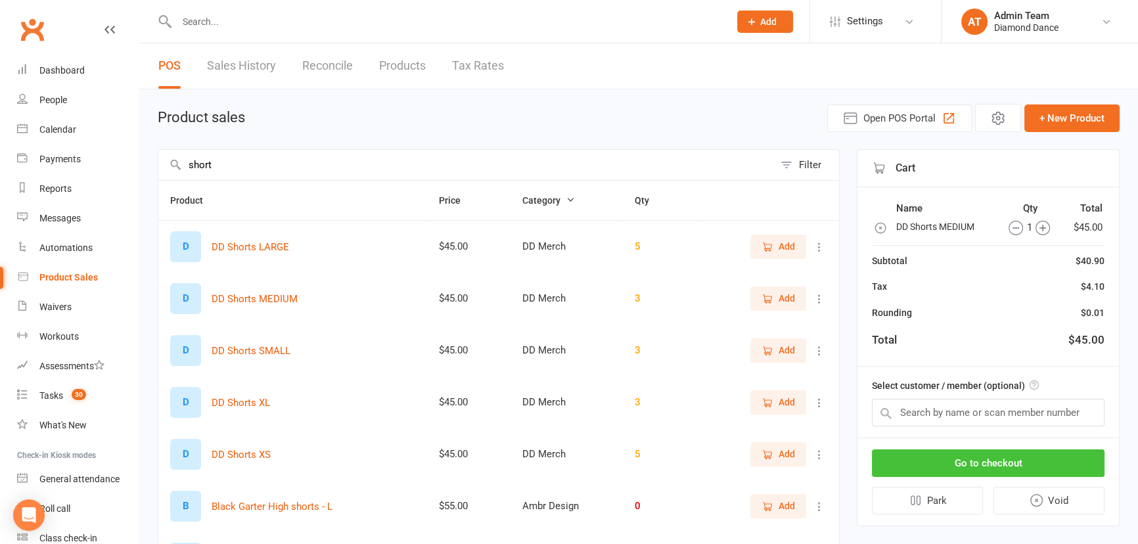
click at [949, 470] on button "Go to checkout" at bounding box center [988, 464] width 233 height 28
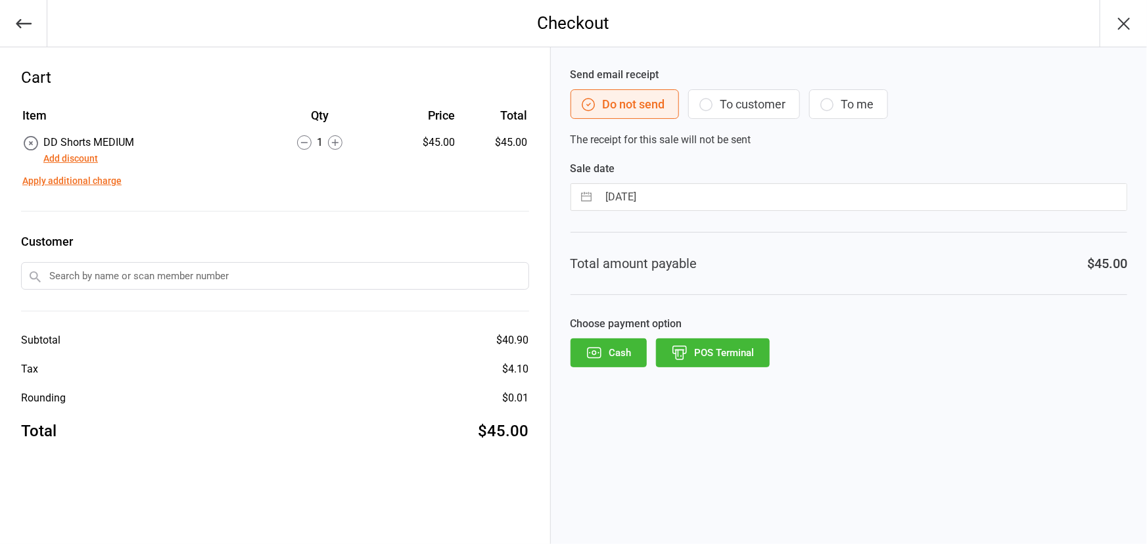
click at [707, 351] on button "POS Terminal" at bounding box center [713, 353] width 114 height 29
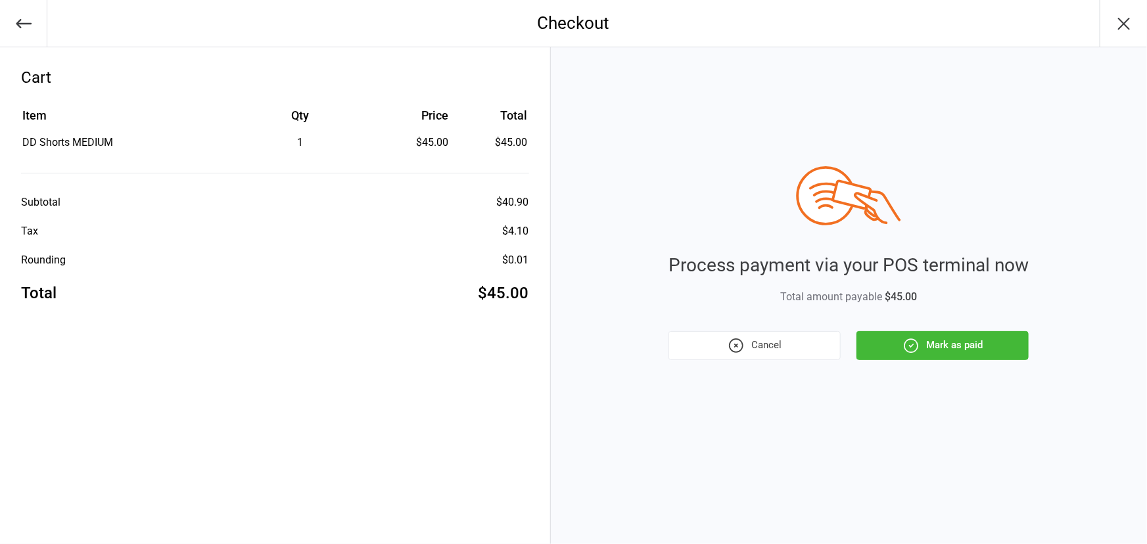
click at [964, 349] on button "Mark as paid" at bounding box center [943, 345] width 172 height 29
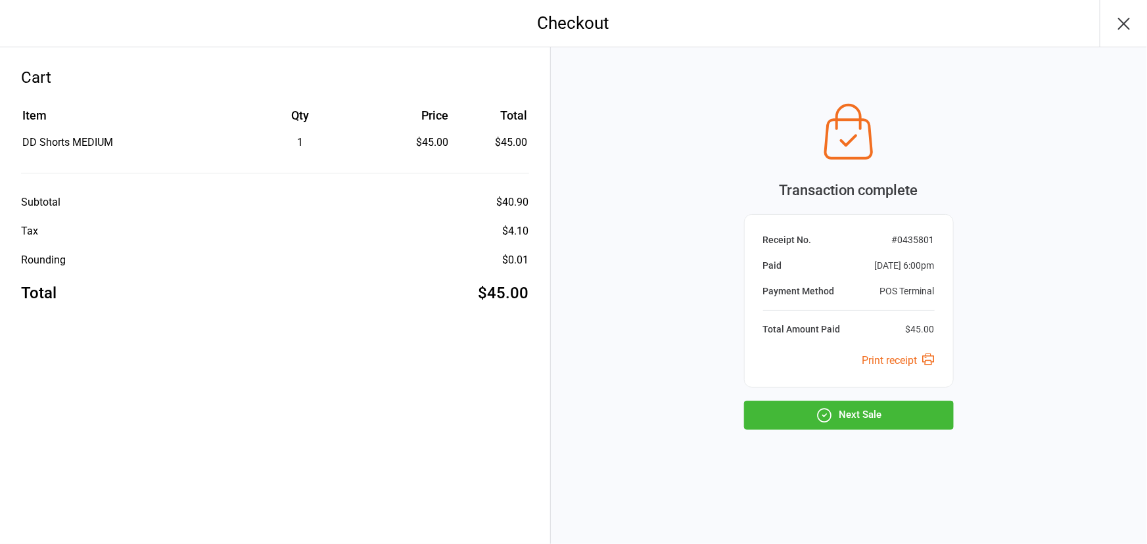
click at [867, 415] on button "Next Sale" at bounding box center [849, 415] width 210 height 29
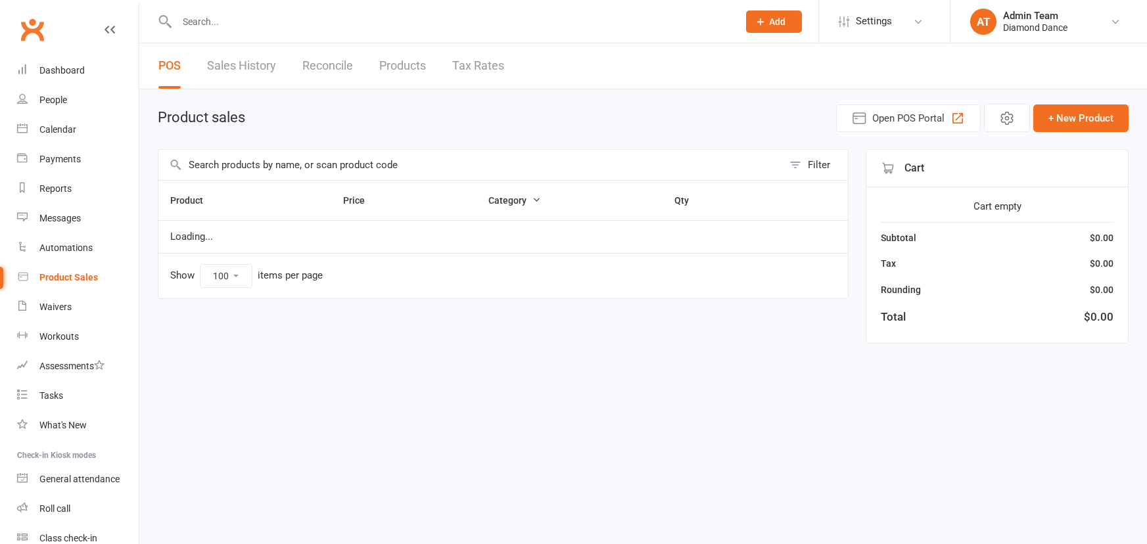
select select "100"
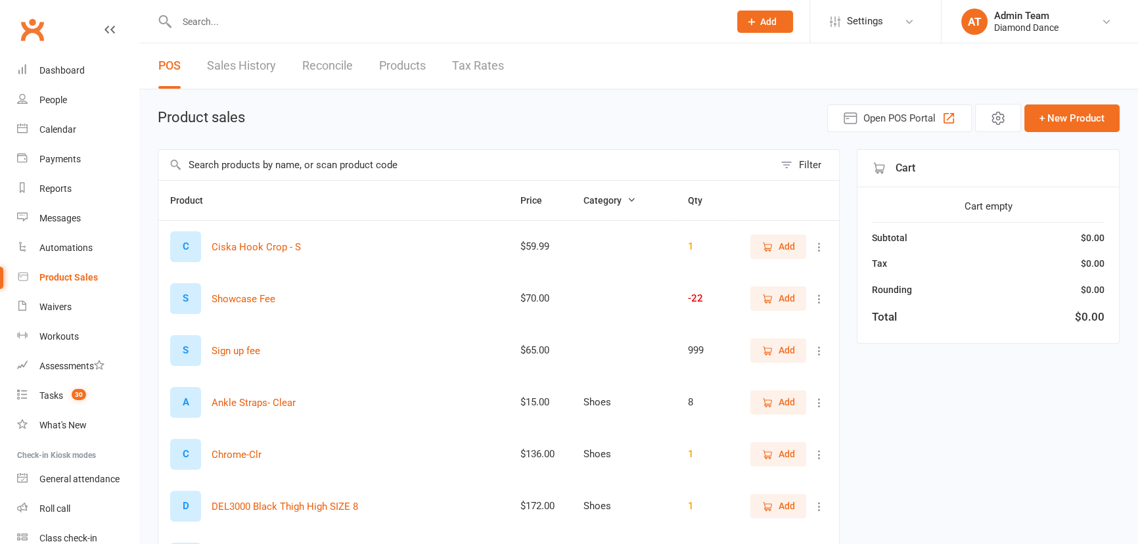
click at [264, 159] on input "text" at bounding box center [466, 165] width 616 height 30
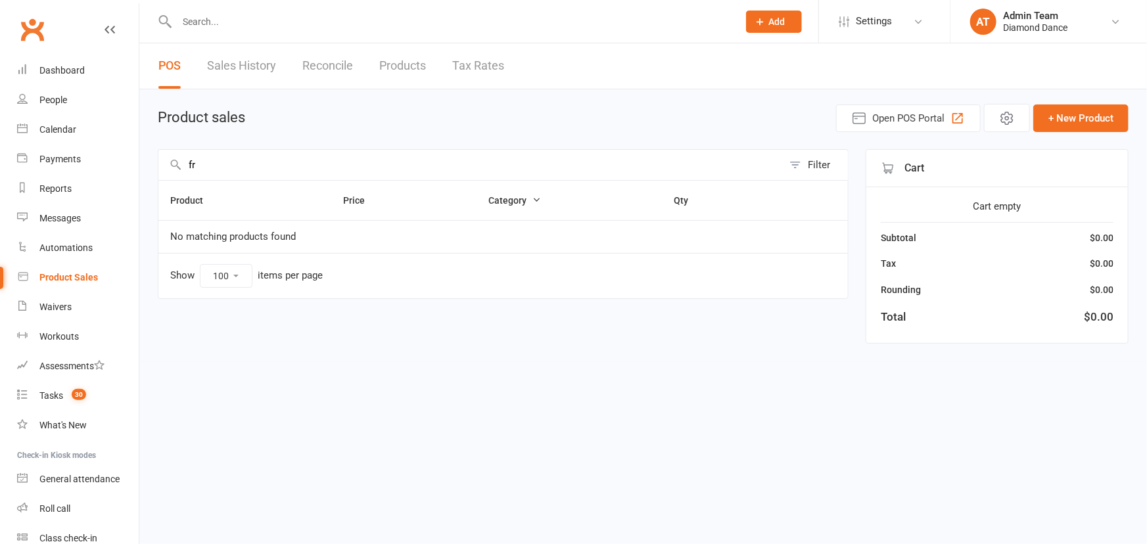
type input "f"
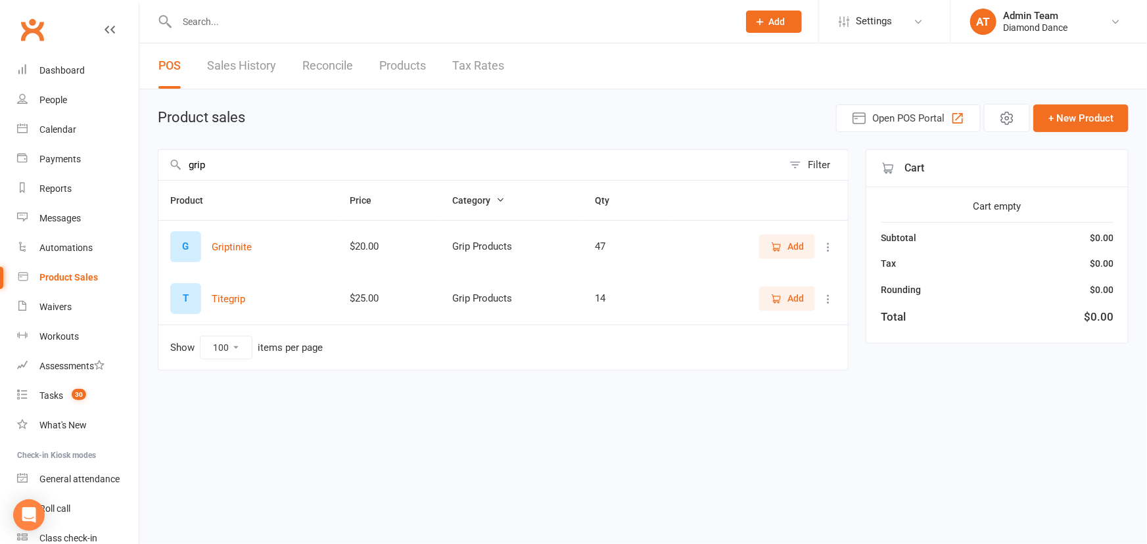
type input "grip"
click at [797, 243] on span "Add" at bounding box center [795, 246] width 16 height 14
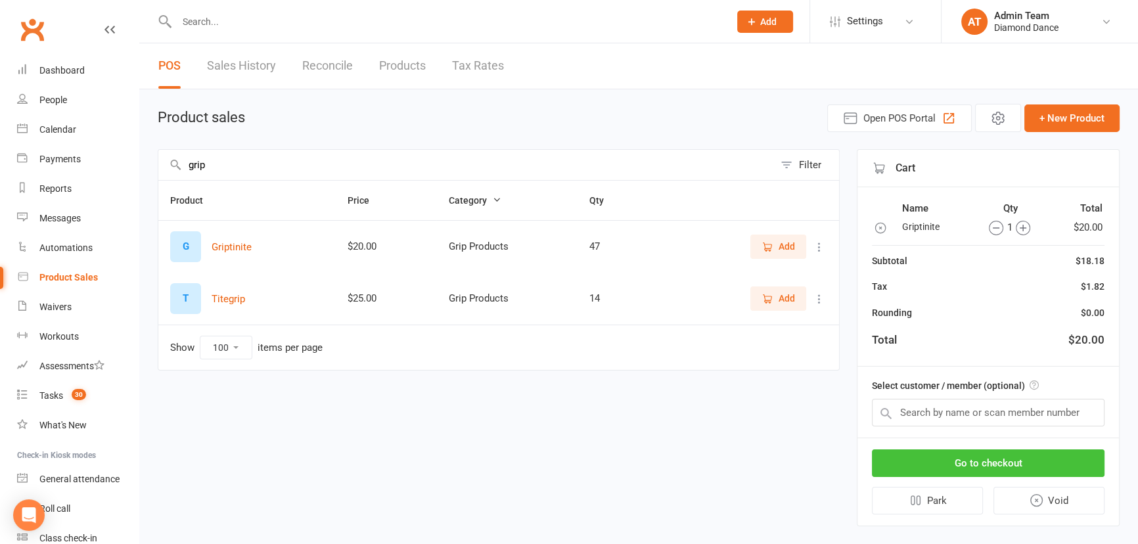
click at [970, 460] on button "Go to checkout" at bounding box center [988, 464] width 233 height 28
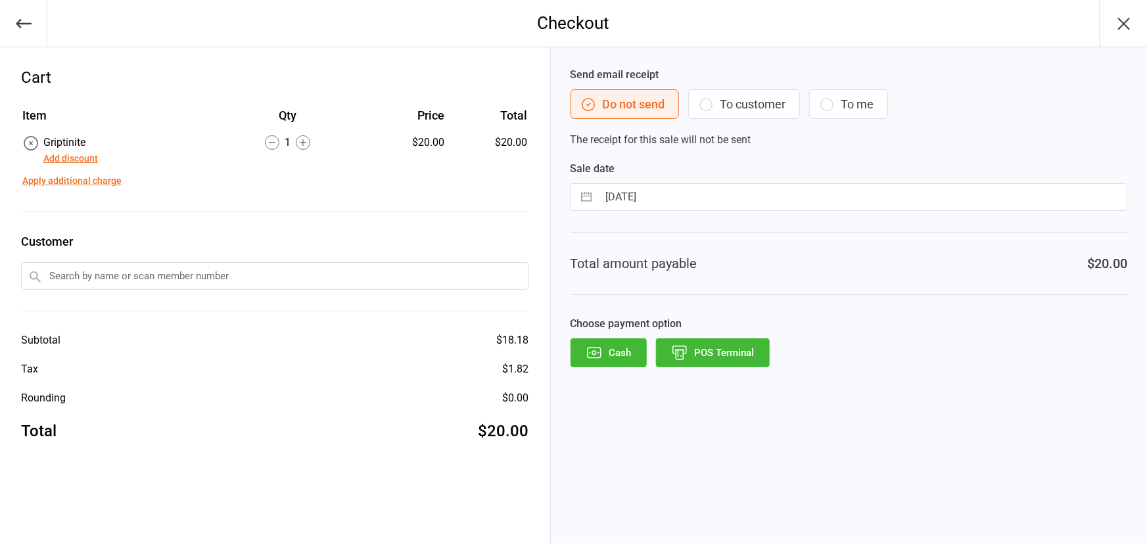
click at [728, 354] on button "POS Terminal" at bounding box center [713, 353] width 114 height 29
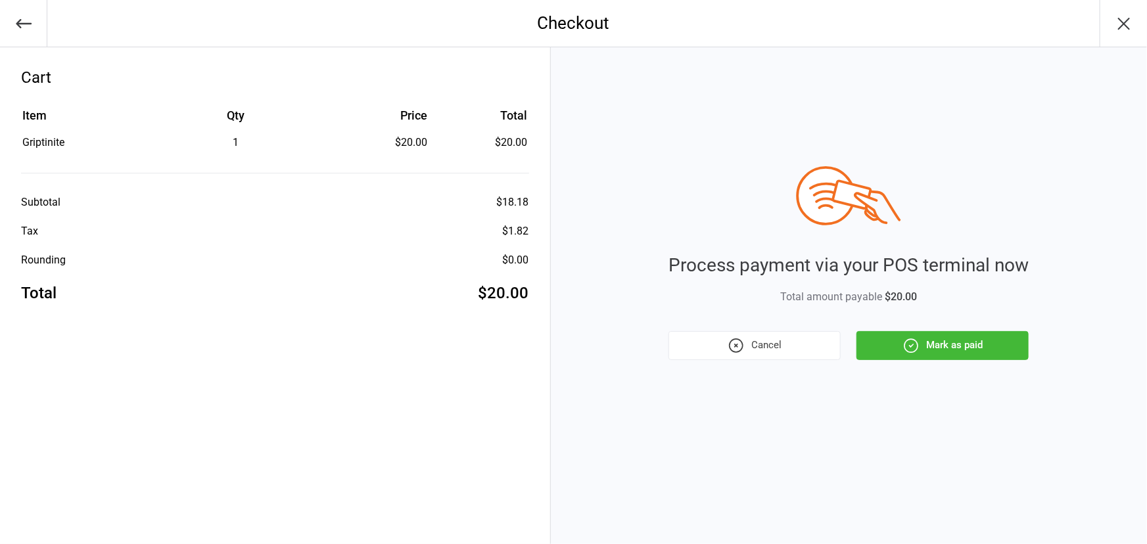
click at [977, 342] on button "Mark as paid" at bounding box center [943, 345] width 172 height 29
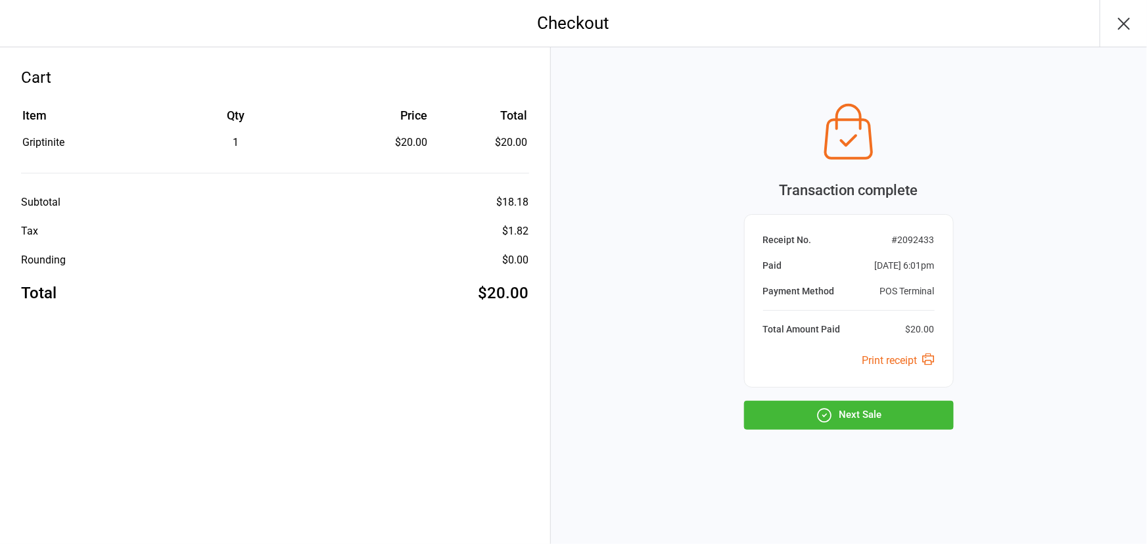
click at [1140, 26] on button "button" at bounding box center [1123, 23] width 47 height 47
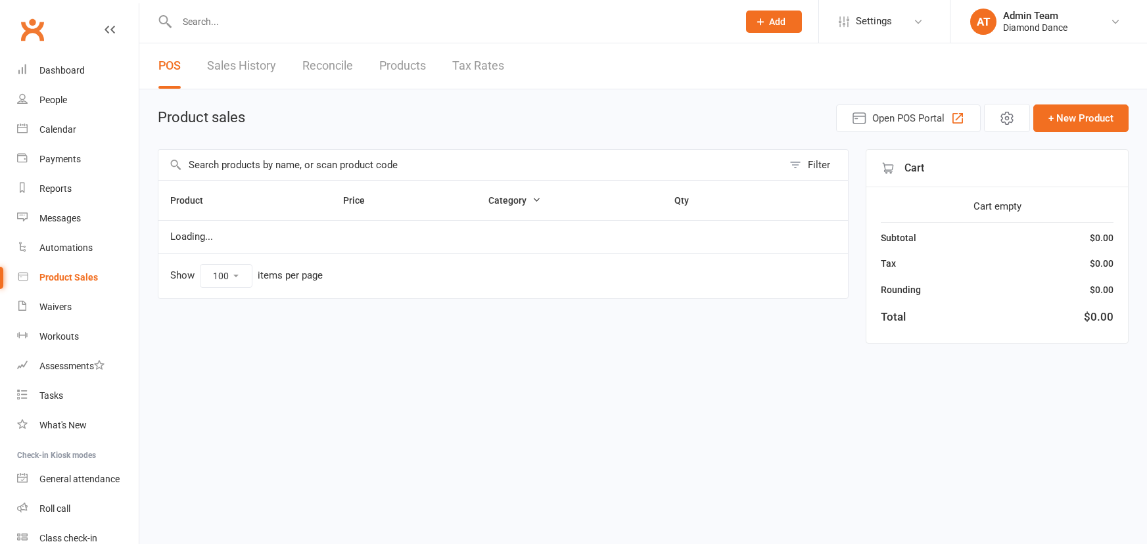
select select "100"
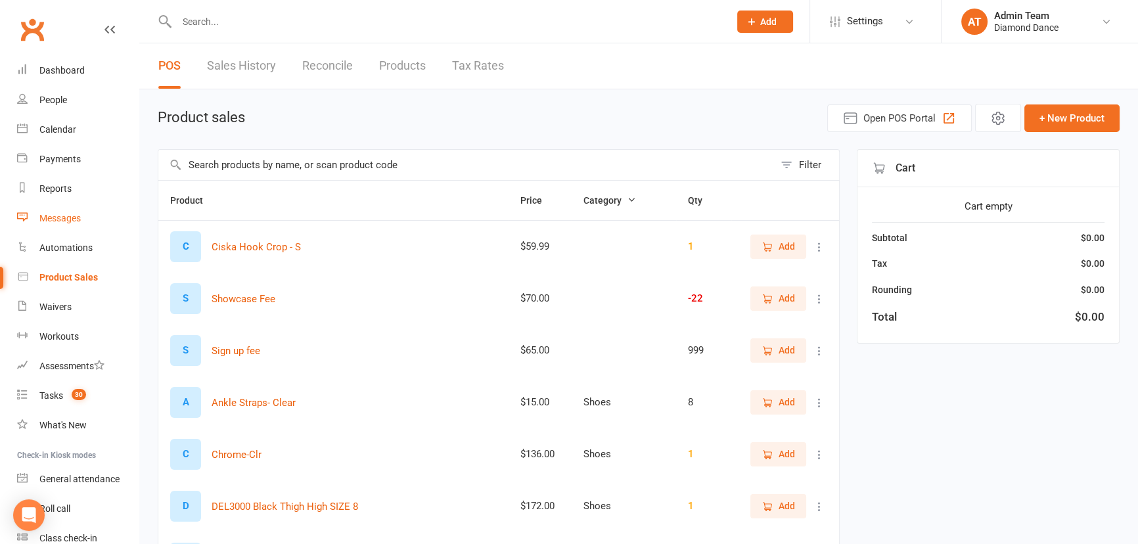
click at [60, 218] on div "Messages" at bounding box center [59, 218] width 41 height 11
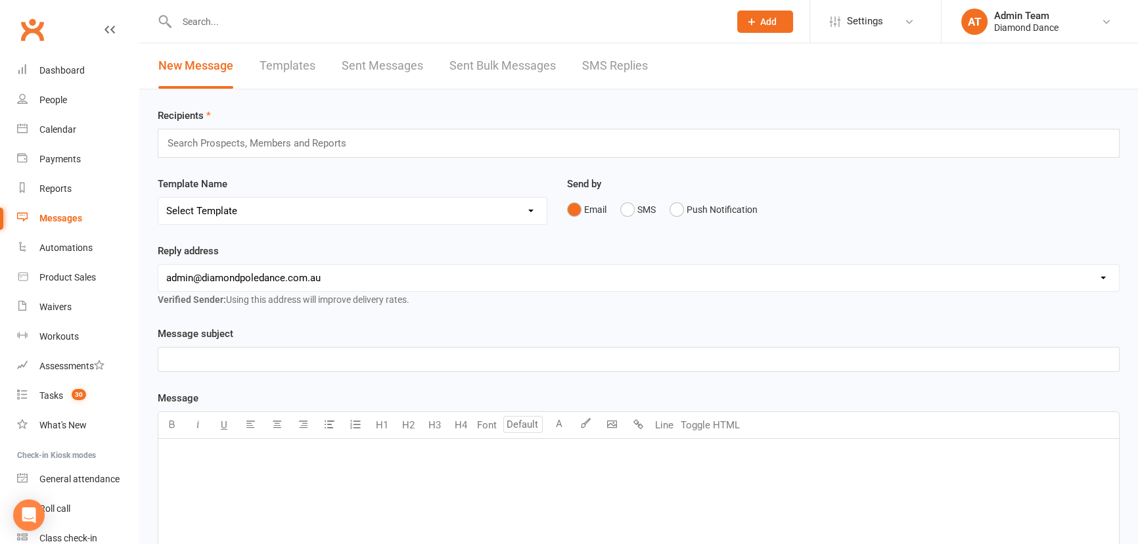
click at [286, 133] on div "Search Prospects, Members and Reports" at bounding box center [639, 143] width 962 height 29
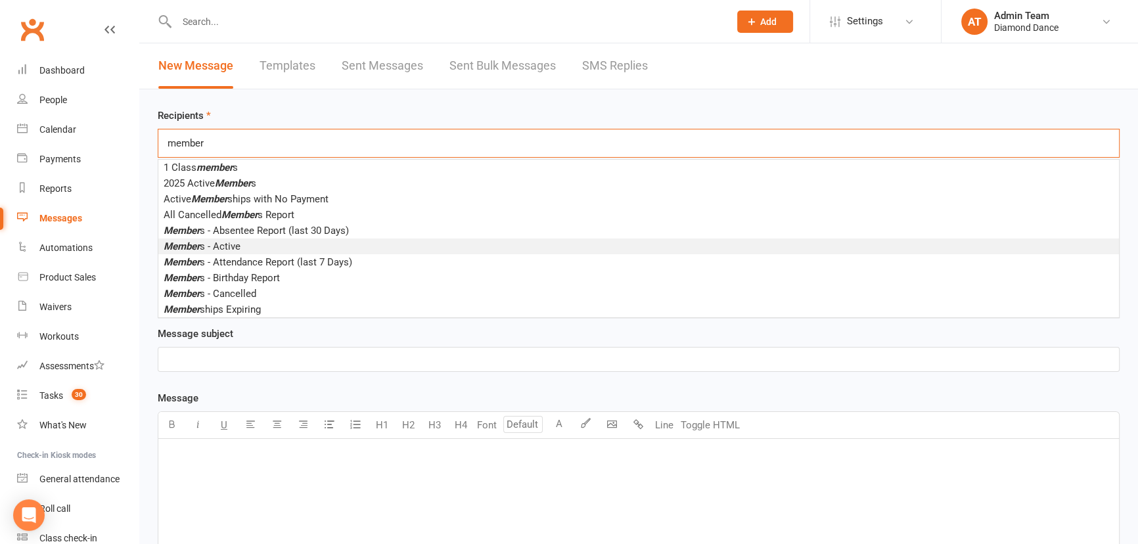
type input "member"
click at [193, 249] on em "Member" at bounding box center [182, 247] width 36 height 12
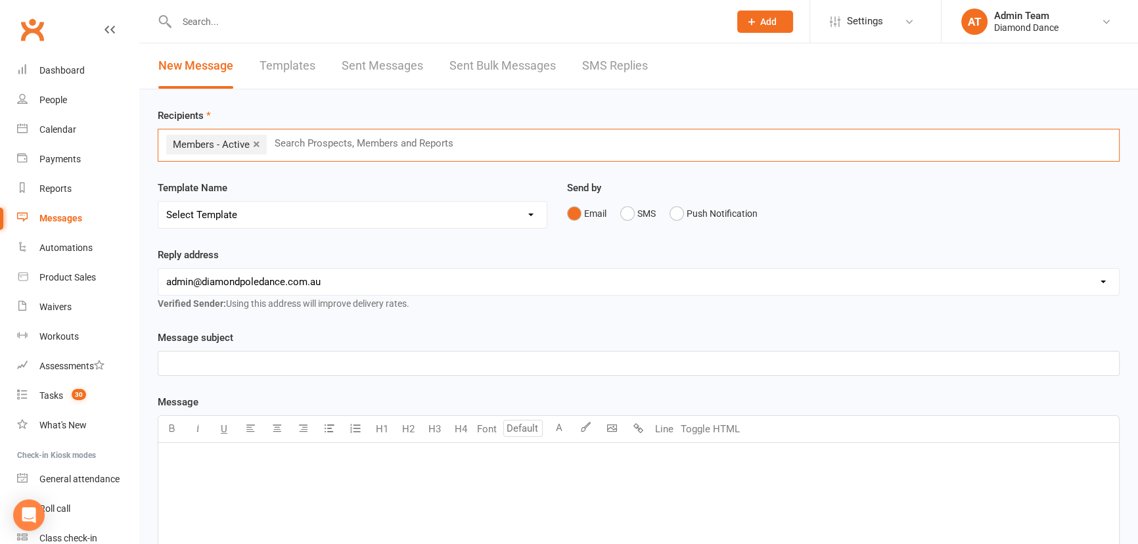
scroll to position [59, 0]
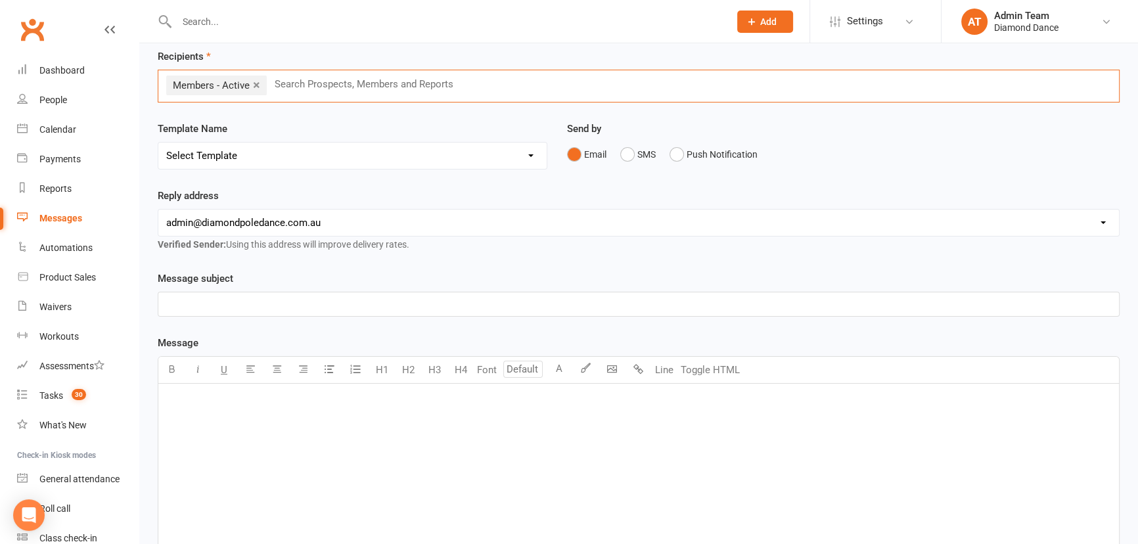
click at [176, 302] on p "﻿" at bounding box center [638, 304] width 945 height 16
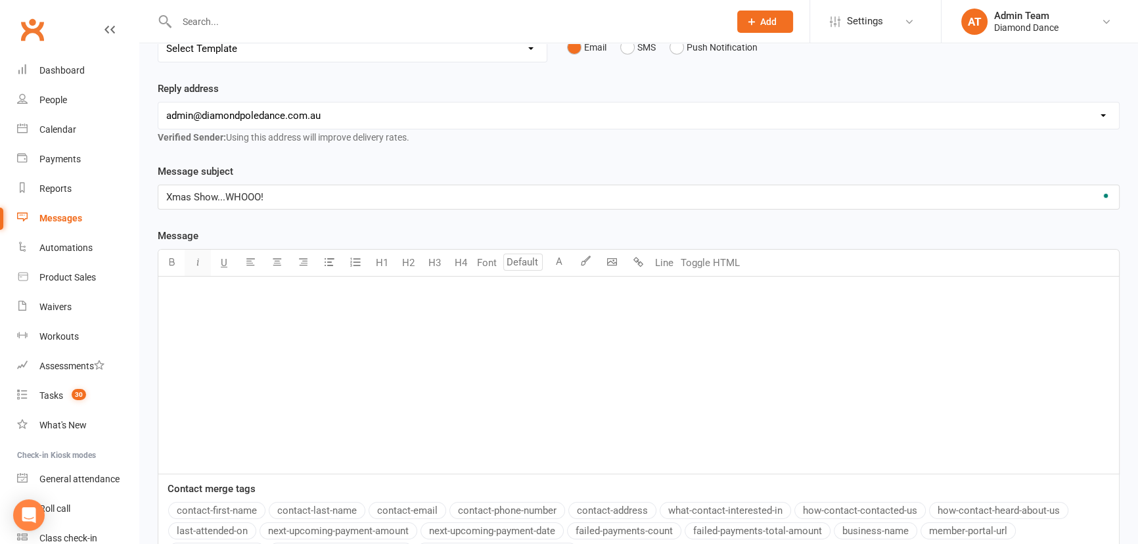
scroll to position [179, 0]
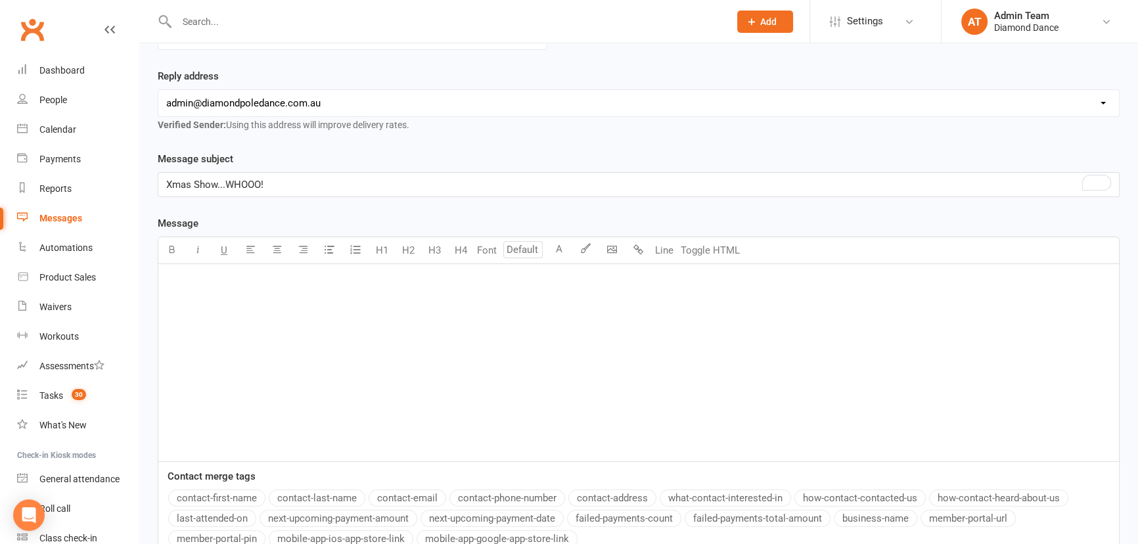
click at [176, 277] on p "﻿" at bounding box center [638, 281] width 945 height 16
click at [206, 492] on button "contact-first-name" at bounding box center [216, 498] width 97 height 17
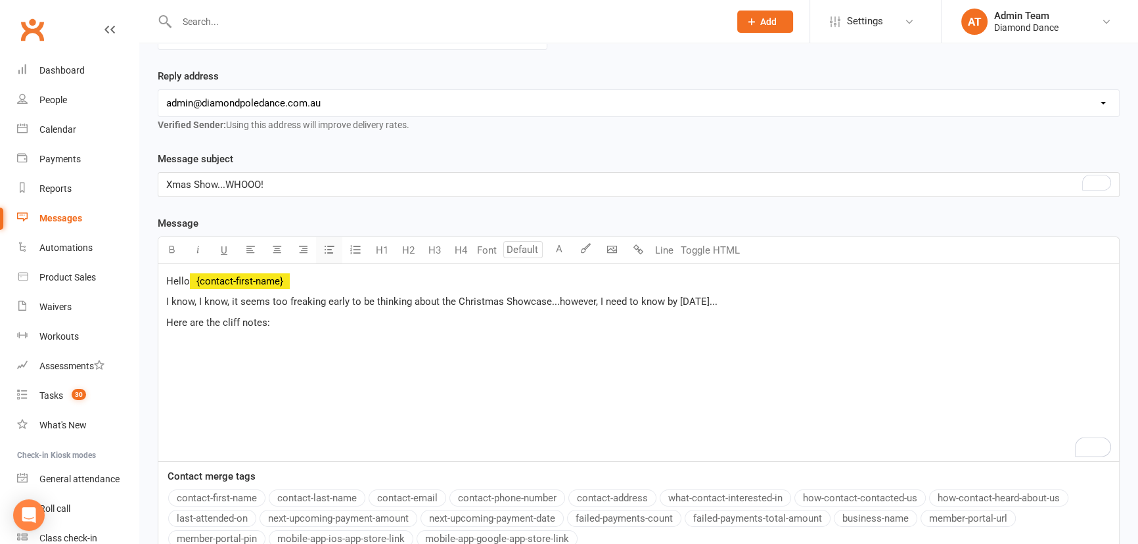
click at [325, 248] on icon "button" at bounding box center [330, 250] width 10 height 10
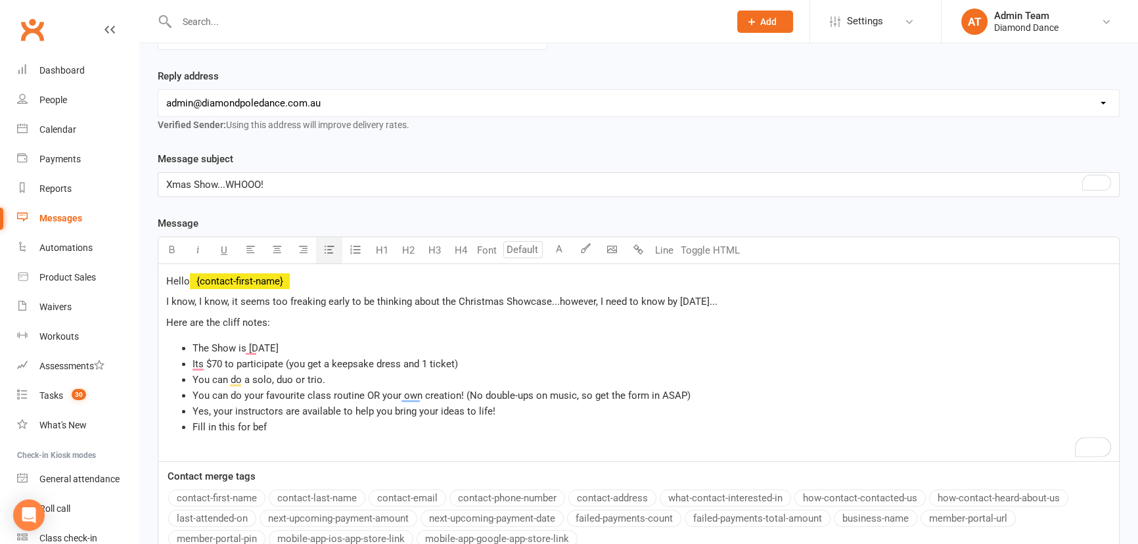
click at [480, 360] on li "Its $70 to participate (you get a keepsake dress and 1 ticket)" at bounding box center [652, 364] width 919 height 16
click at [436, 340] on li "The Show is [DATE]" at bounding box center [652, 348] width 919 height 16
click at [700, 397] on li "You can do your favourite class routine OR your own creation! (No double-ups on…" at bounding box center [652, 396] width 919 height 16
click at [304, 426] on li "Fill in this for bef" at bounding box center [652, 427] width 919 height 16
click at [374, 423] on li "﻿ $ Fill in this for before [DATE] $ ﻿" at bounding box center [652, 427] width 919 height 16
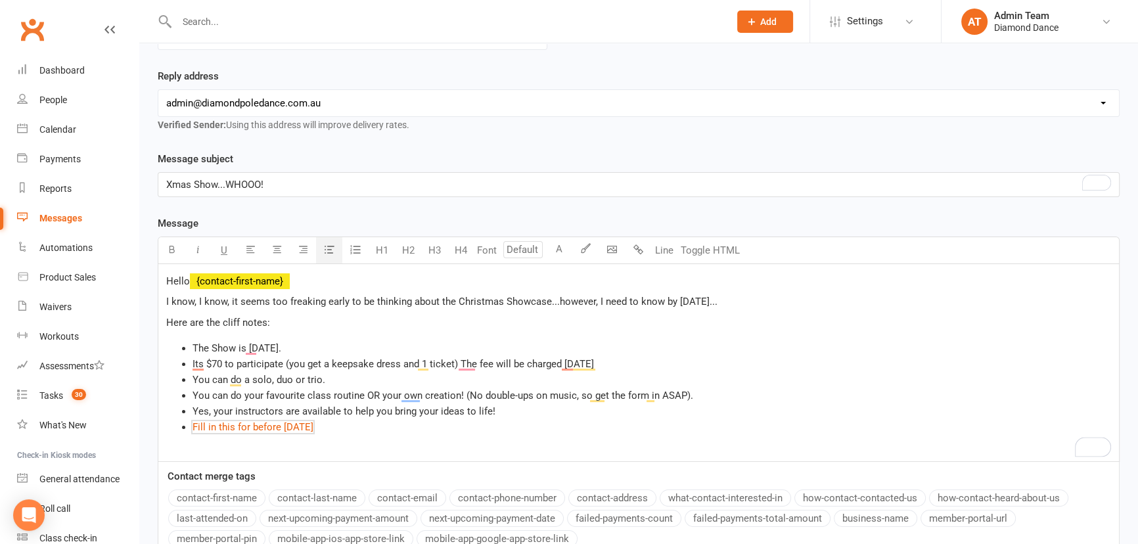
click at [383, 429] on li "﻿ $ Fill in this for before [DATE] $ ﻿" at bounding box center [652, 427] width 919 height 16
click at [503, 410] on li "Yes, your instructors are available to help you bring your ideas to life!" at bounding box center [652, 412] width 919 height 16
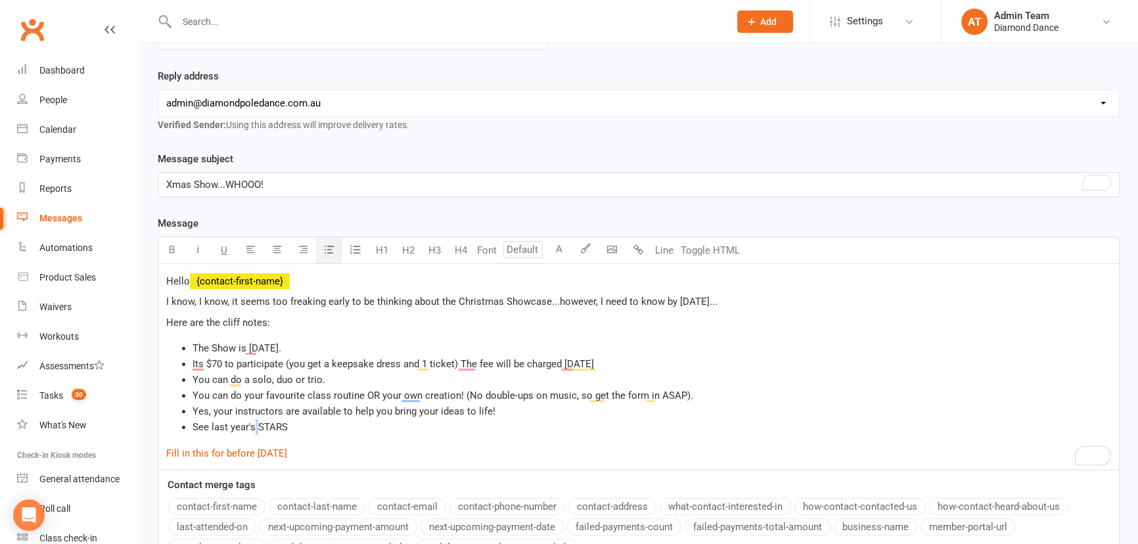
drag, startPoint x: 254, startPoint y: 425, endPoint x: 257, endPoint y: 431, distance: 6.8
click at [258, 431] on span "See last year's STARS" at bounding box center [240, 427] width 95 height 12
click at [314, 425] on li "See last year's 🌟 STARS" at bounding box center [652, 427] width 919 height 16
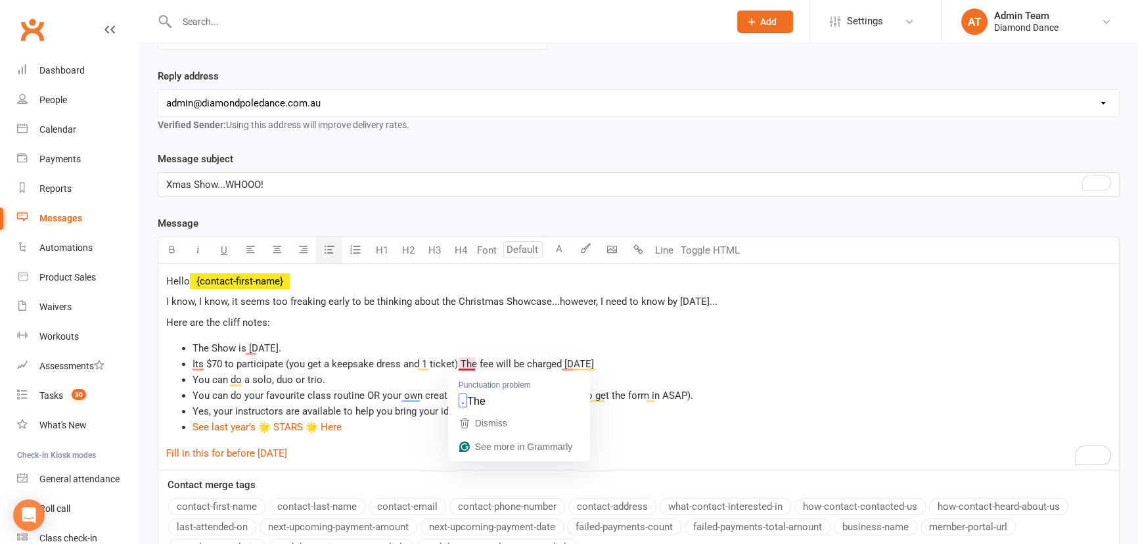
click at [467, 365] on span "Its $70 to participate (you get a keepsake dress and 1 ticket) The fee will be …" at bounding box center [394, 364] width 402 height 12
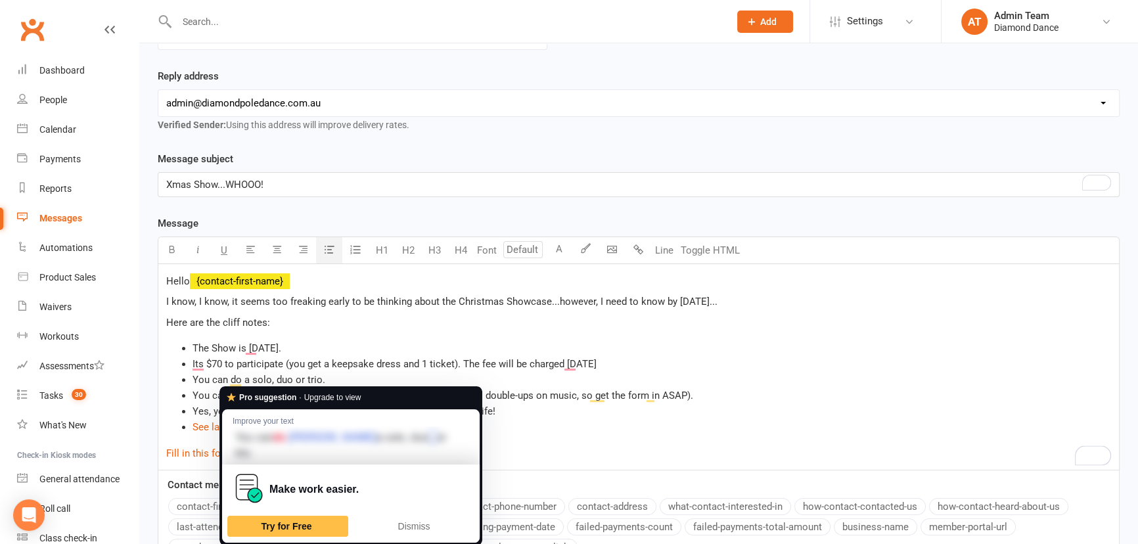
click at [351, 372] on li "You can do a solo, duo or trio." at bounding box center [652, 380] width 919 height 16
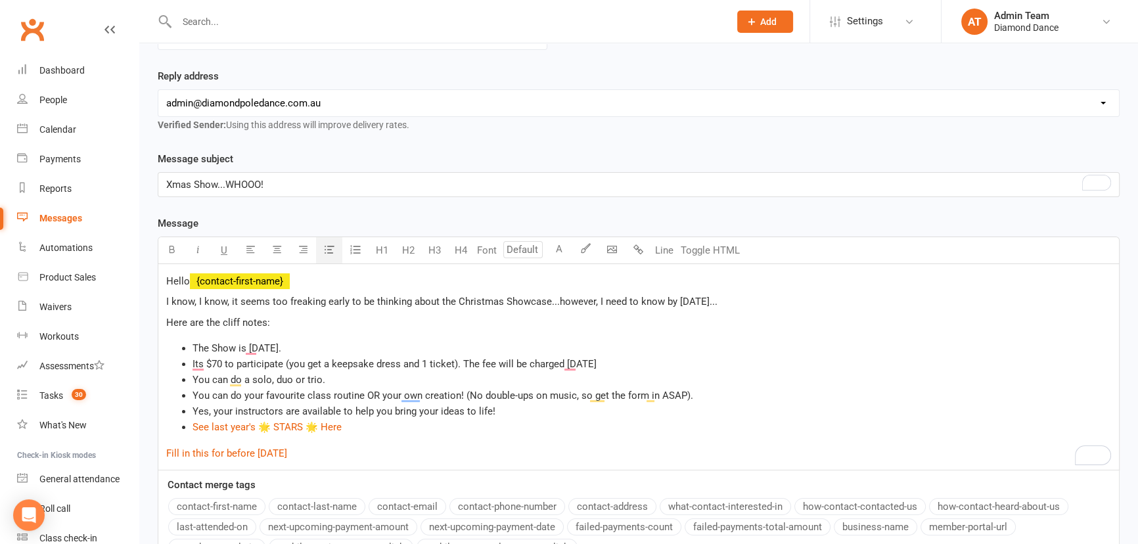
click at [344, 456] on p "﻿ $ Fill in this for before [DATE] $" at bounding box center [638, 454] width 945 height 16
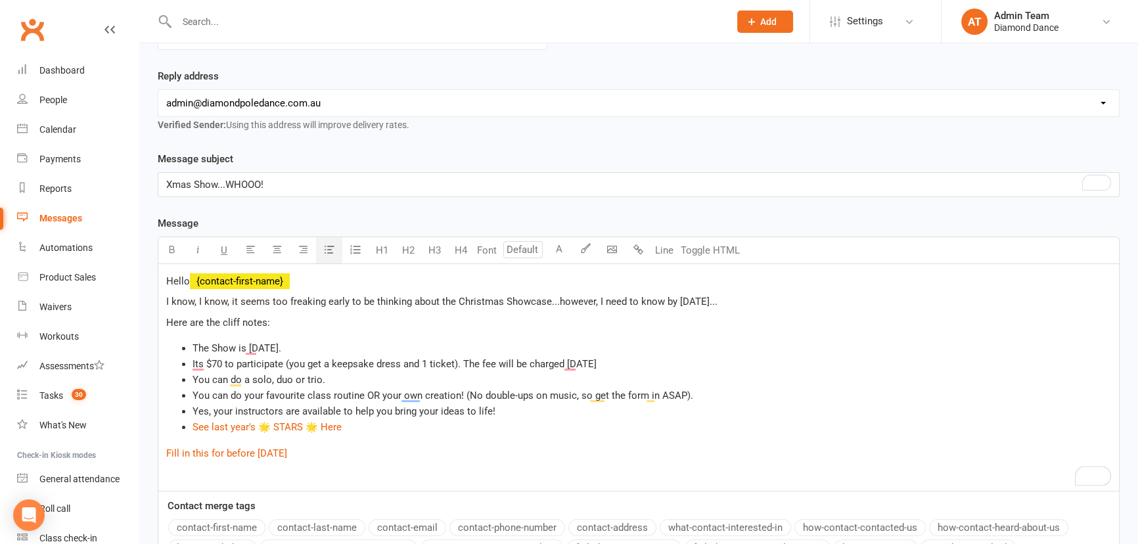
click at [497, 410] on li "Yes, your instructors are available to help you bring your ideas to life!" at bounding box center [652, 412] width 919 height 16
click at [397, 425] on li "﻿ $ See last year's 🌟 STARS 🌟 Here $" at bounding box center [652, 427] width 919 height 16
click at [314, 467] on p "﻿" at bounding box center [638, 474] width 945 height 16
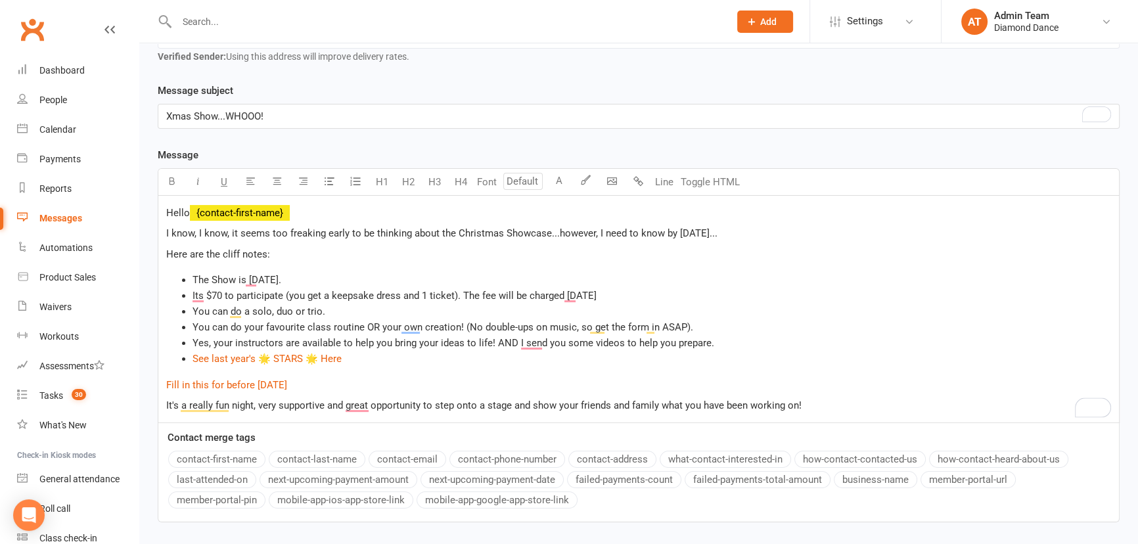
scroll to position [298, 0]
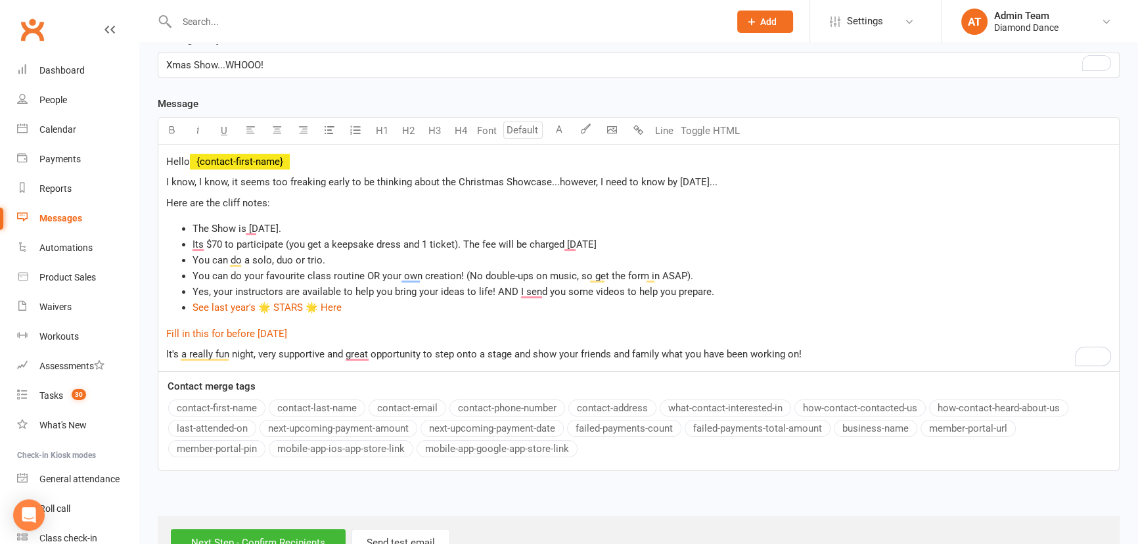
click at [335, 225] on li "The Show is 6 December 2025." at bounding box center [652, 229] width 919 height 16
click at [837, 352] on p "It's a really fun night, very supportive and a great opportunity to step onto a…" at bounding box center [638, 354] width 945 height 16
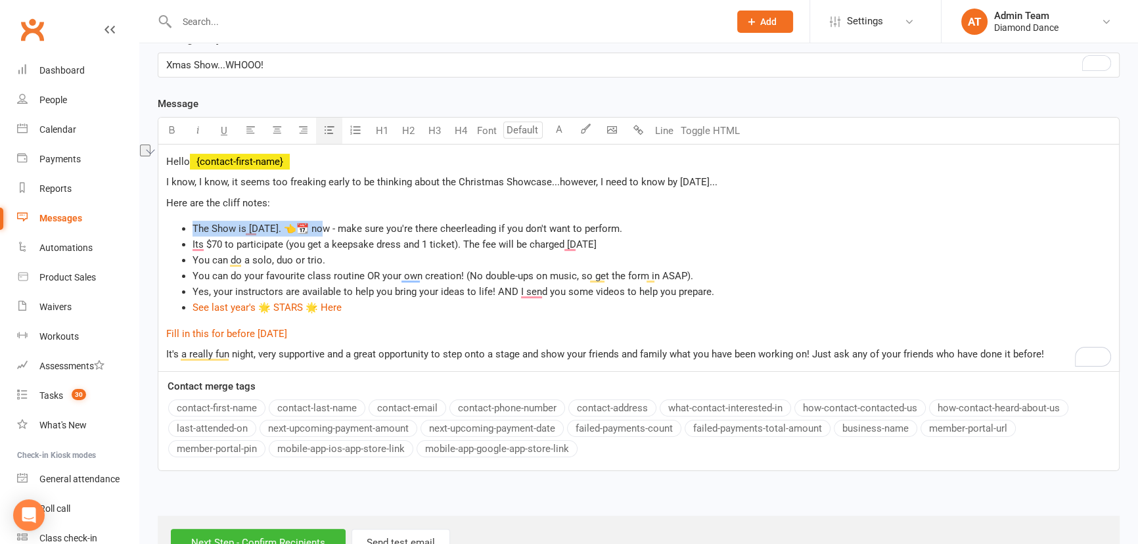
drag, startPoint x: 326, startPoint y: 229, endPoint x: 193, endPoint y: 227, distance: 133.5
click at [193, 227] on span "The Show is [DATE]. 👈📆 now - make sure you're there cheerleading if you don't w…" at bounding box center [408, 229] width 430 height 12
click at [415, 248] on span "Its $70 to participate (you get a keepsake dress and 1 ticket). The fee will be…" at bounding box center [395, 245] width 404 height 12
click at [1050, 352] on p "It's a really fun night, very supportive and a great opportunity to step onto a…" at bounding box center [638, 354] width 945 height 16
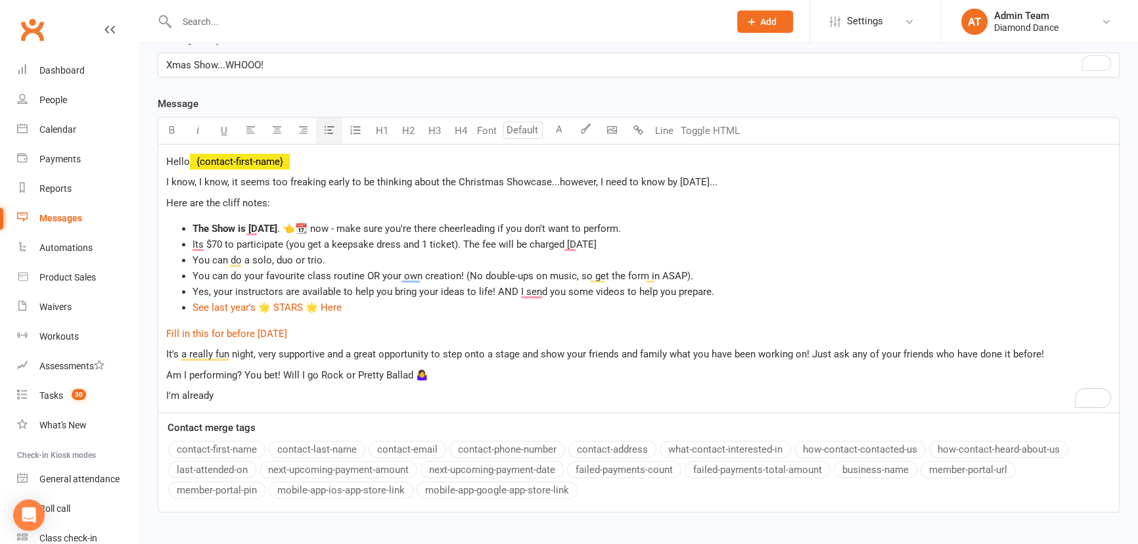
click at [356, 259] on li "You can do a solo, duo or trio." at bounding box center [652, 260] width 919 height 16
click at [355, 328] on p "﻿ $ Fill in this for before 28 Sept $" at bounding box center [638, 334] width 945 height 16
click at [225, 388] on p "I'm already" at bounding box center [638, 396] width 945 height 16
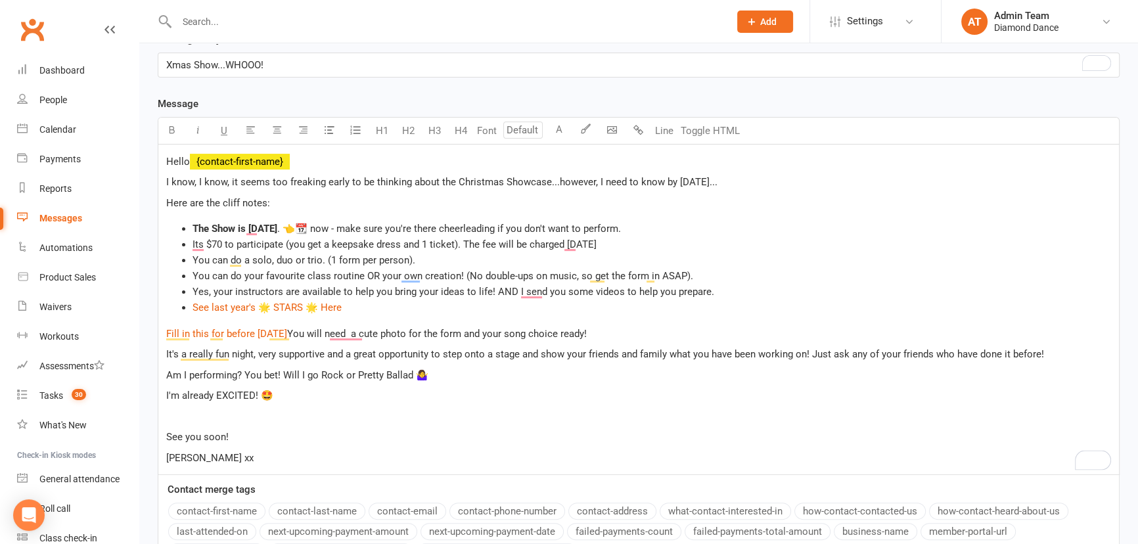
scroll to position [444, 0]
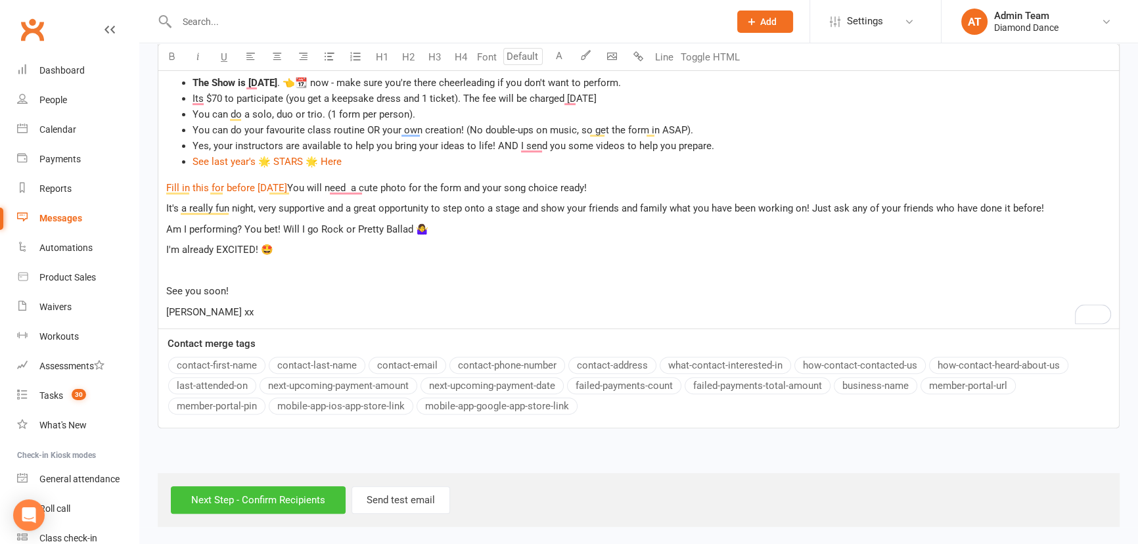
click at [259, 493] on input "Next Step - Confirm Recipients" at bounding box center [258, 500] width 175 height 28
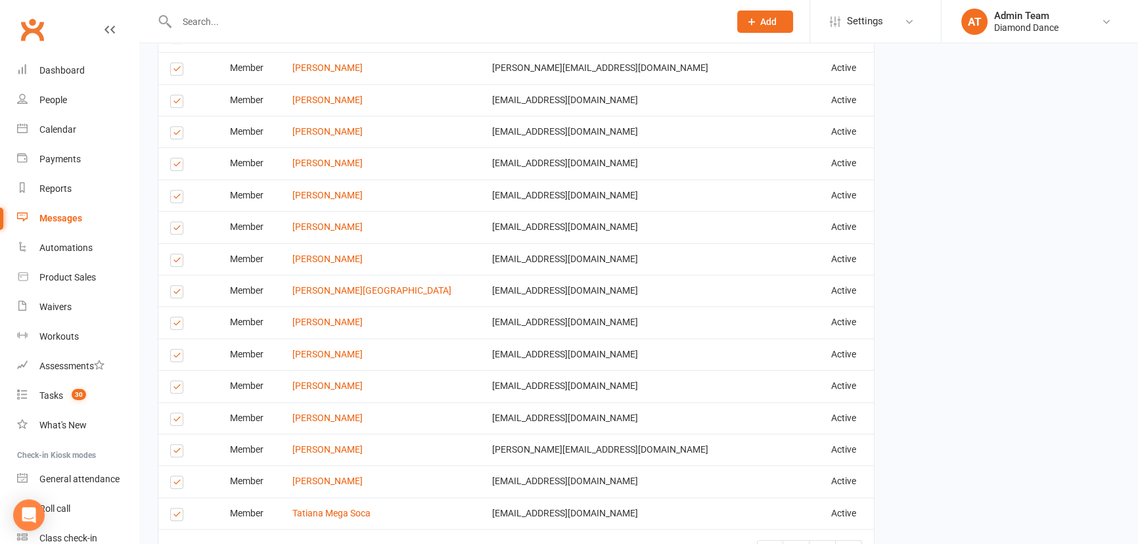
scroll to position [1887, 0]
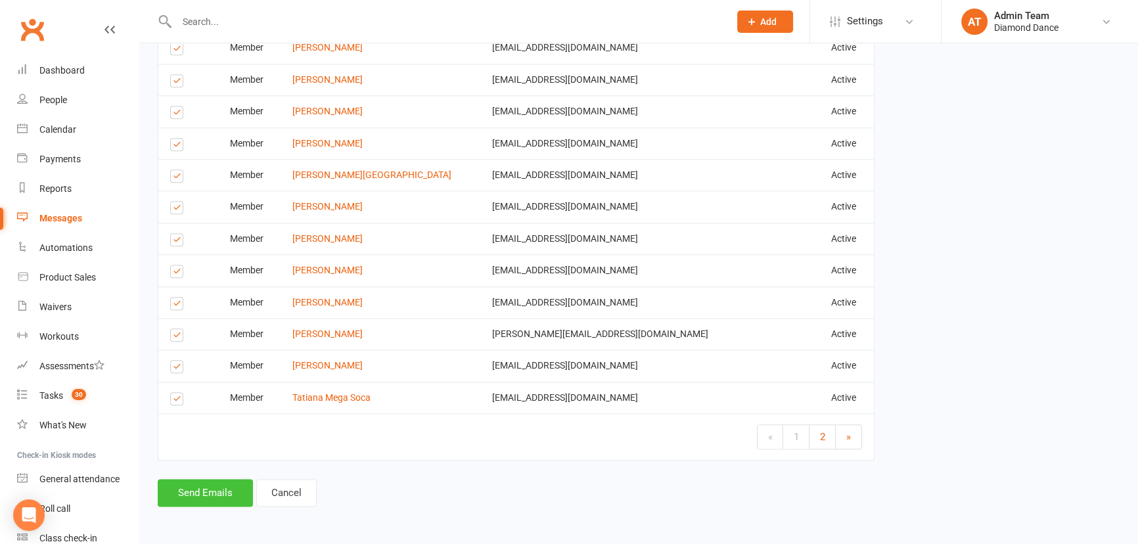
click at [206, 490] on button "Send Emails" at bounding box center [205, 493] width 95 height 28
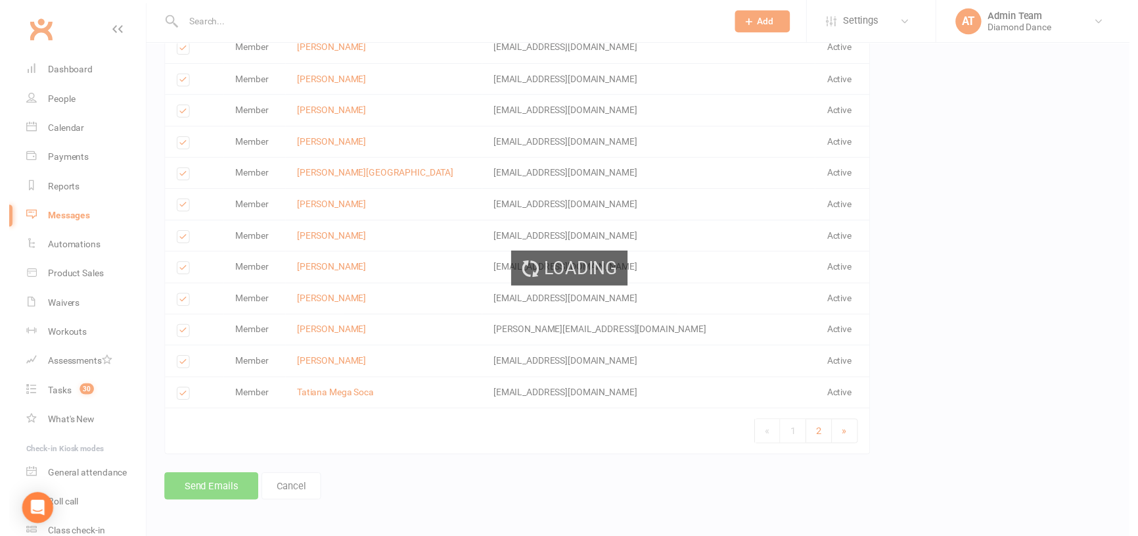
scroll to position [1880, 0]
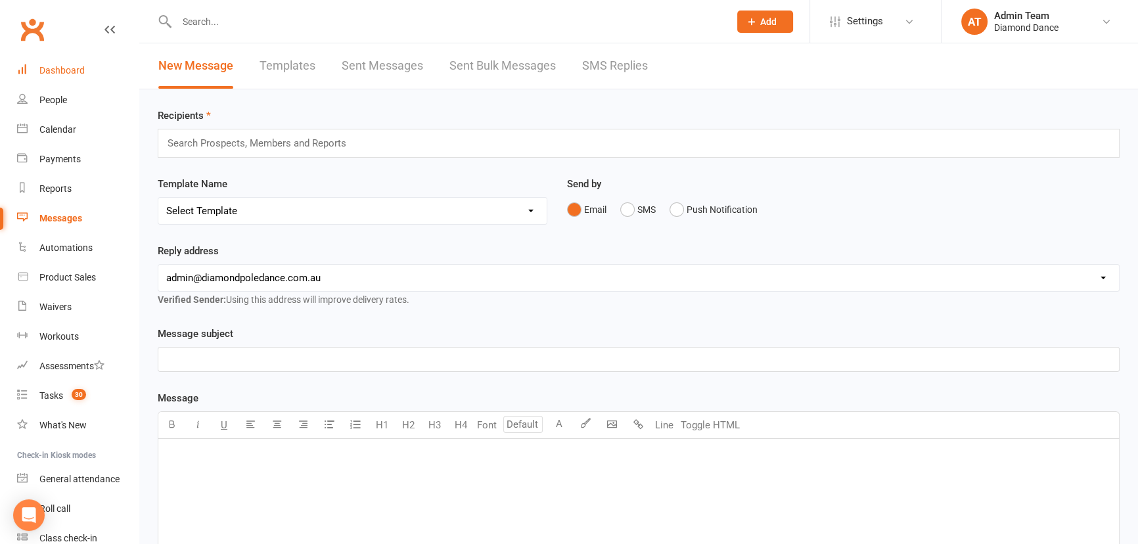
click at [64, 74] on div "Dashboard" at bounding box center [61, 70] width 45 height 11
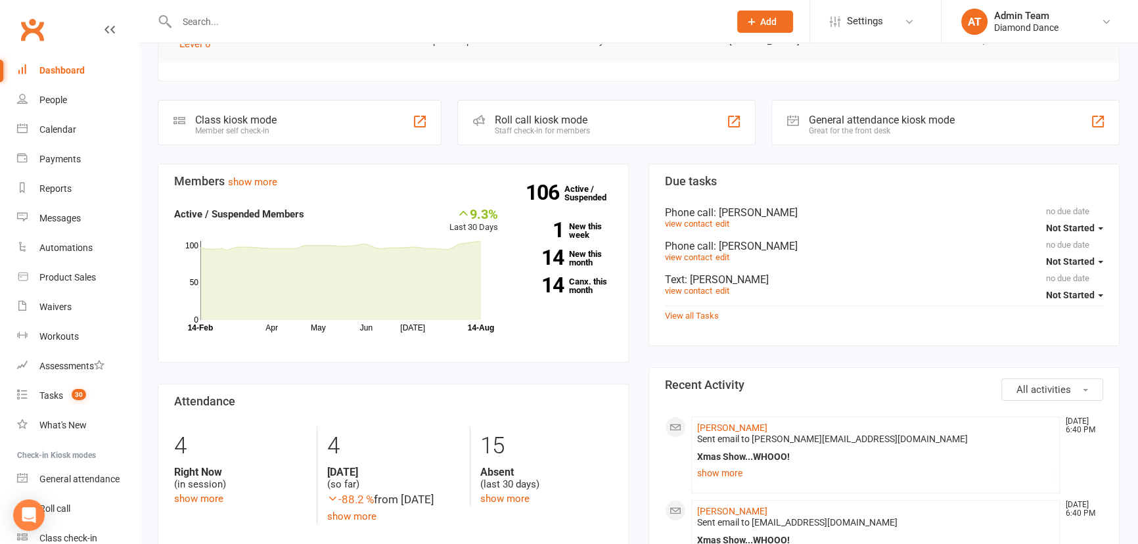
scroll to position [298, 0]
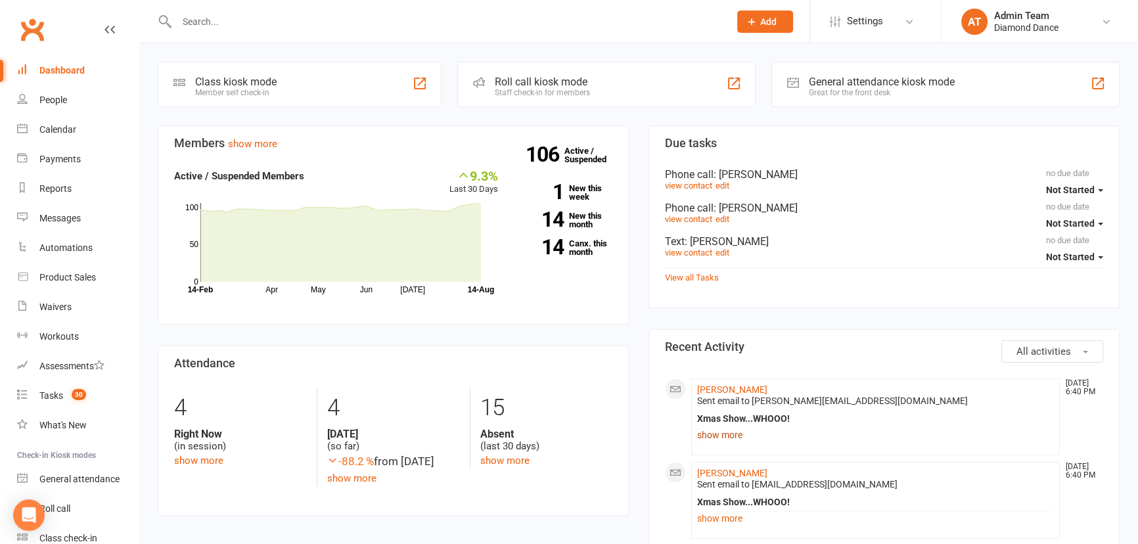
click at [726, 433] on link "show more" at bounding box center [875, 435] width 357 height 18
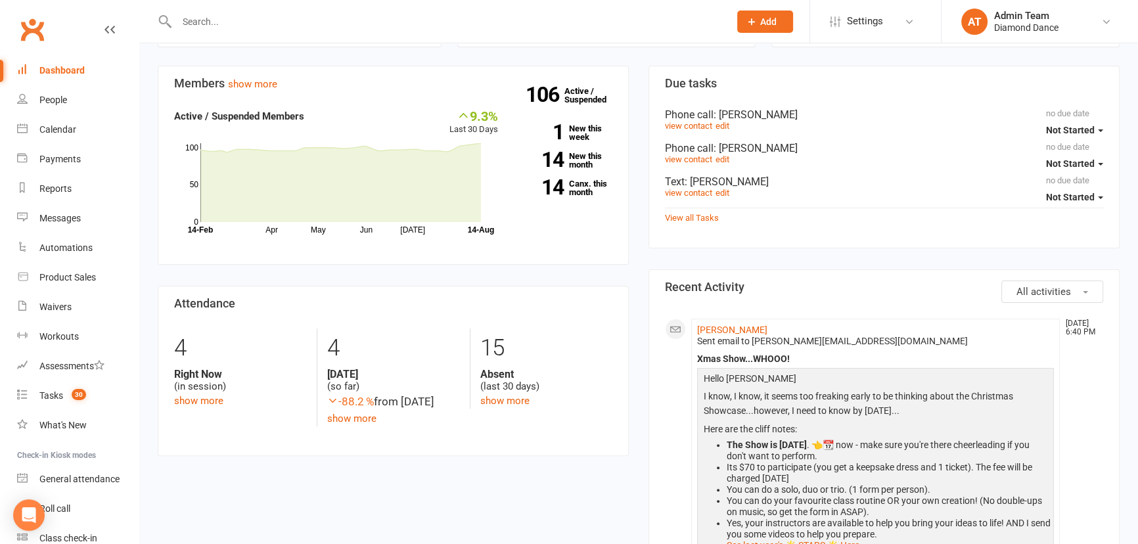
scroll to position [538, 0]
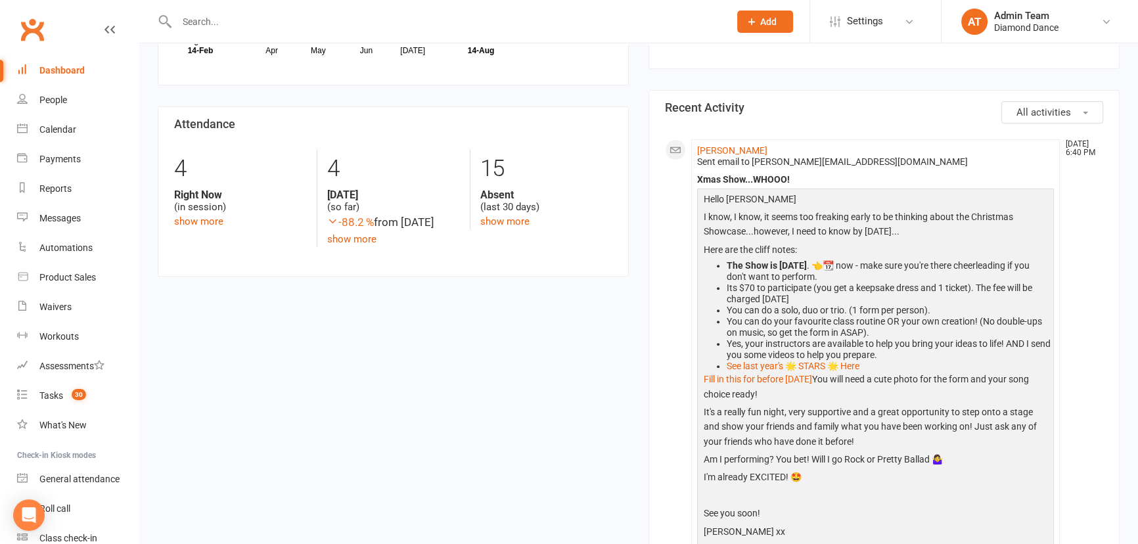
drag, startPoint x: 799, startPoint y: 398, endPoint x: 704, endPoint y: 269, distance: 160.3
click at [704, 269] on div "Hello Hazel I know, I know, it seems too freaking early to be thinking about th…" at bounding box center [876, 367] width 350 height 350
copy div "The Show is 6 December 2025 . 👈📆 now - make sure you're there cheerleading if y…"
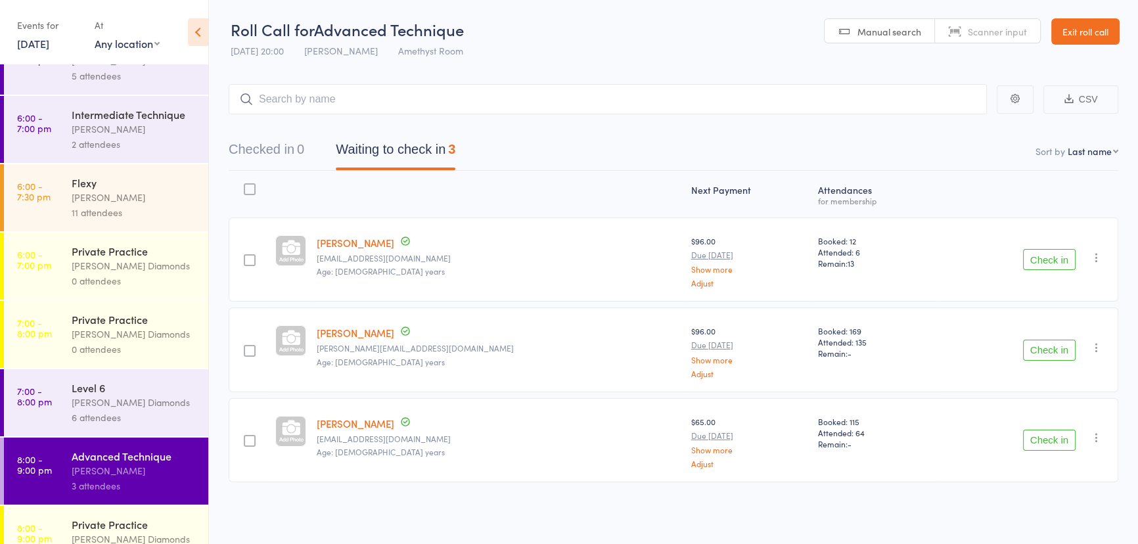
scroll to position [139, 0]
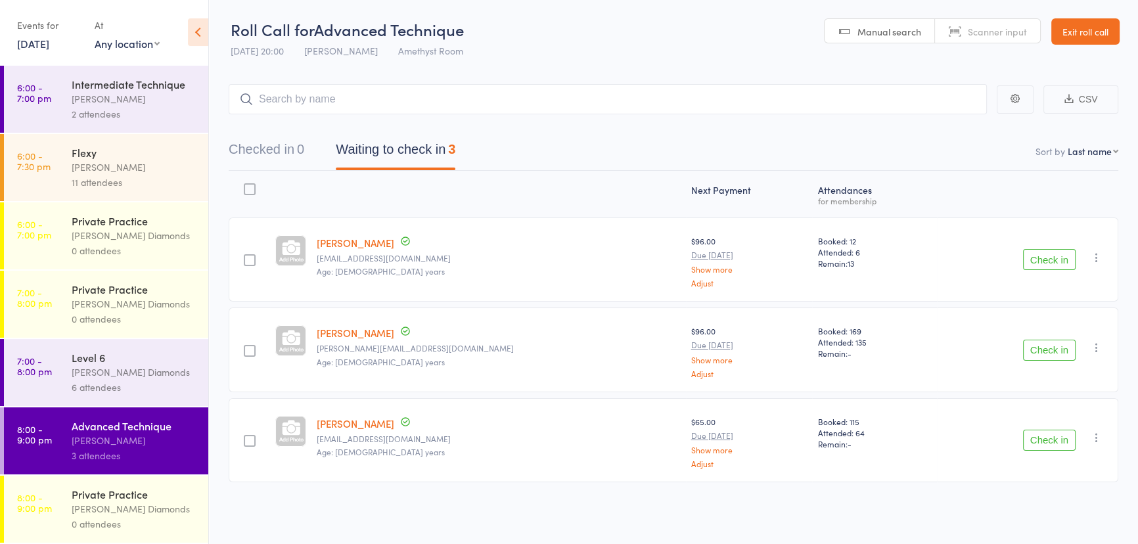
click at [146, 380] on div "6 attendees" at bounding box center [135, 387] width 126 height 15
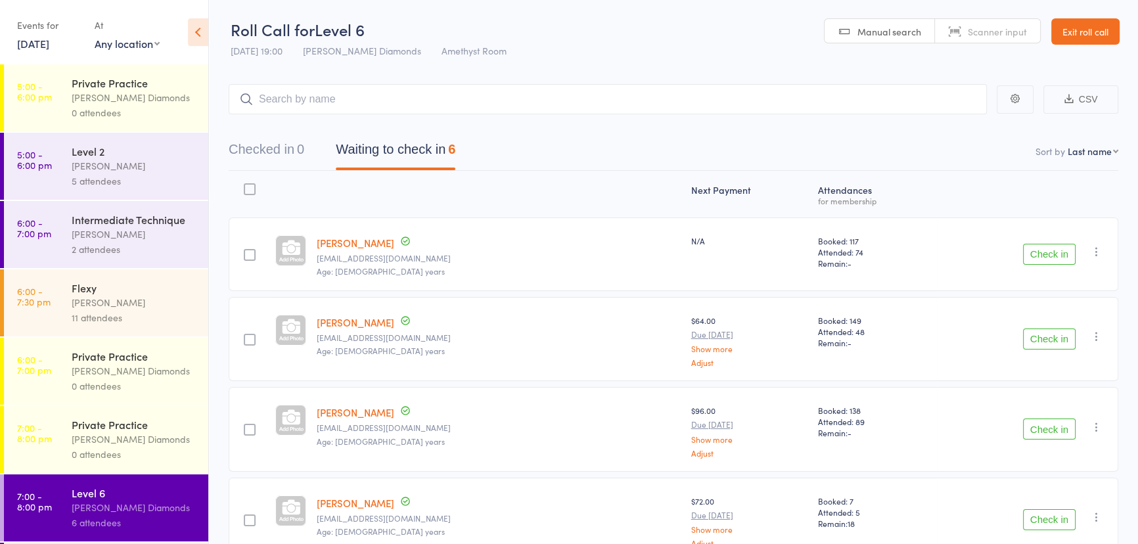
click at [250, 254] on div at bounding box center [250, 255] width 12 height 12
click at [246, 251] on input "checkbox" at bounding box center [246, 251] width 0 height 0
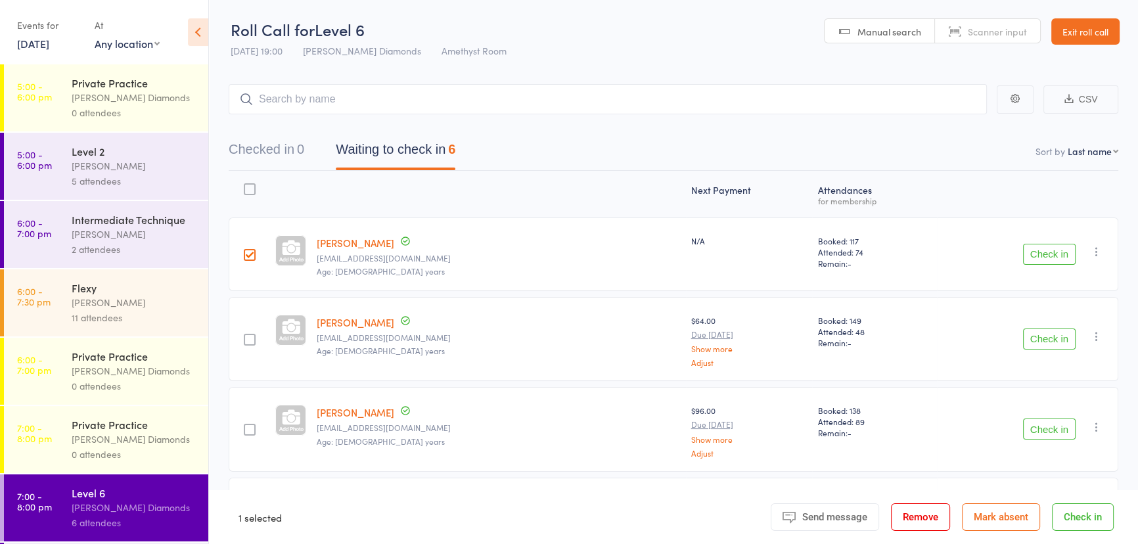
click at [250, 338] on div at bounding box center [250, 340] width 12 height 12
click at [246, 336] on input "checkbox" at bounding box center [246, 336] width 0 height 0
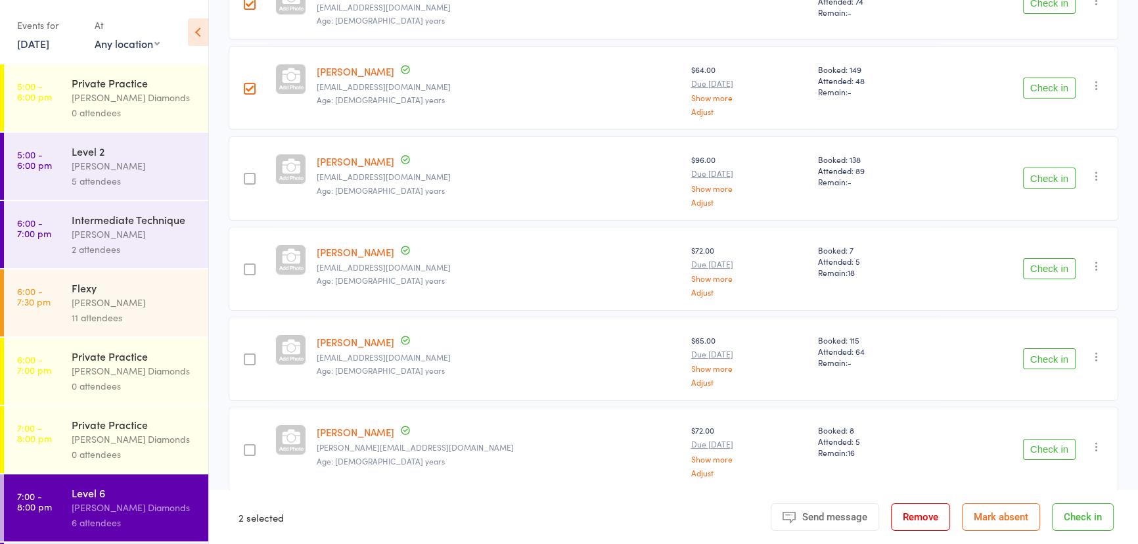
scroll to position [252, 0]
click at [1073, 519] on button "Check in" at bounding box center [1083, 518] width 62 height 28
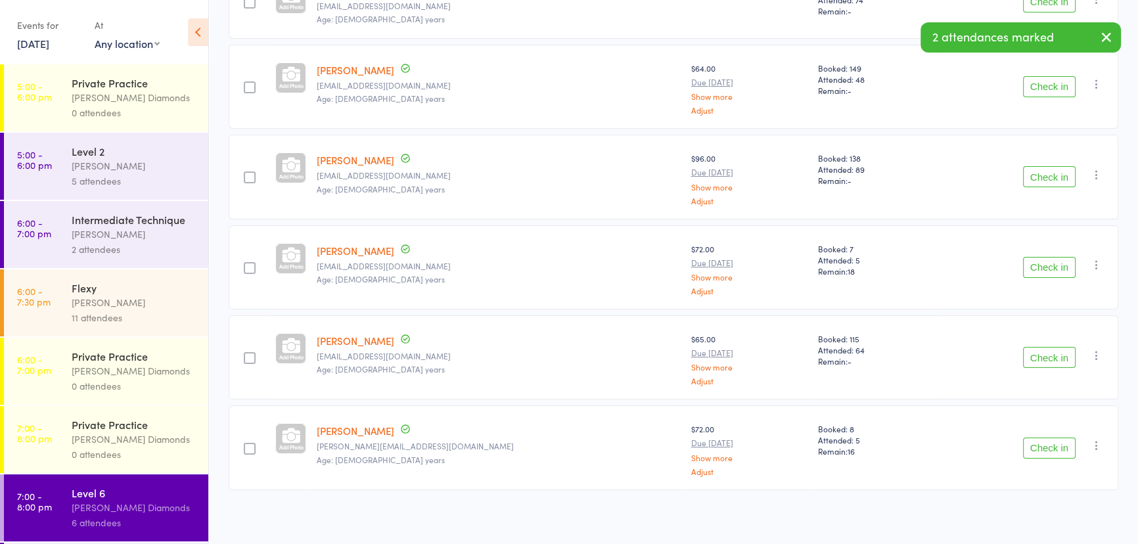
scroll to position [84, 0]
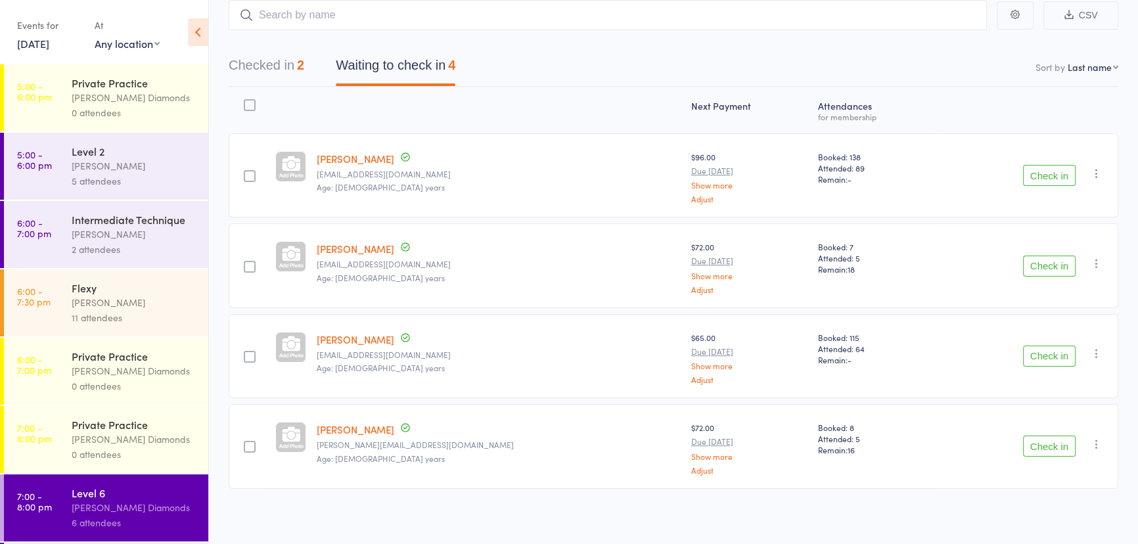
click at [1058, 357] on button "Check in" at bounding box center [1049, 356] width 53 height 21
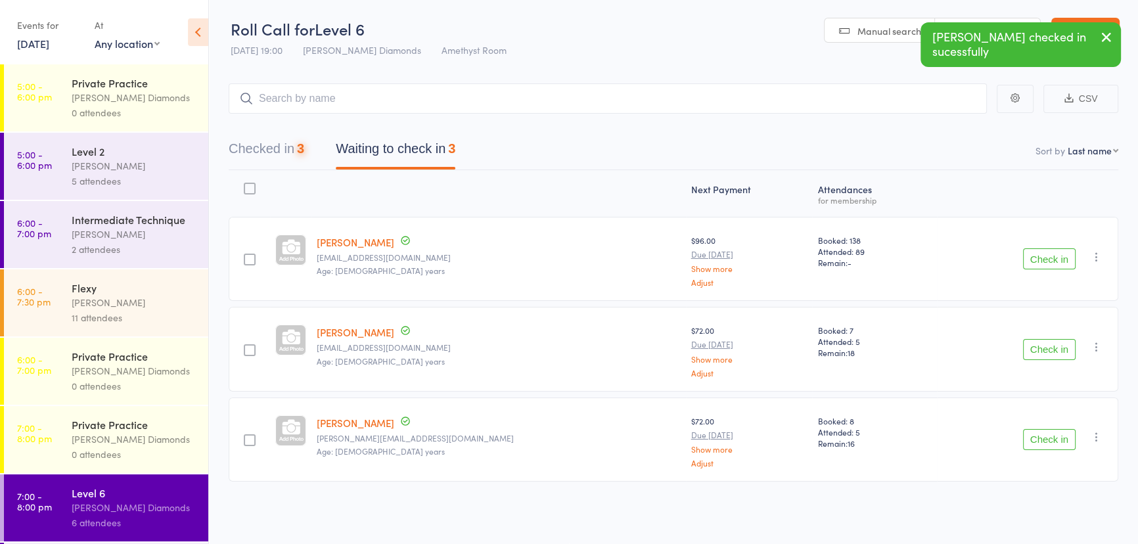
scroll to position [0, 0]
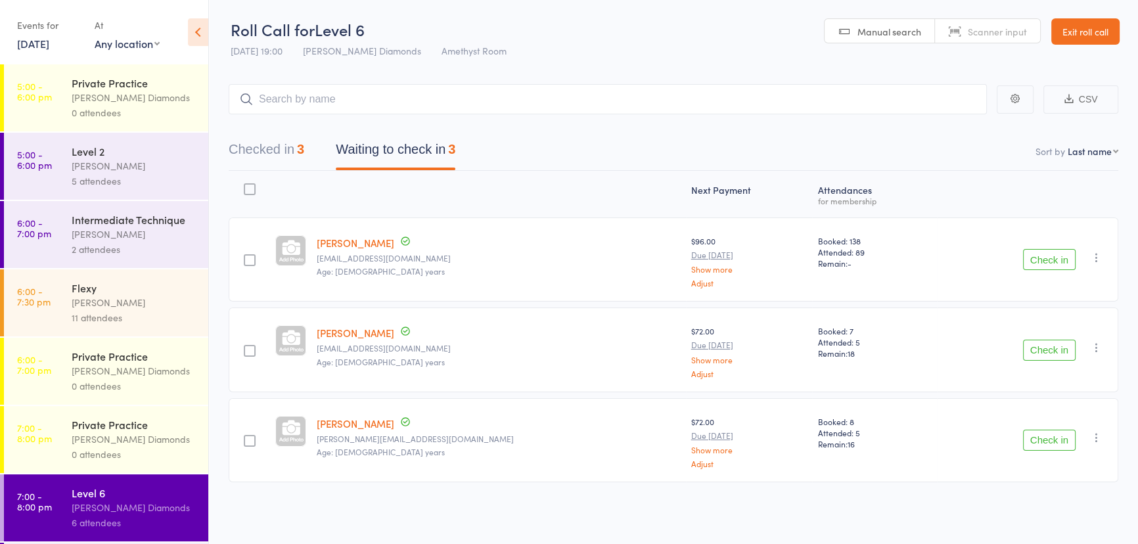
click at [1036, 438] on button "Check in" at bounding box center [1049, 440] width 53 height 21
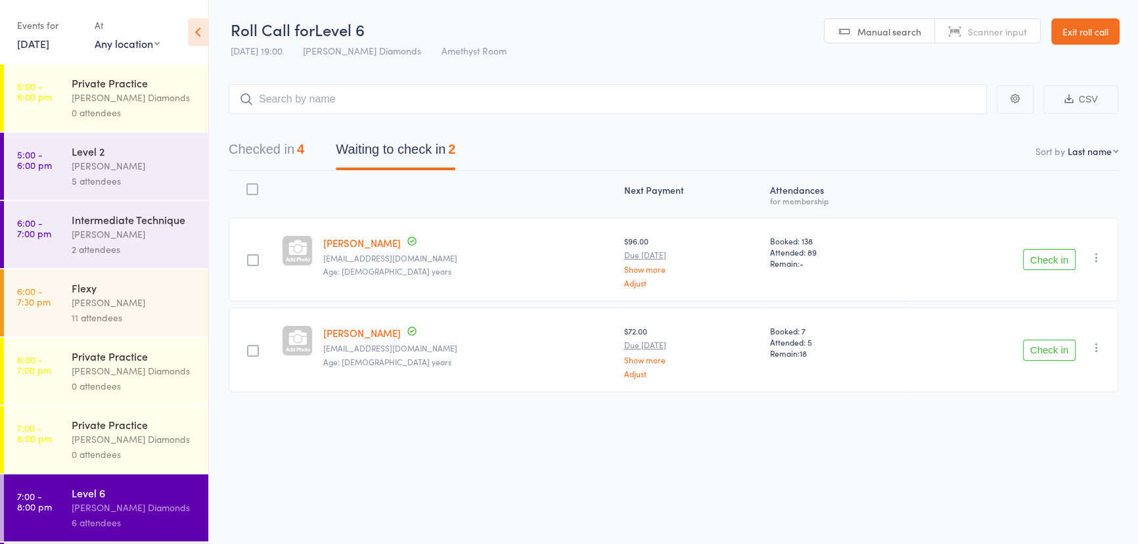
click at [1055, 353] on button "Check in" at bounding box center [1049, 350] width 53 height 21
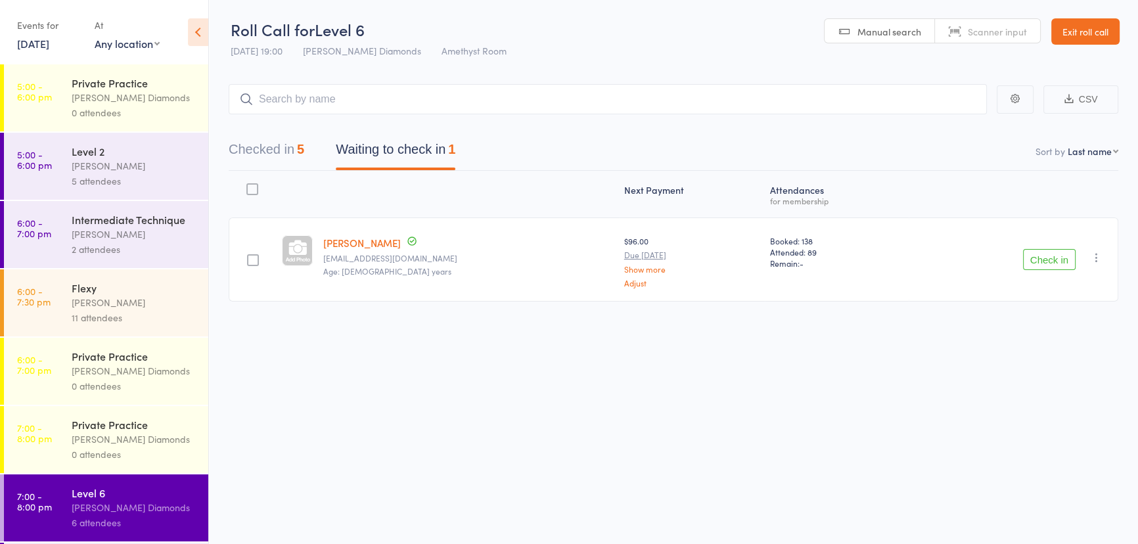
click at [1032, 262] on button "Check in" at bounding box center [1049, 259] width 53 height 21
